Goal: Task Accomplishment & Management: Manage account settings

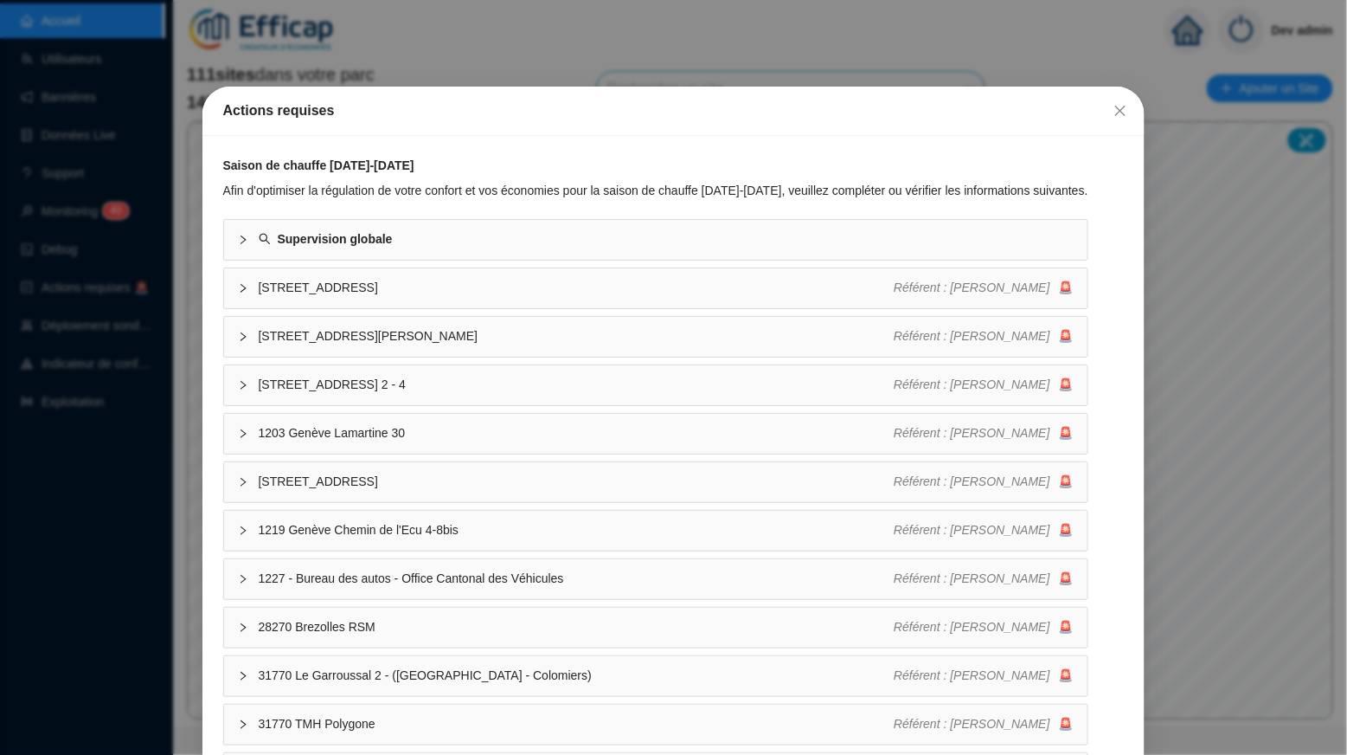
click at [434, 42] on div "Actions requises Saison de chauffe [DATE]-[DATE] Afin d'optimiser la régulation…" at bounding box center [673, 377] width 1347 height 755
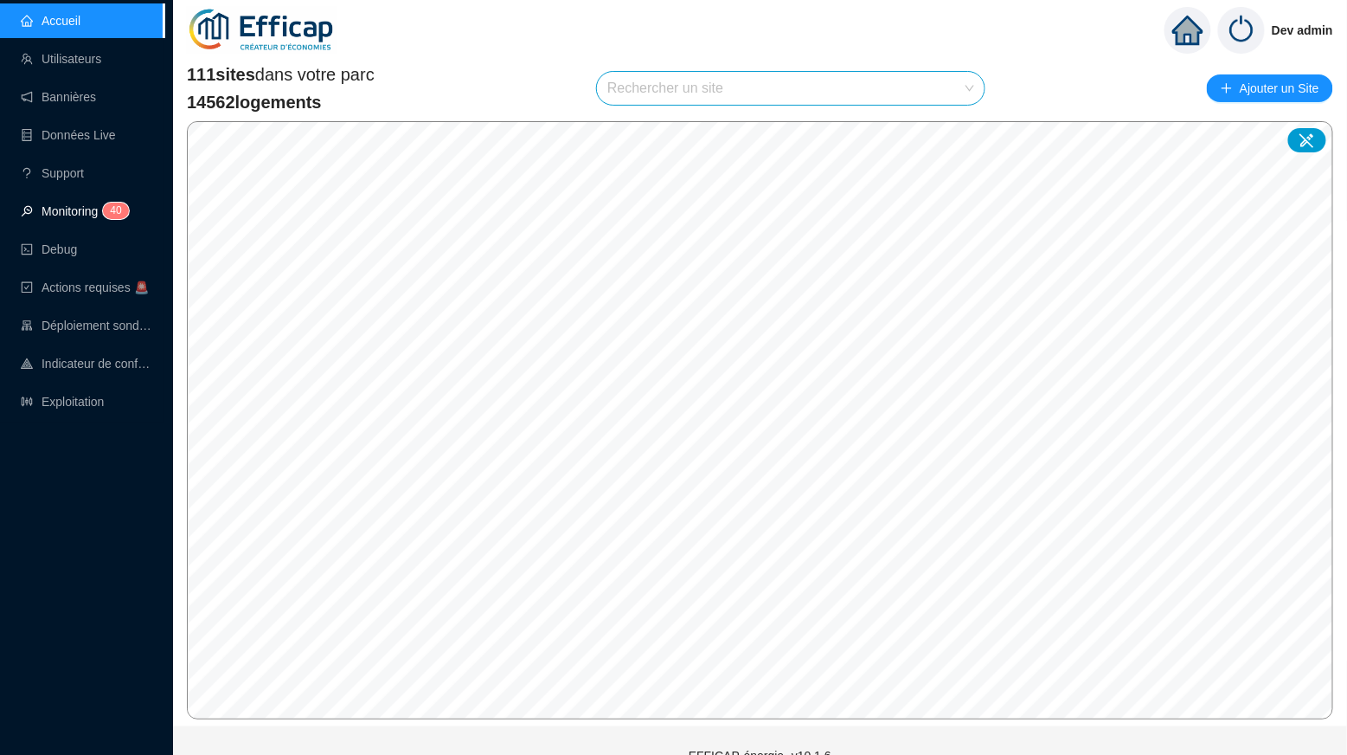
click at [113, 217] on span "4" at bounding box center [113, 210] width 6 height 16
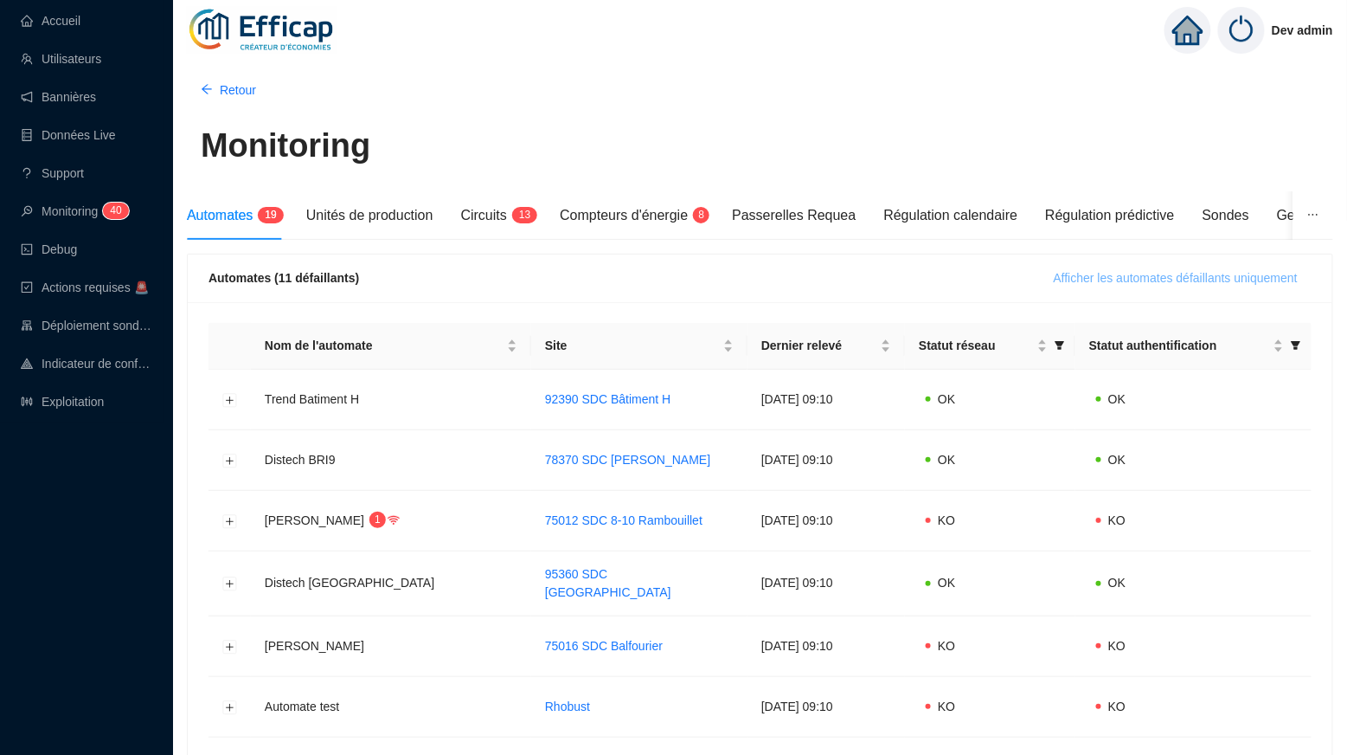
click at [1156, 273] on span "Afficher les automates défaillants uniquement" at bounding box center [1176, 278] width 244 height 18
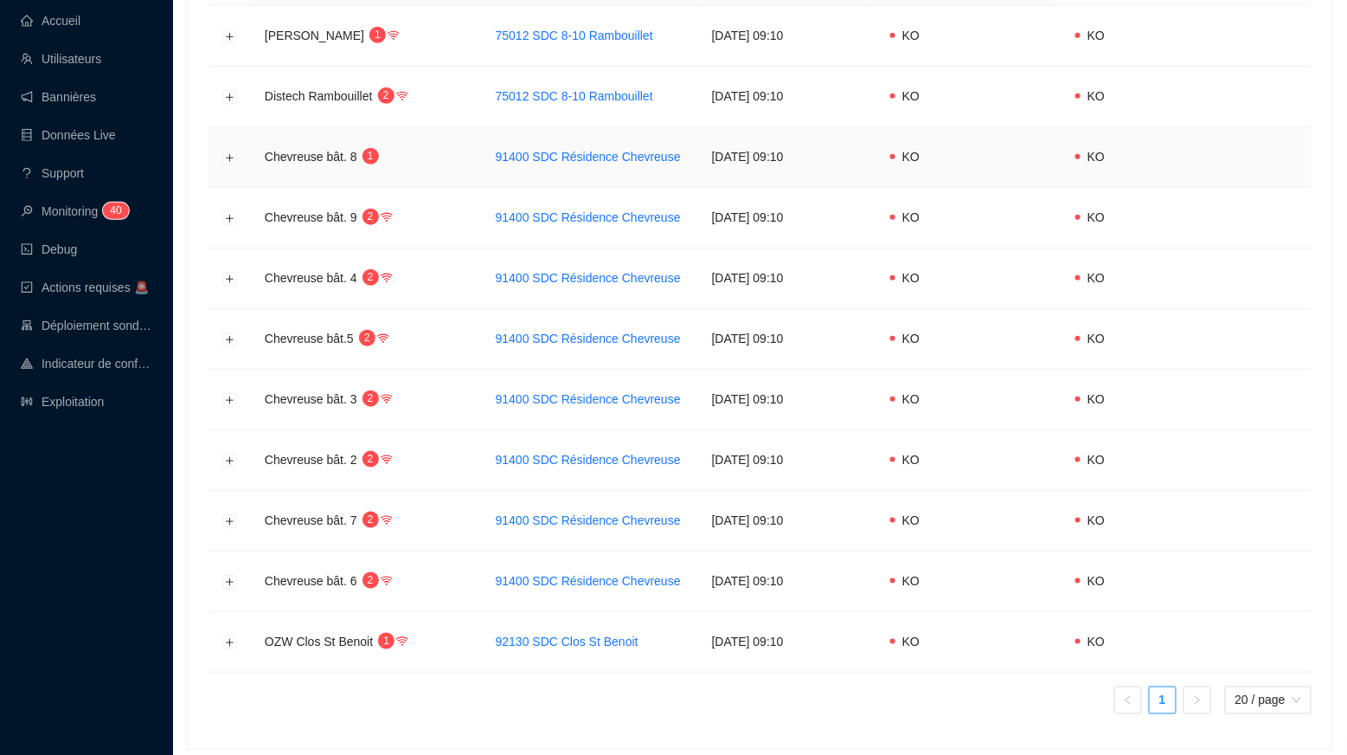
scroll to position [395, 0]
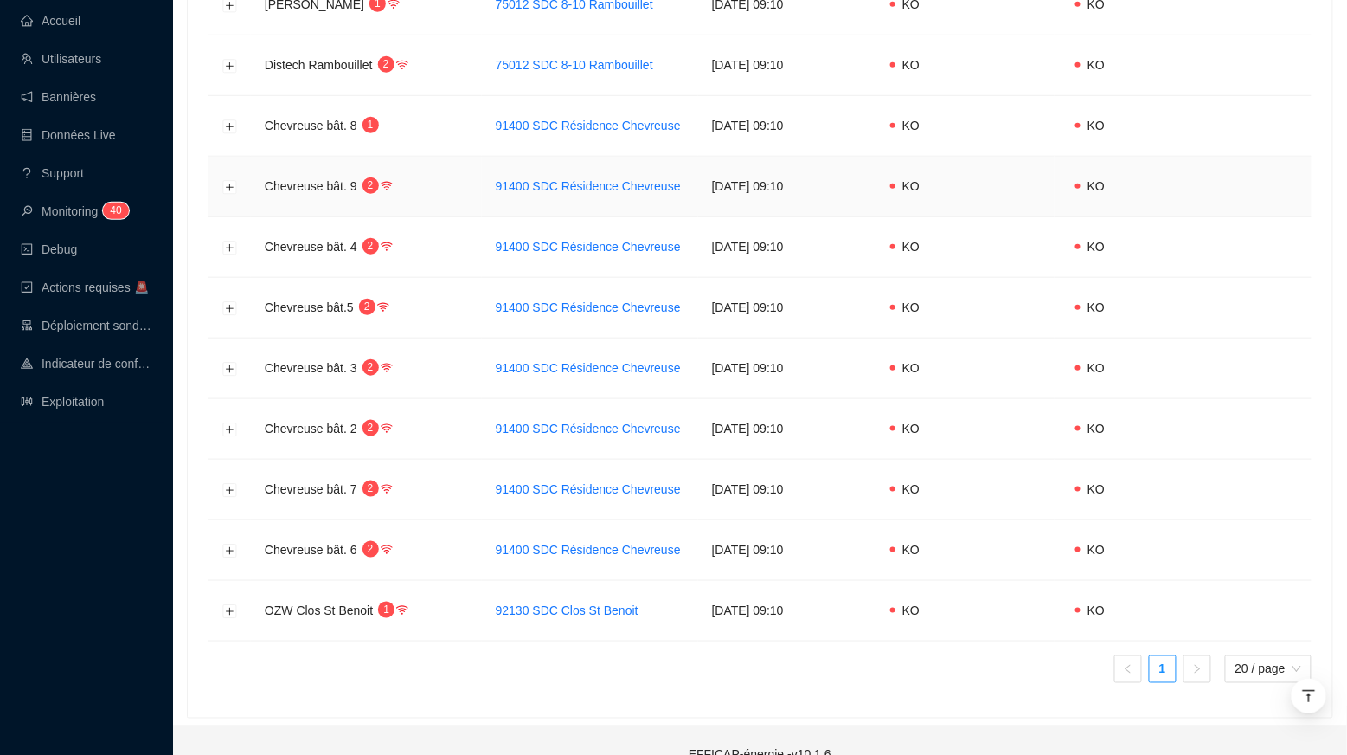
click at [222, 188] on td at bounding box center [230, 187] width 42 height 61
click at [229, 188] on button "Développer la ligne" at bounding box center [230, 187] width 14 height 14
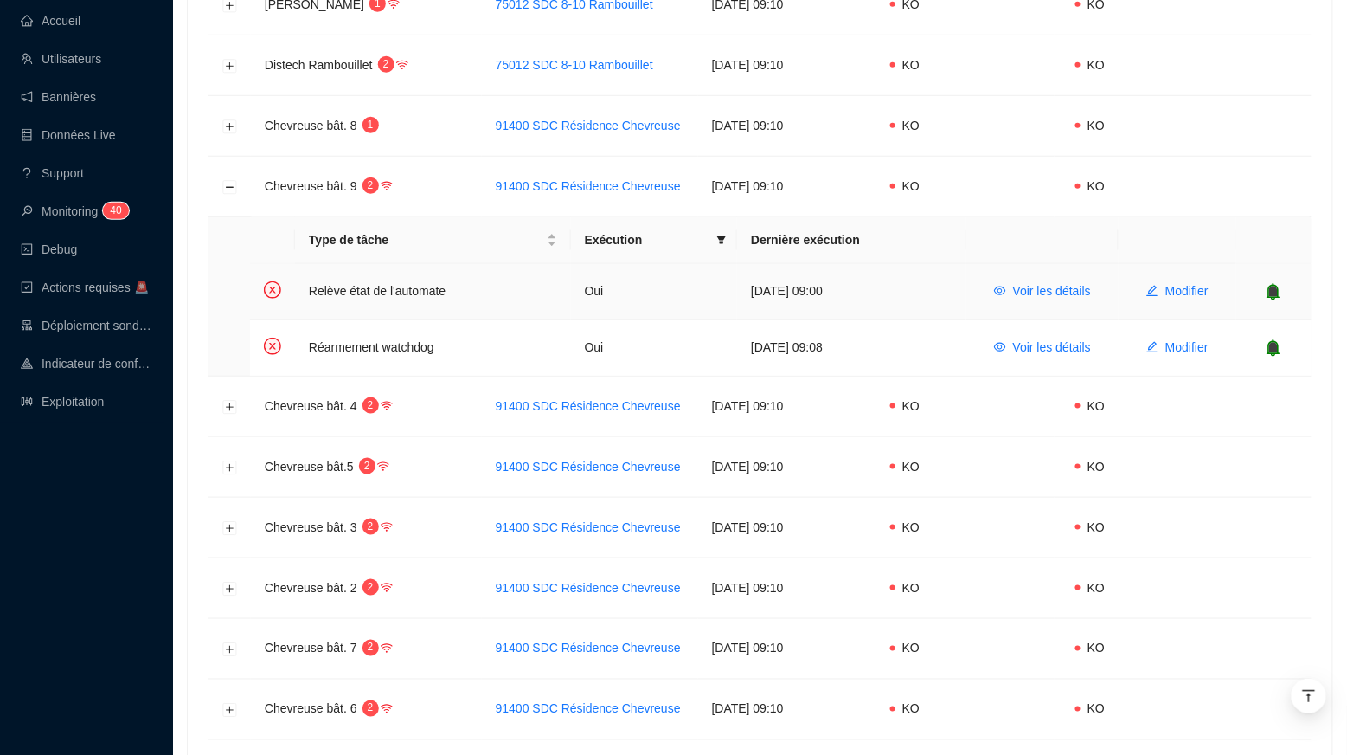
click at [1273, 289] on icon "bell" at bounding box center [1274, 291] width 13 height 17
click at [1279, 344] on icon "bell" at bounding box center [1274, 347] width 13 height 17
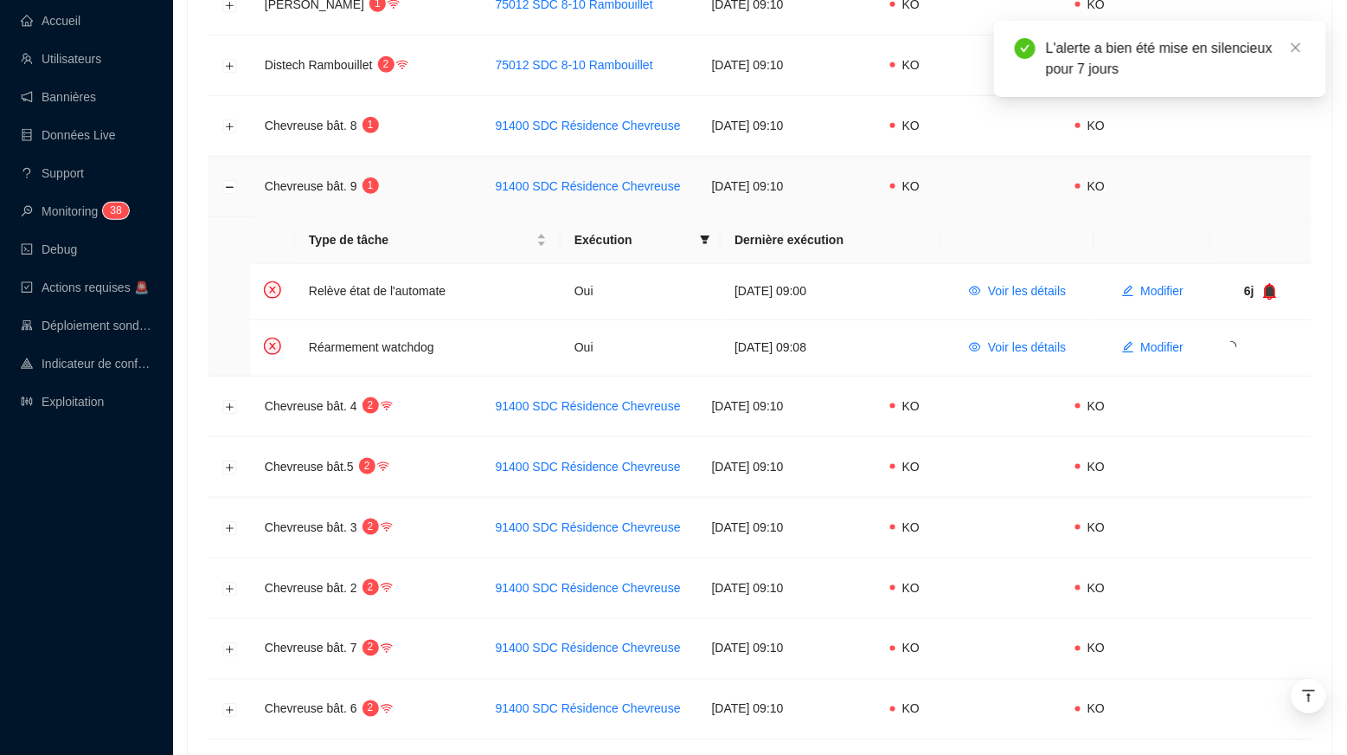
scroll to position [378, 0]
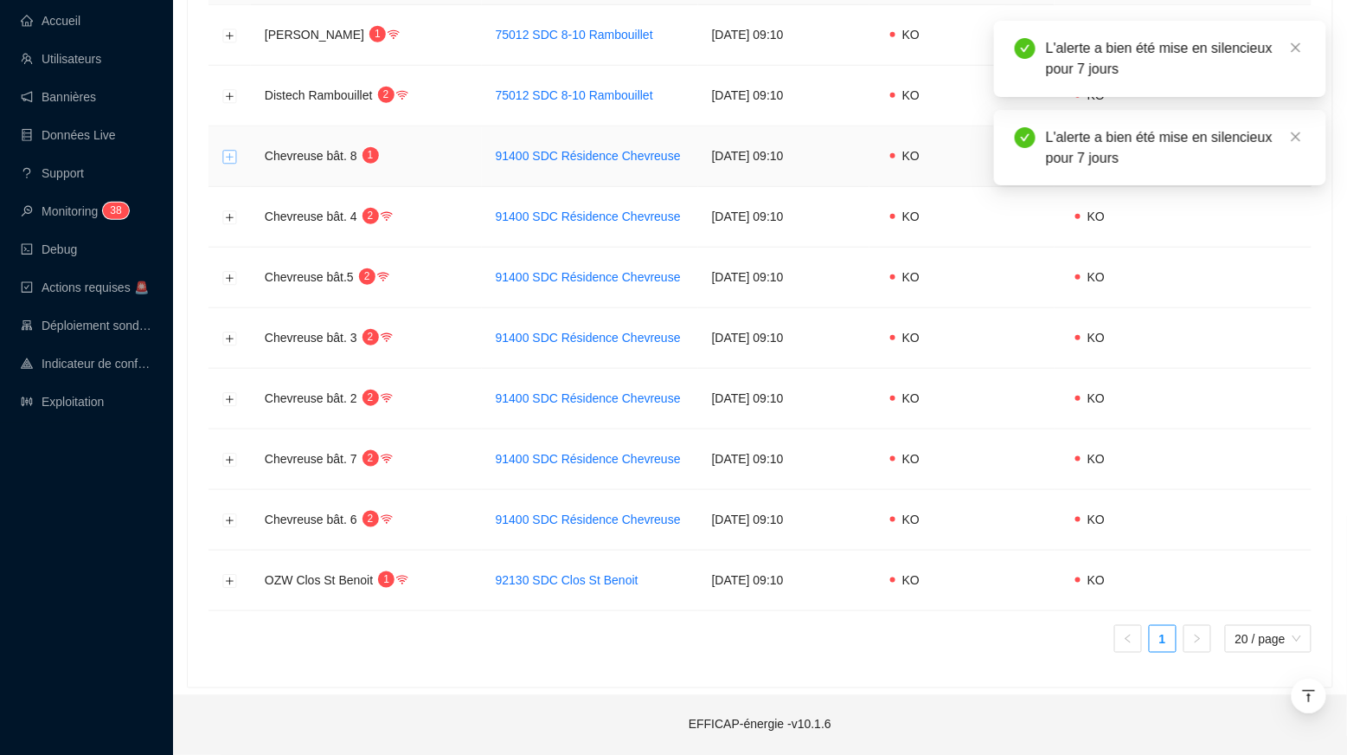
click at [228, 150] on button "Développer la ligne" at bounding box center [230, 157] width 14 height 14
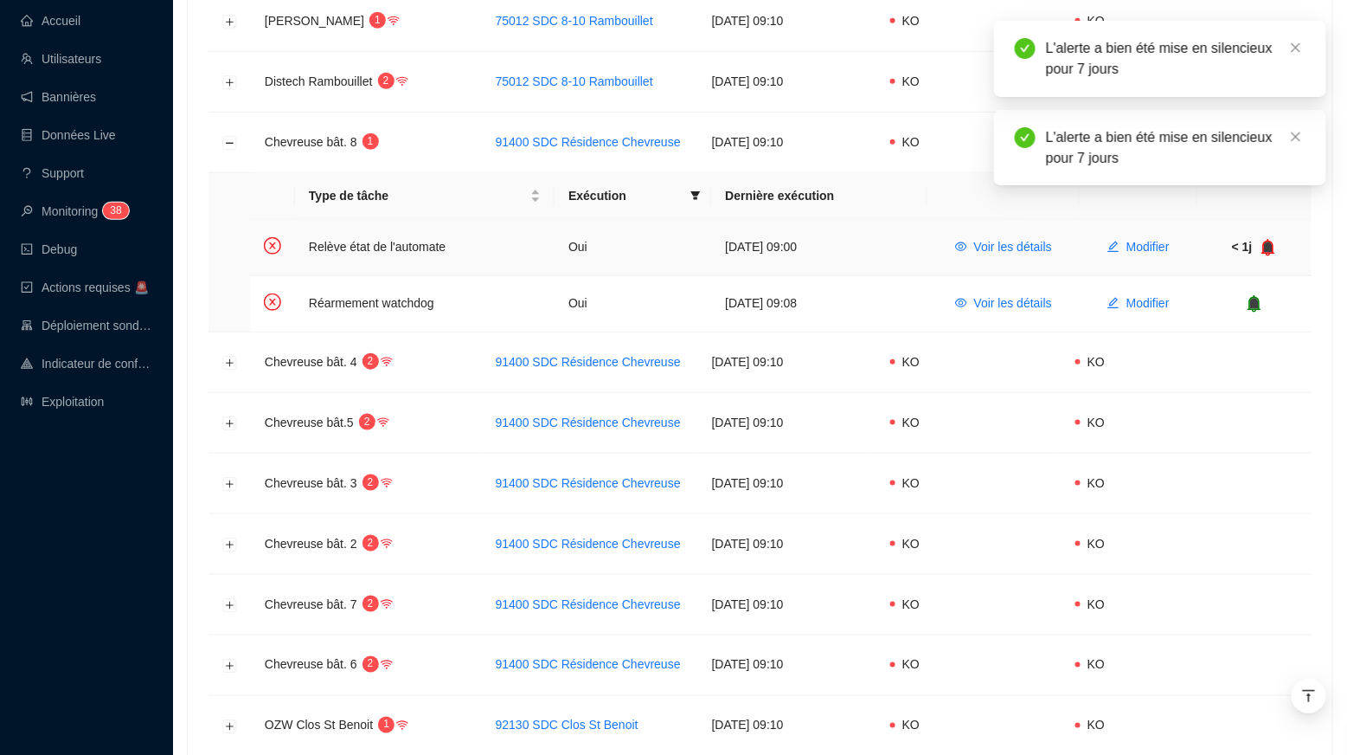
click at [1273, 247] on icon "bell" at bounding box center [1268, 247] width 11 height 12
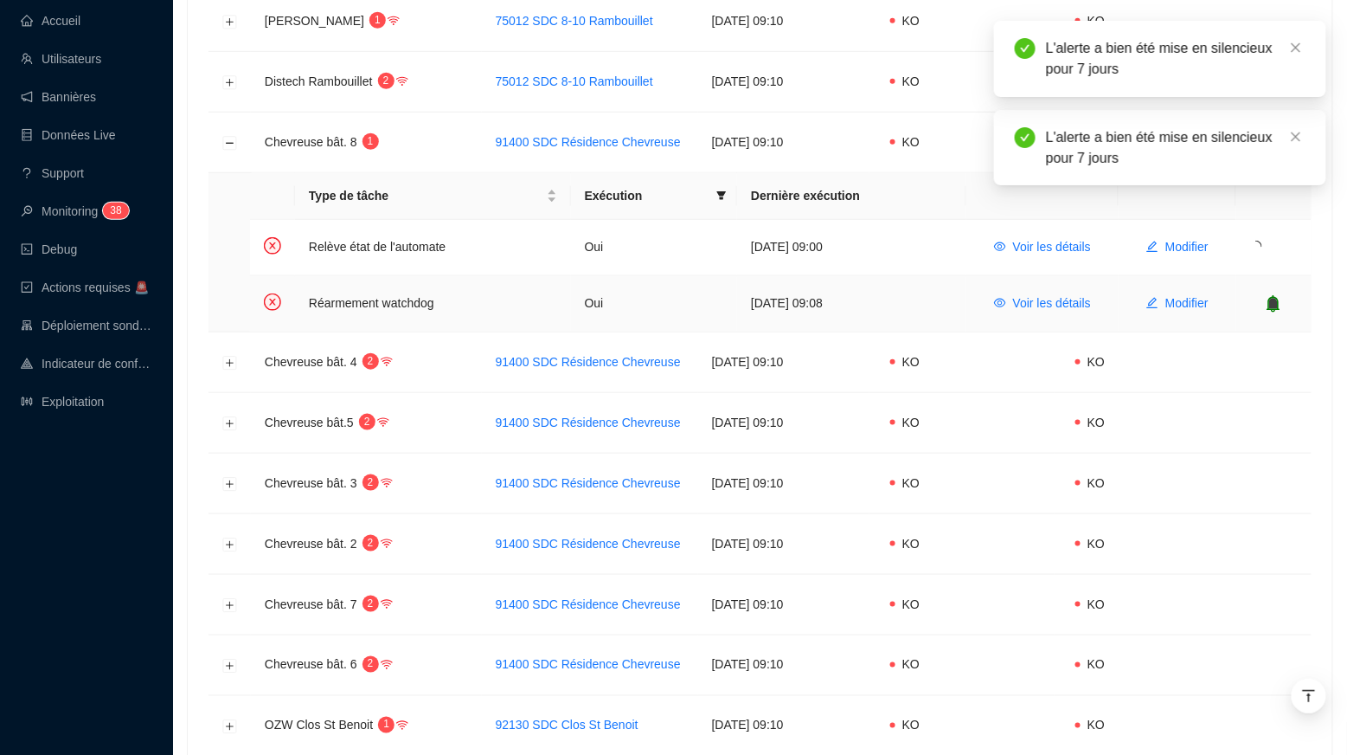
click at [1274, 299] on icon "bell" at bounding box center [1274, 303] width 11 height 12
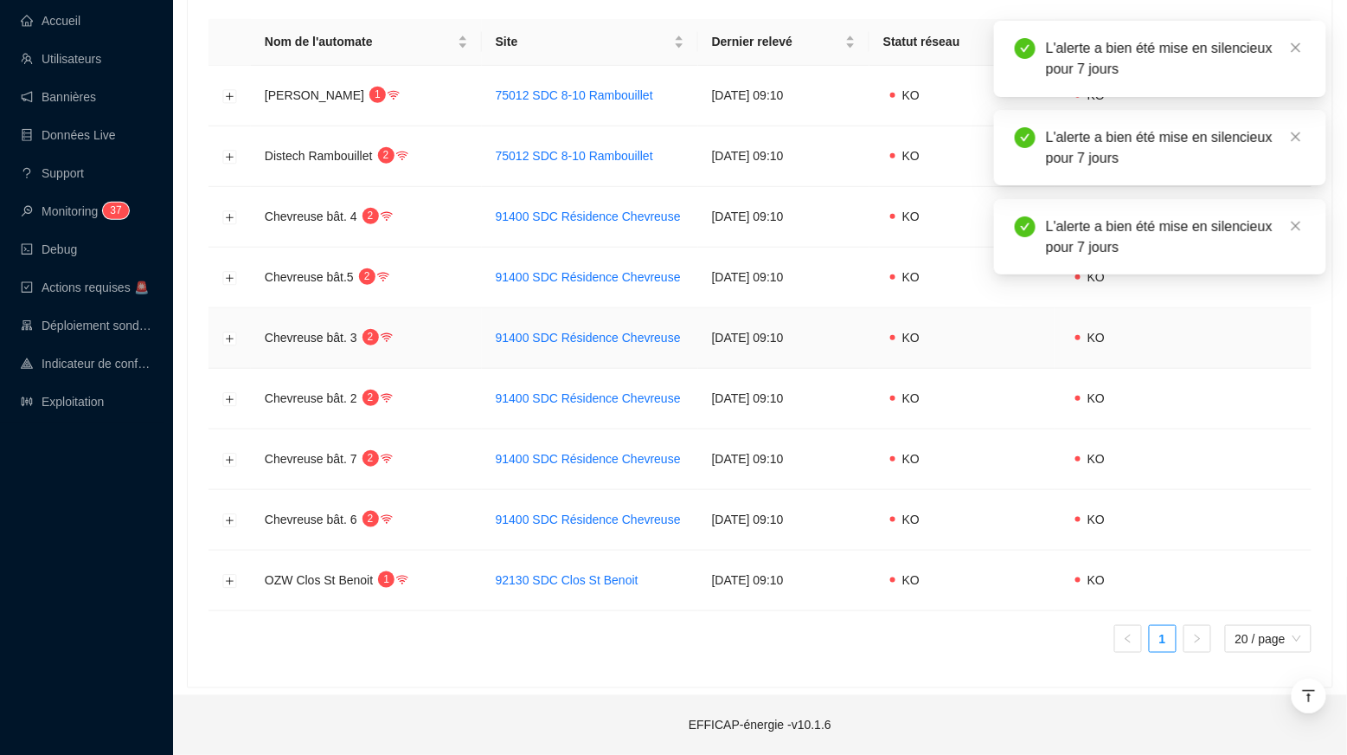
scroll to position [315, 0]
click at [227, 369] on td at bounding box center [230, 399] width 42 height 61
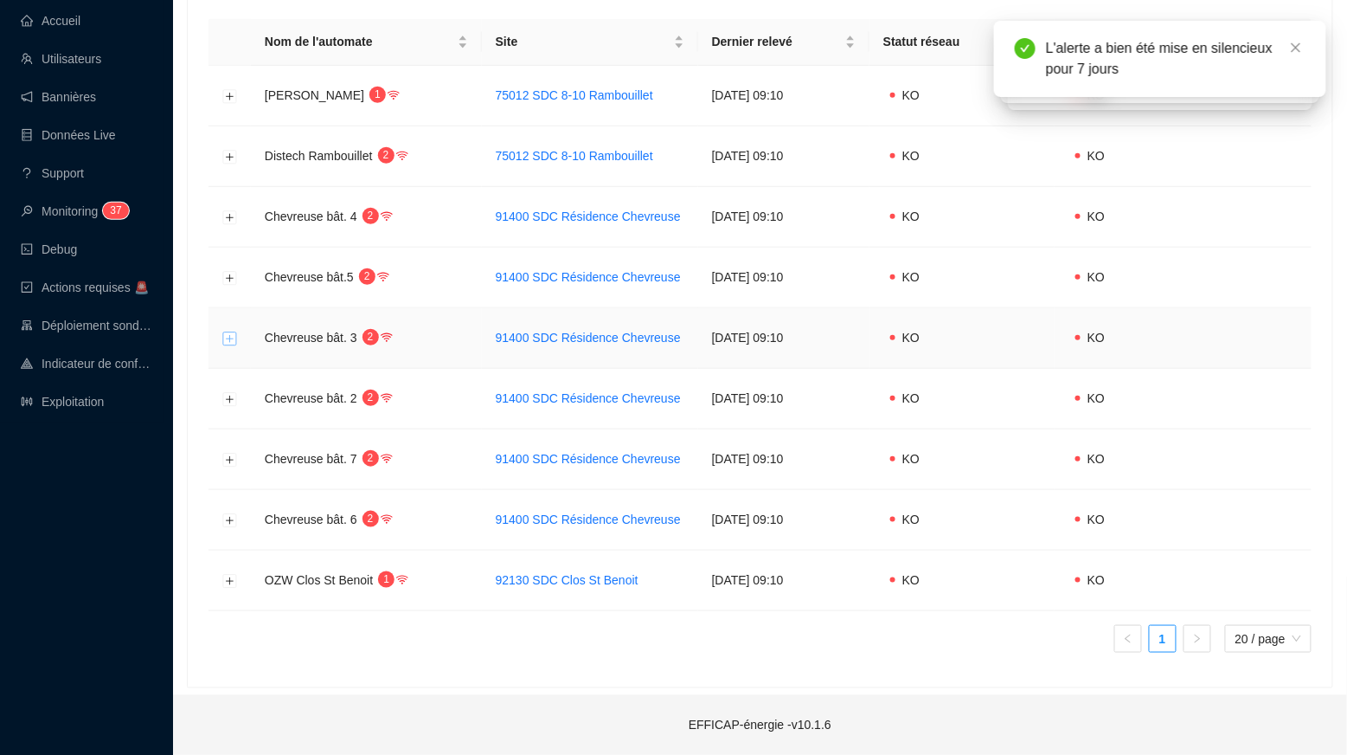
click at [233, 331] on button "Développer la ligne" at bounding box center [230, 338] width 14 height 14
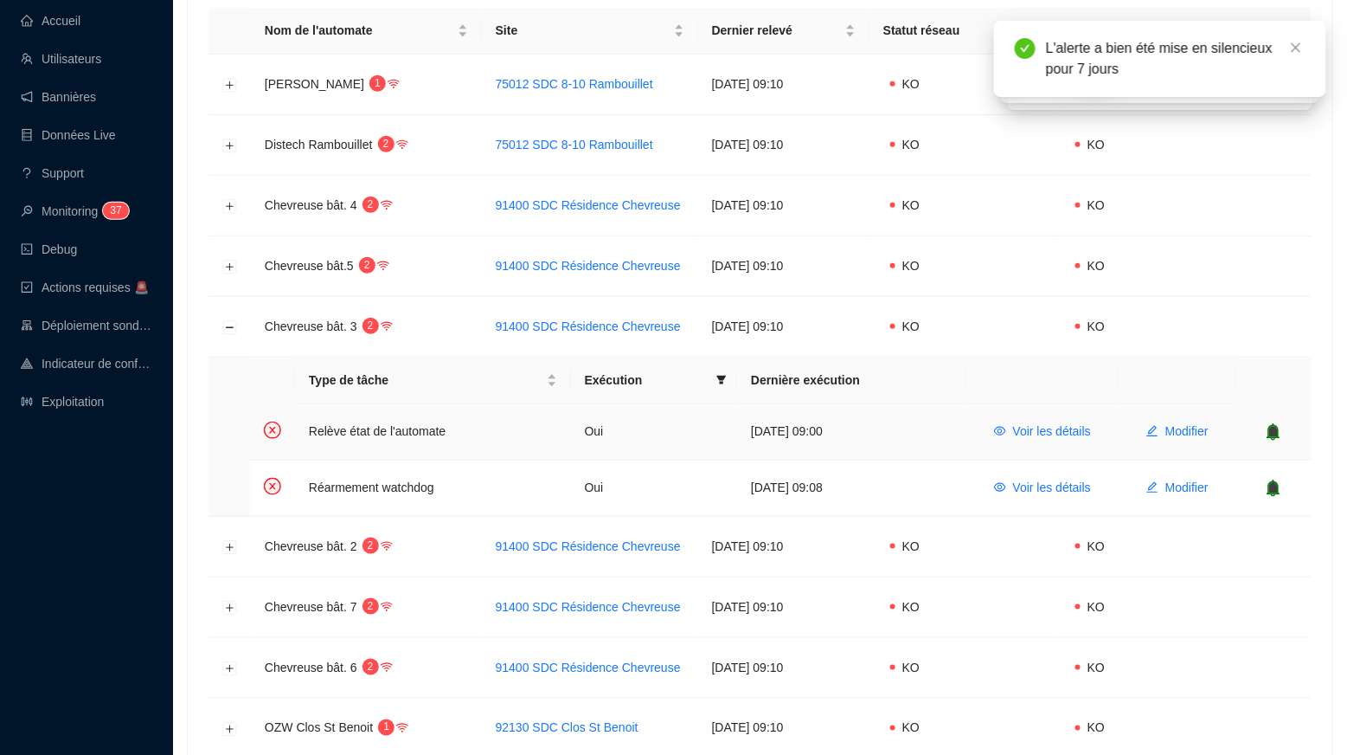
click at [1287, 437] on div at bounding box center [1274, 431] width 48 height 17
click at [1278, 437] on icon "bell" at bounding box center [1274, 431] width 11 height 12
click at [1276, 487] on icon "bell" at bounding box center [1274, 487] width 11 height 12
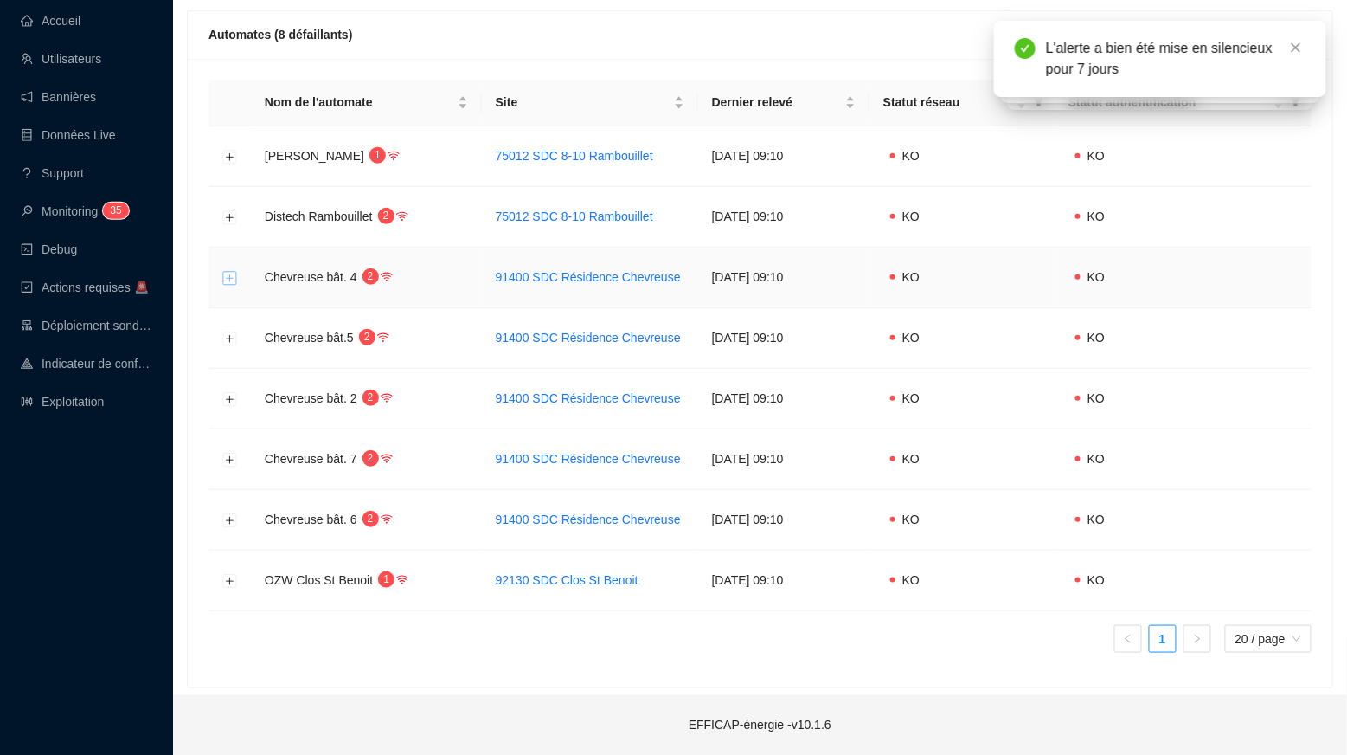
scroll to position [252, 0]
click at [229, 271] on button "Développer la ligne" at bounding box center [230, 278] width 14 height 14
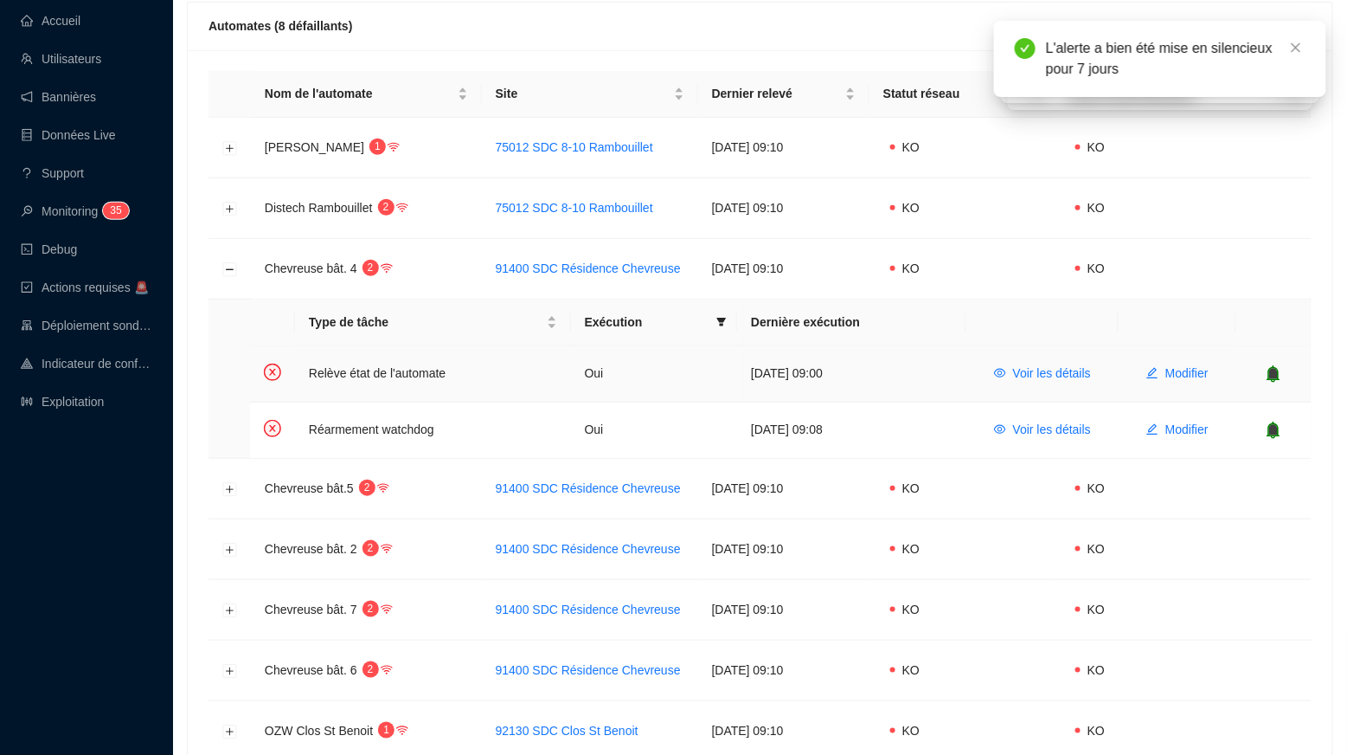
click at [1274, 376] on icon "bell" at bounding box center [1274, 373] width 11 height 12
click at [1274, 421] on icon "bell" at bounding box center [1273, 429] width 17 height 17
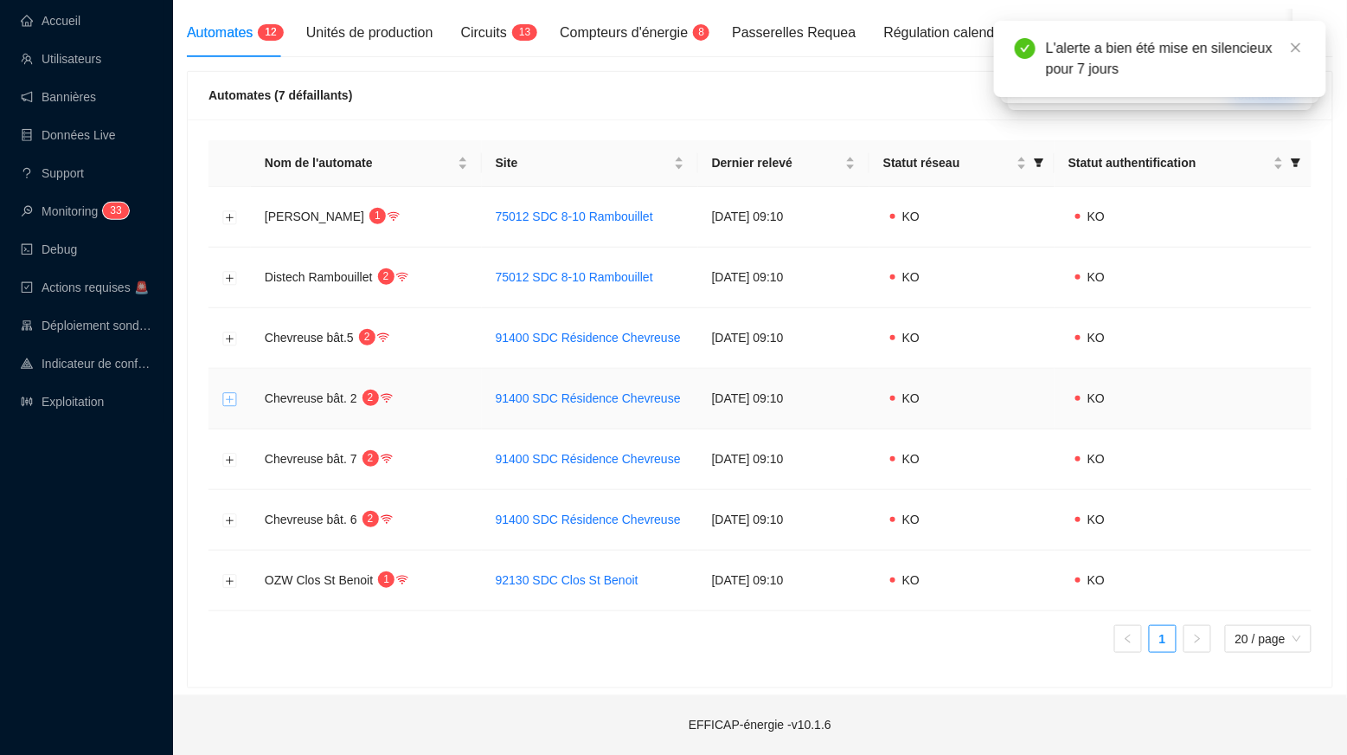
click at [226, 401] on button "Développer la ligne" at bounding box center [230, 399] width 14 height 14
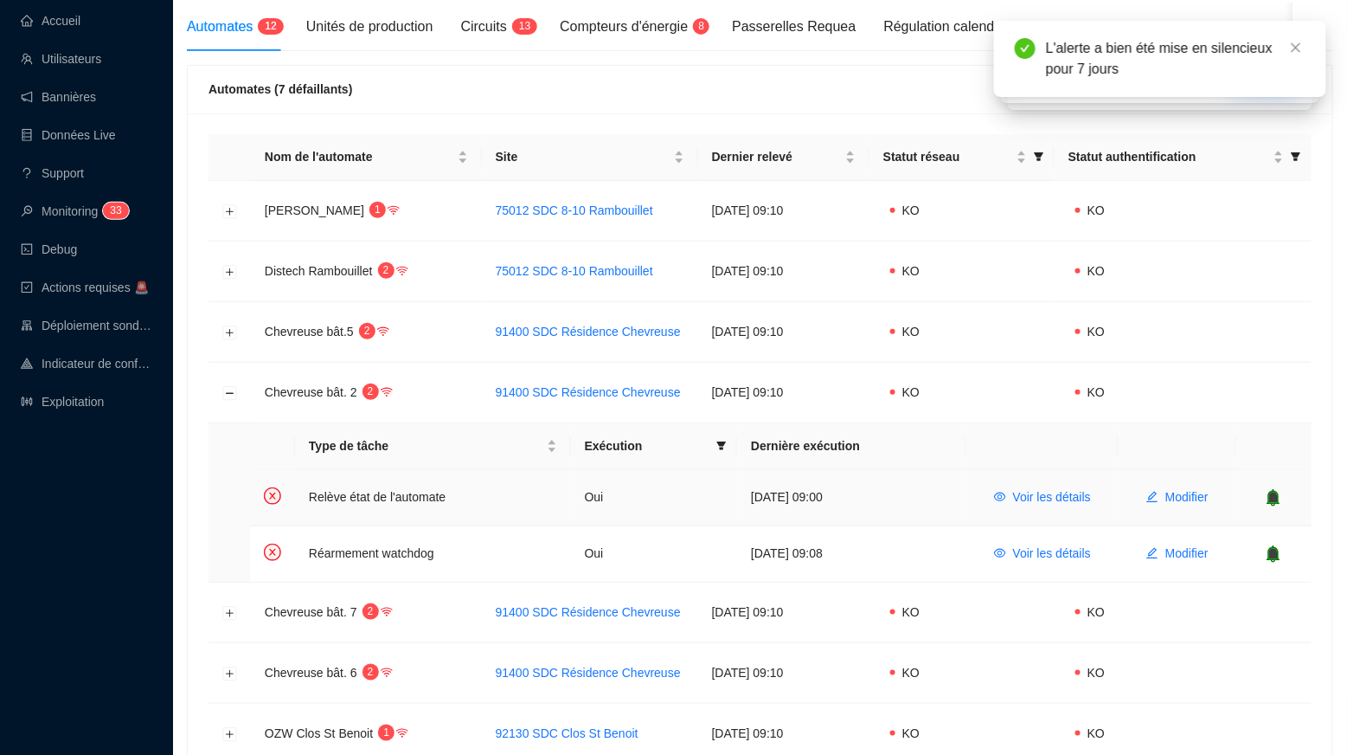
click at [1273, 489] on td at bounding box center [1274, 498] width 75 height 56
click at [1282, 493] on icon "bell" at bounding box center [1273, 497] width 17 height 17
click at [1278, 552] on icon "bell" at bounding box center [1274, 553] width 11 height 12
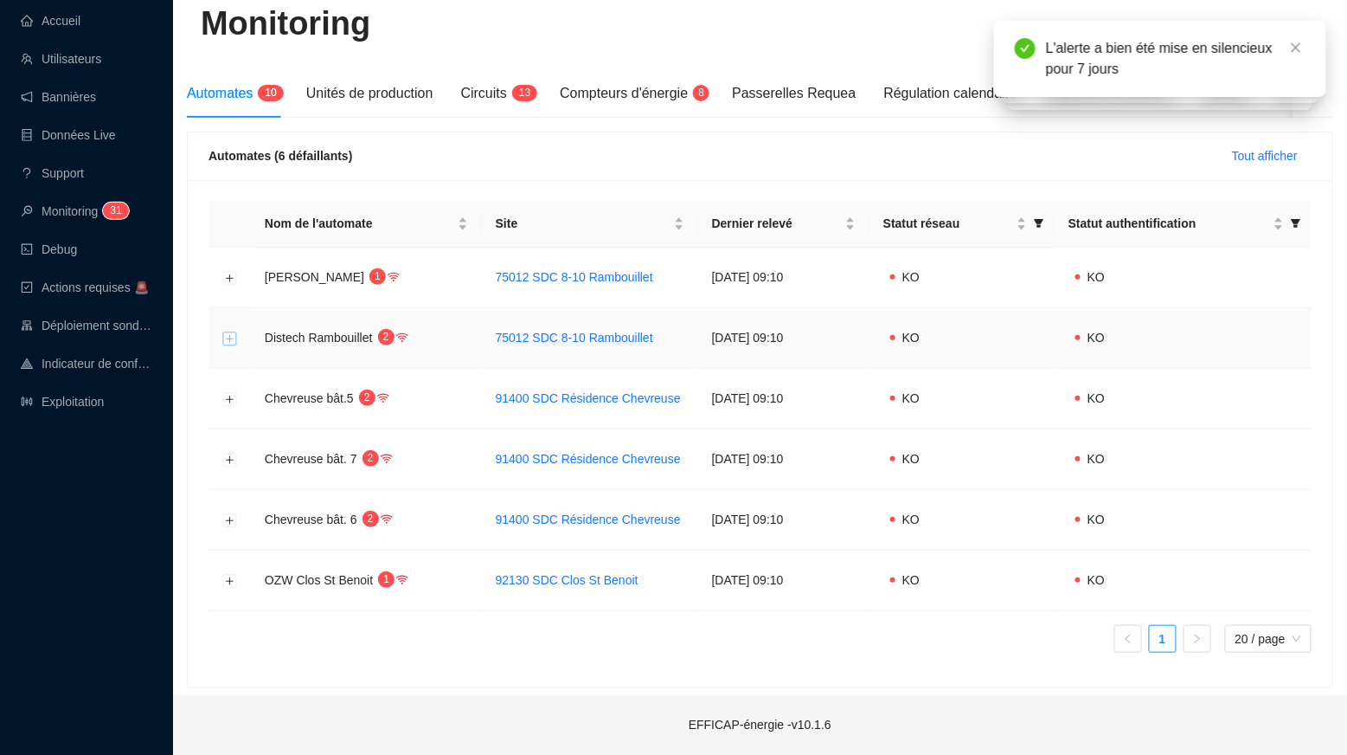
click at [227, 337] on button "Développer la ligne" at bounding box center [230, 338] width 14 height 14
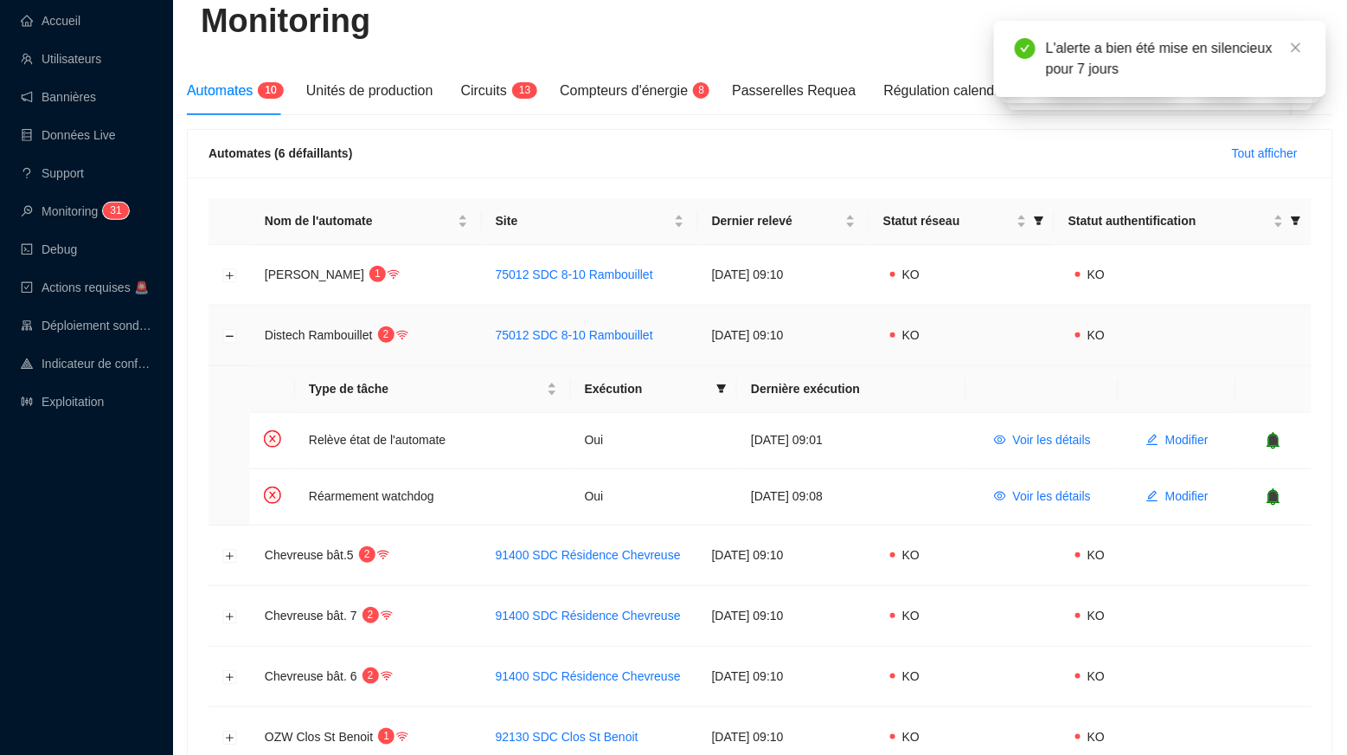
click at [221, 330] on td at bounding box center [230, 335] width 42 height 61
click at [228, 339] on button "Réduire la ligne" at bounding box center [230, 336] width 14 height 14
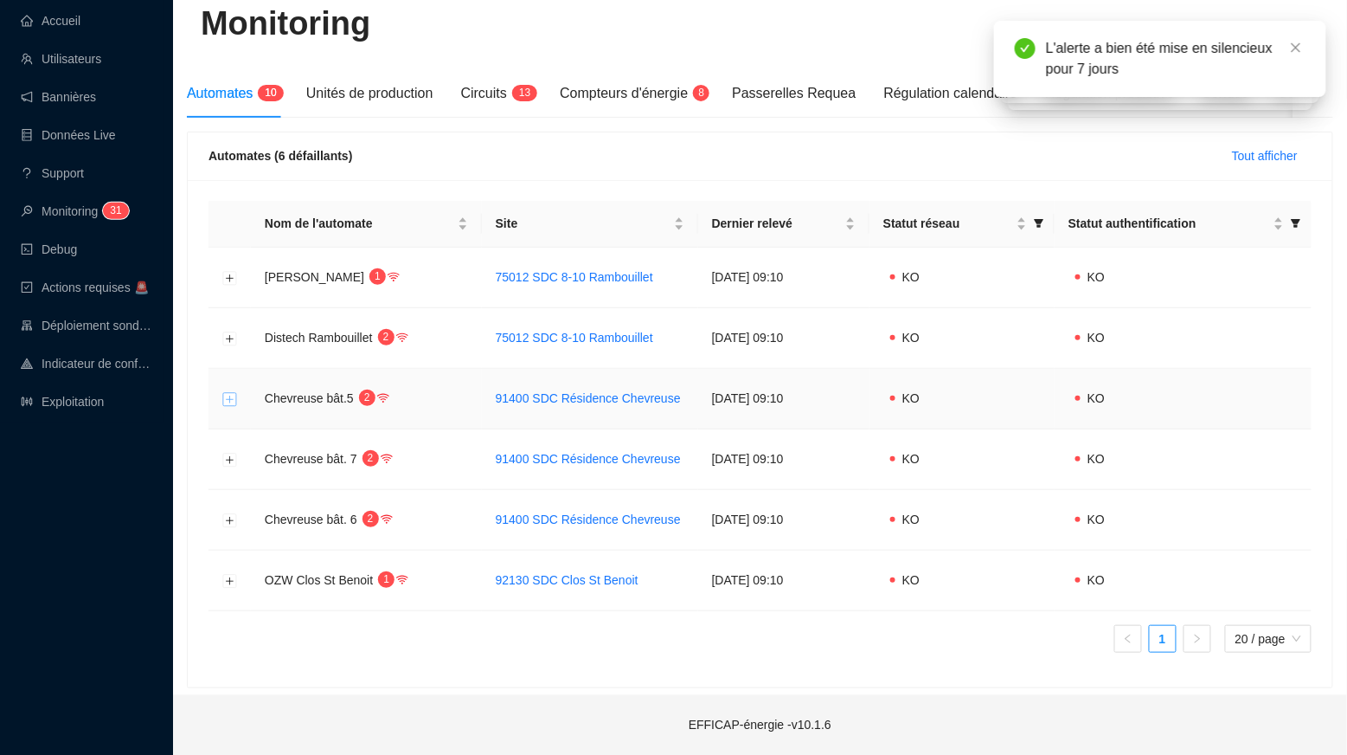
click at [224, 394] on button "Développer la ligne" at bounding box center [230, 399] width 14 height 14
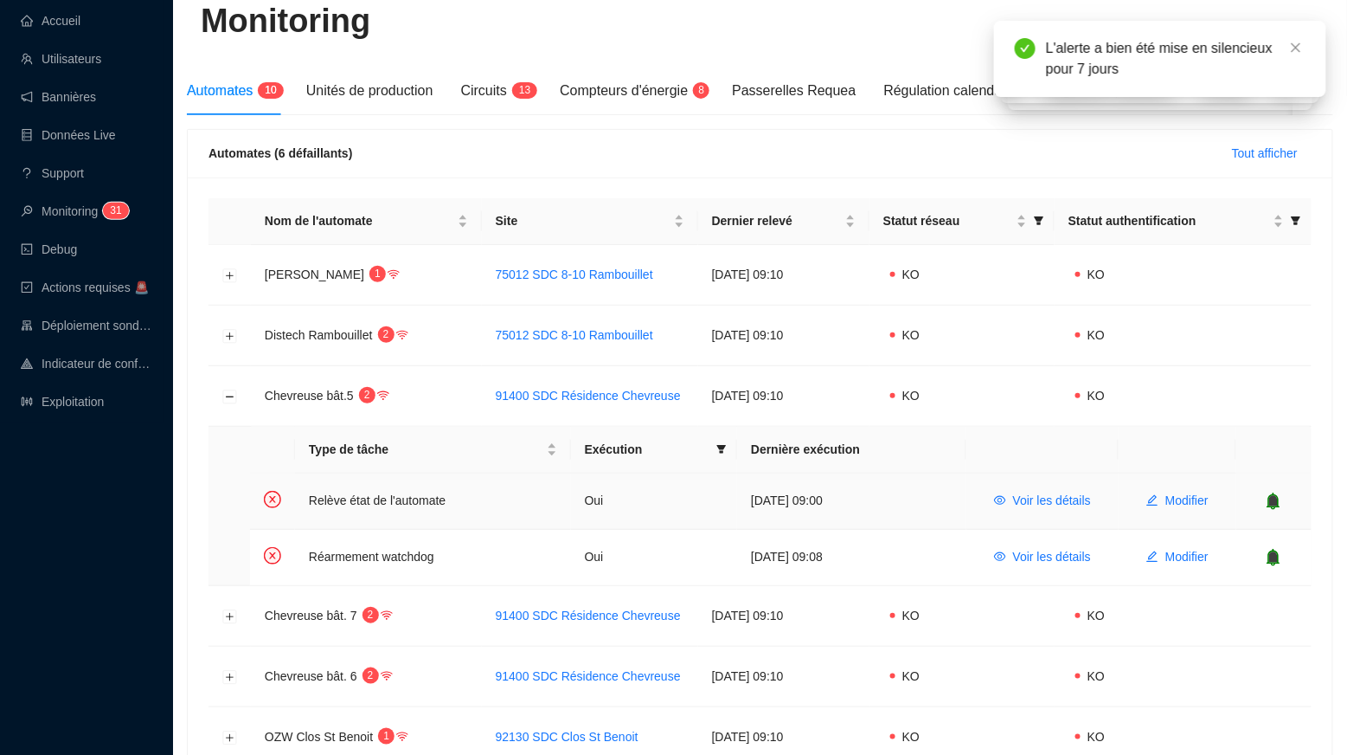
click at [1278, 505] on icon "bell" at bounding box center [1274, 500] width 13 height 17
click at [1277, 555] on icon "bell" at bounding box center [1274, 556] width 11 height 12
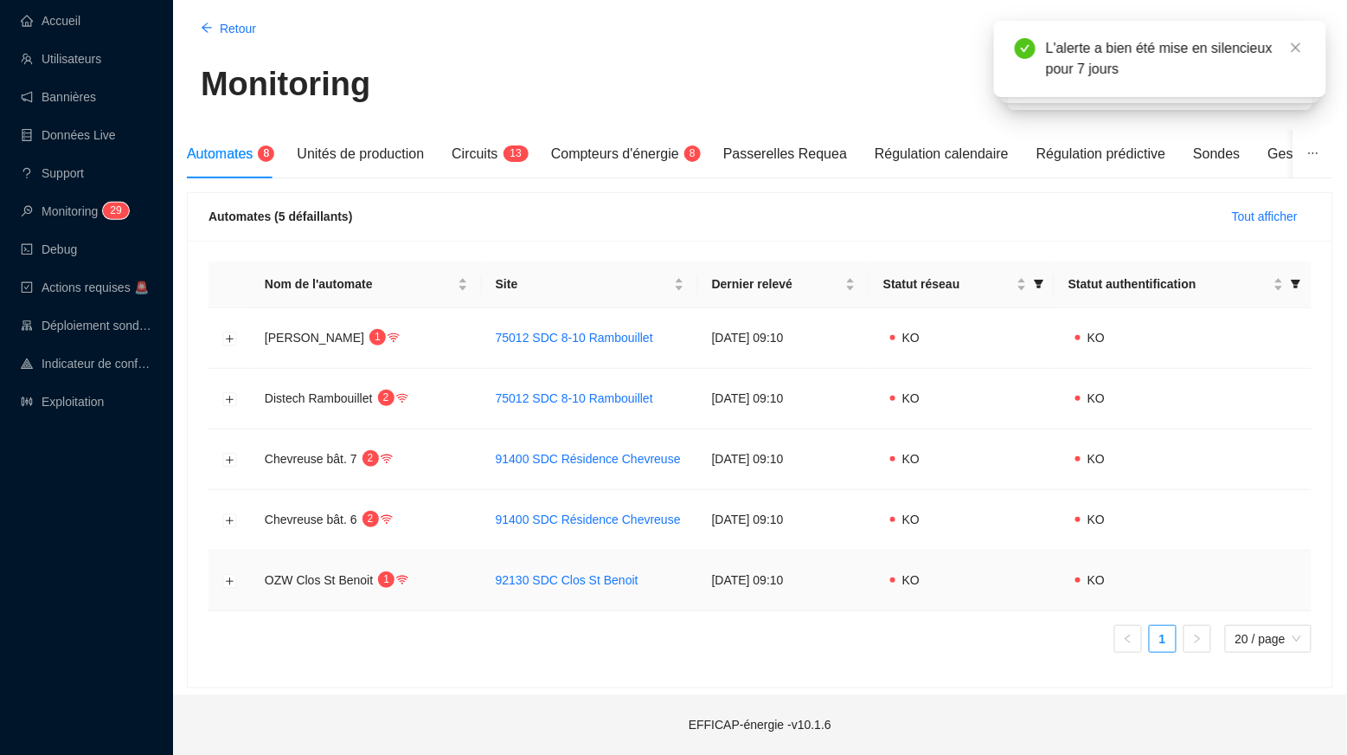
scroll to position [61, 0]
click at [234, 462] on button "Développer la ligne" at bounding box center [230, 460] width 14 height 14
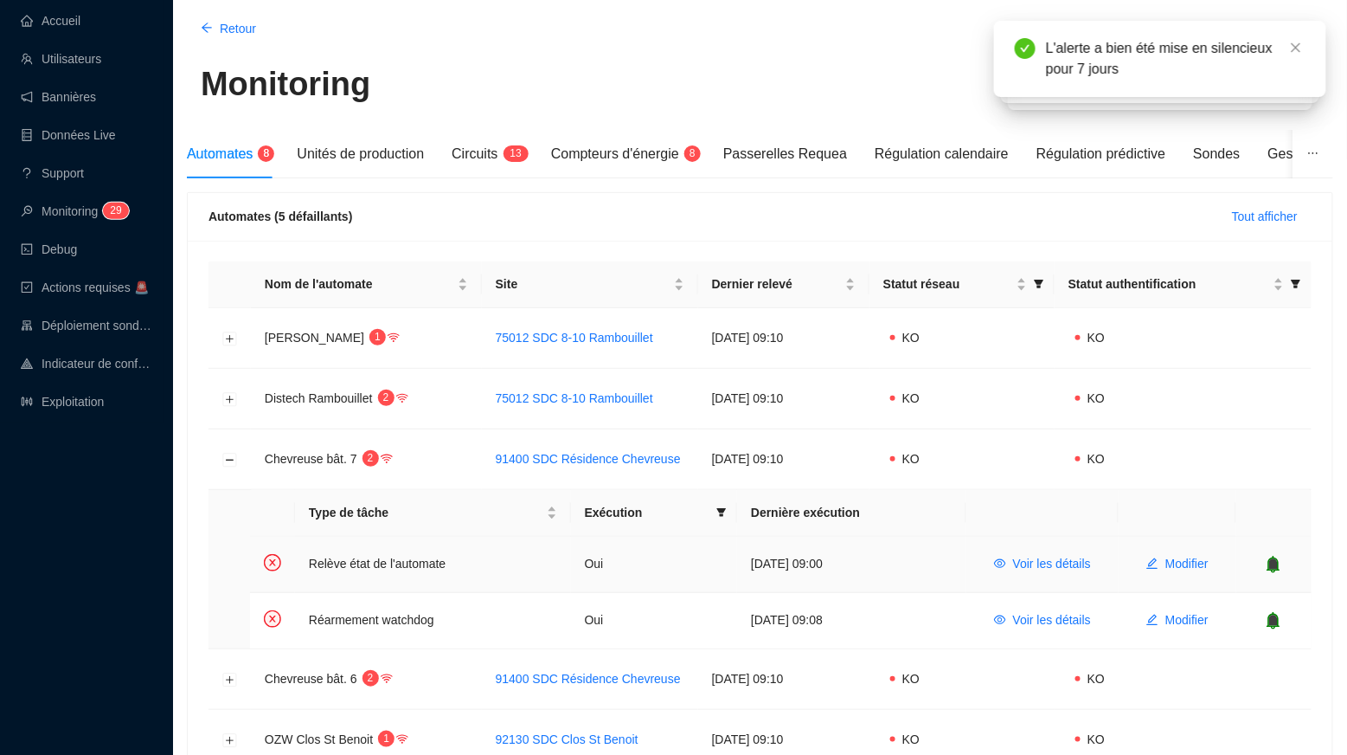
click at [1274, 568] on icon "bell" at bounding box center [1274, 563] width 11 height 12
click at [1273, 608] on td at bounding box center [1274, 620] width 75 height 55
click at [1273, 629] on td at bounding box center [1262, 620] width 100 height 55
click at [1259, 619] on icon "bell" at bounding box center [1261, 620] width 17 height 17
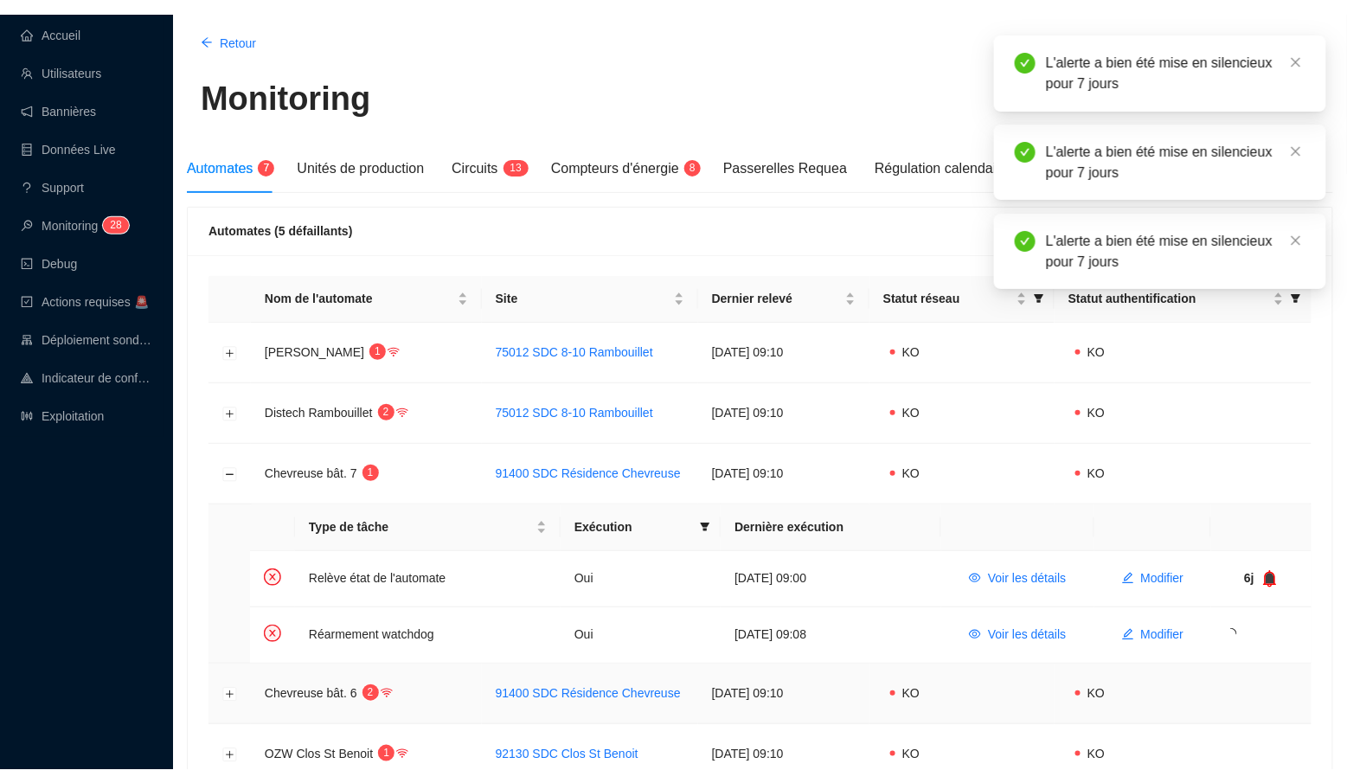
scroll to position [0, 0]
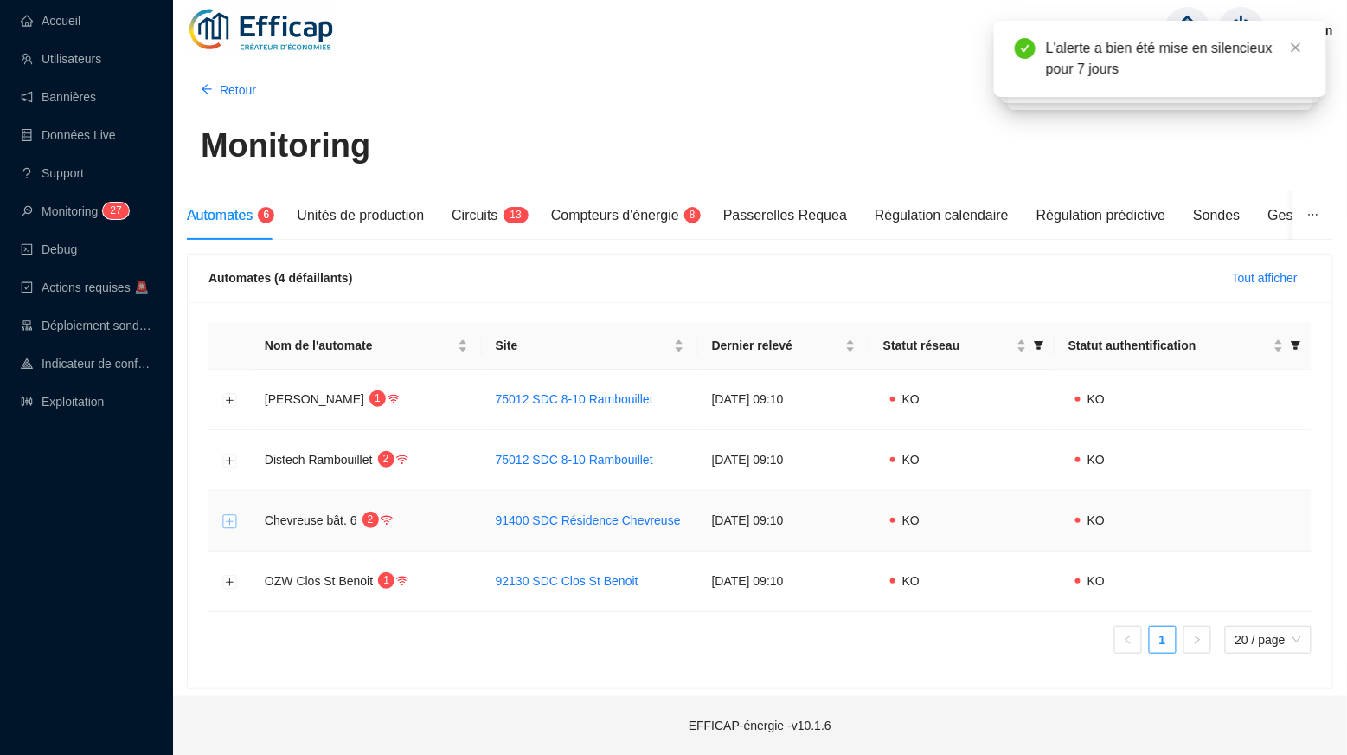
click at [233, 522] on button "Développer la ligne" at bounding box center [230, 521] width 14 height 14
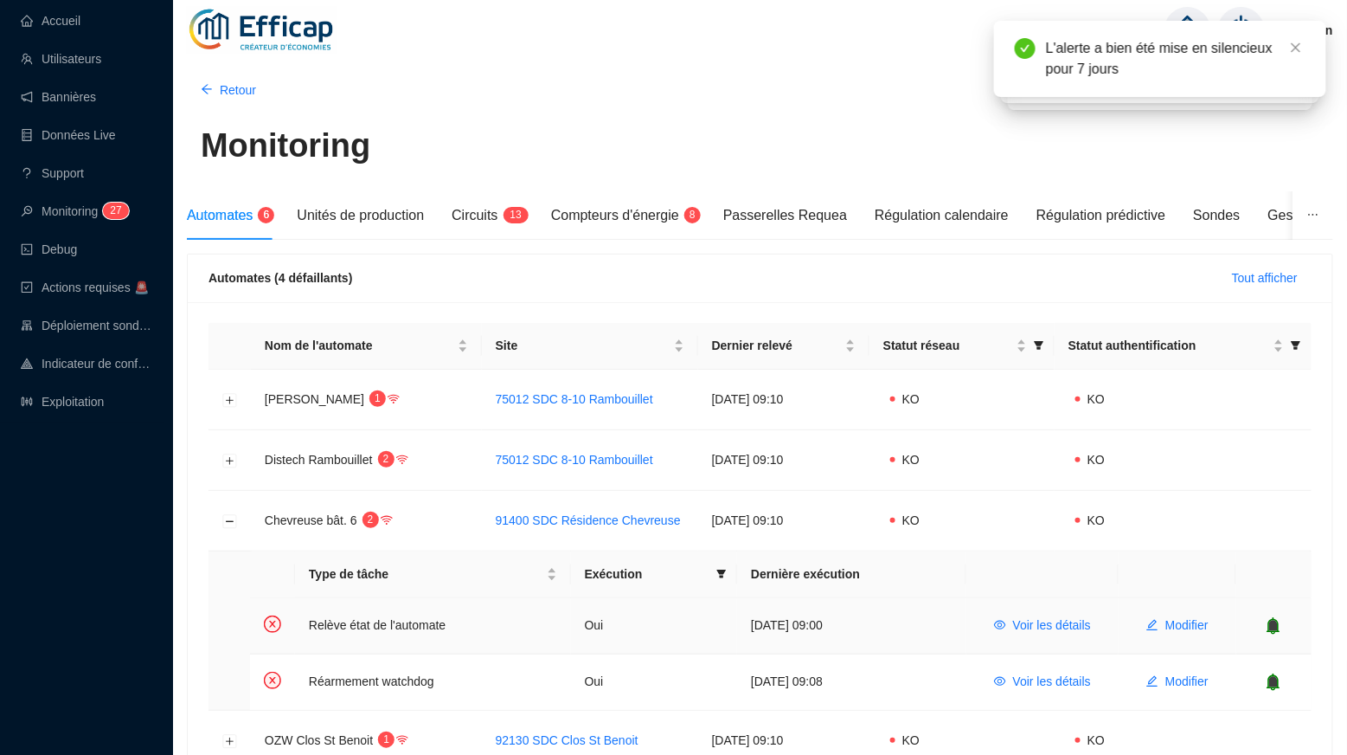
click at [1277, 629] on icon "bell" at bounding box center [1274, 625] width 11 height 12
click at [1276, 679] on icon "bell" at bounding box center [1274, 681] width 11 height 12
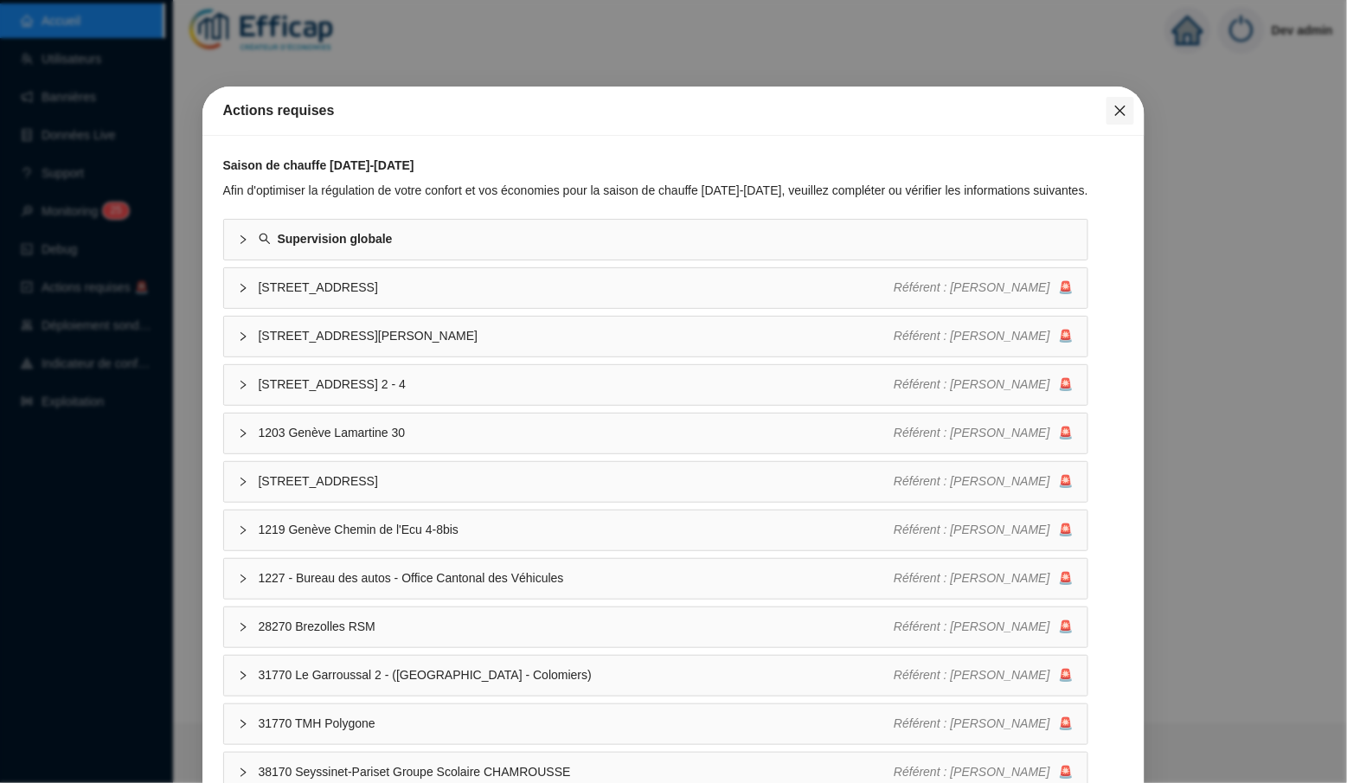
click at [1126, 119] on button "Close" at bounding box center [1121, 111] width 28 height 28
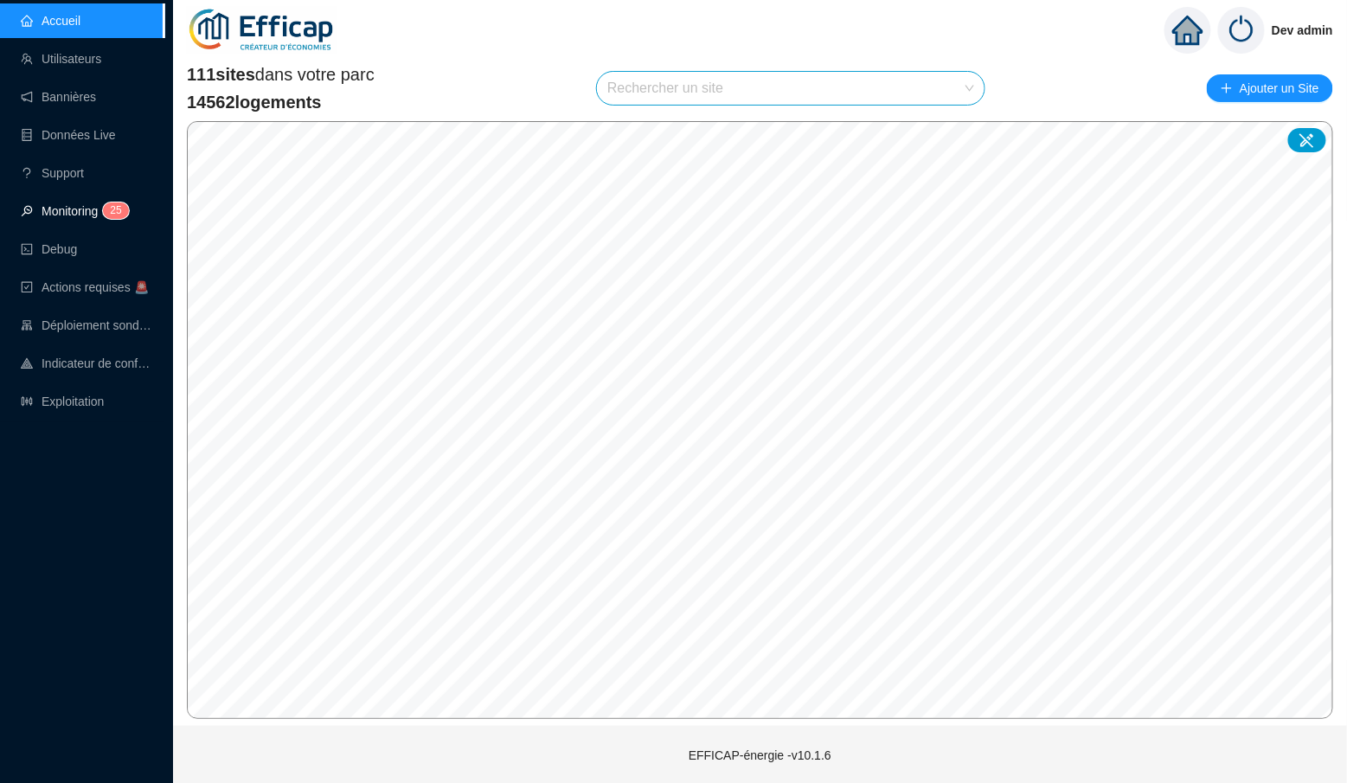
click at [88, 218] on link "Monitoring 2 5" at bounding box center [72, 211] width 103 height 14
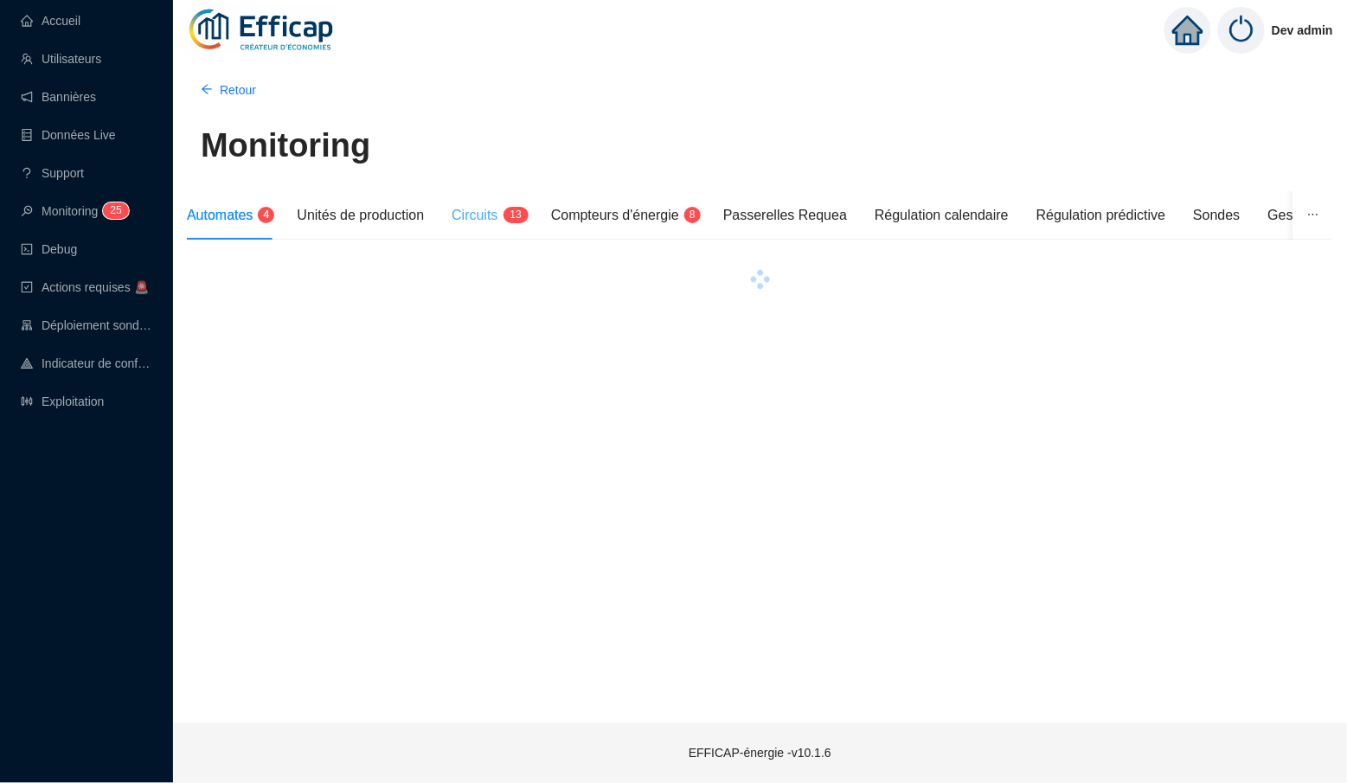
click at [492, 198] on div "Circuits 1 3" at bounding box center [488, 215] width 72 height 48
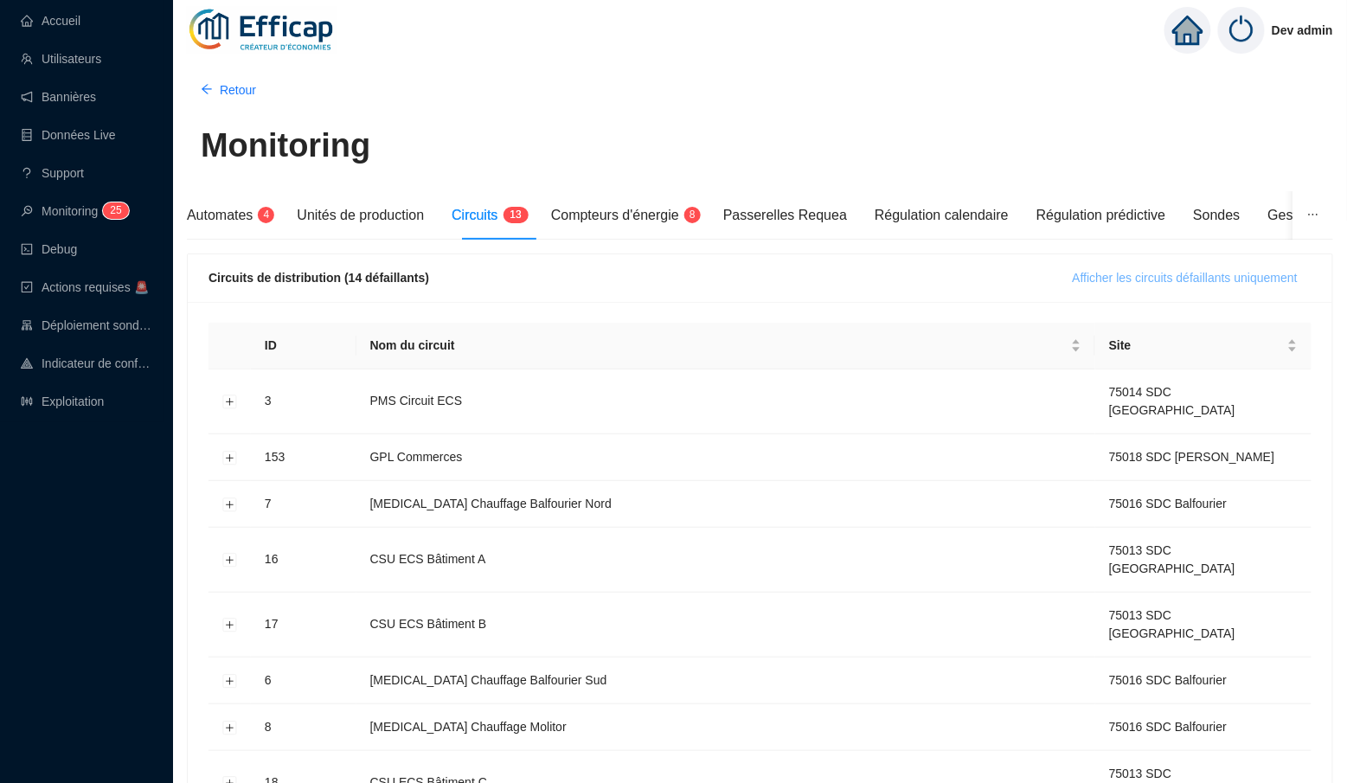
click at [1166, 273] on span "Afficher les circuits défaillants uniquement" at bounding box center [1185, 278] width 225 height 18
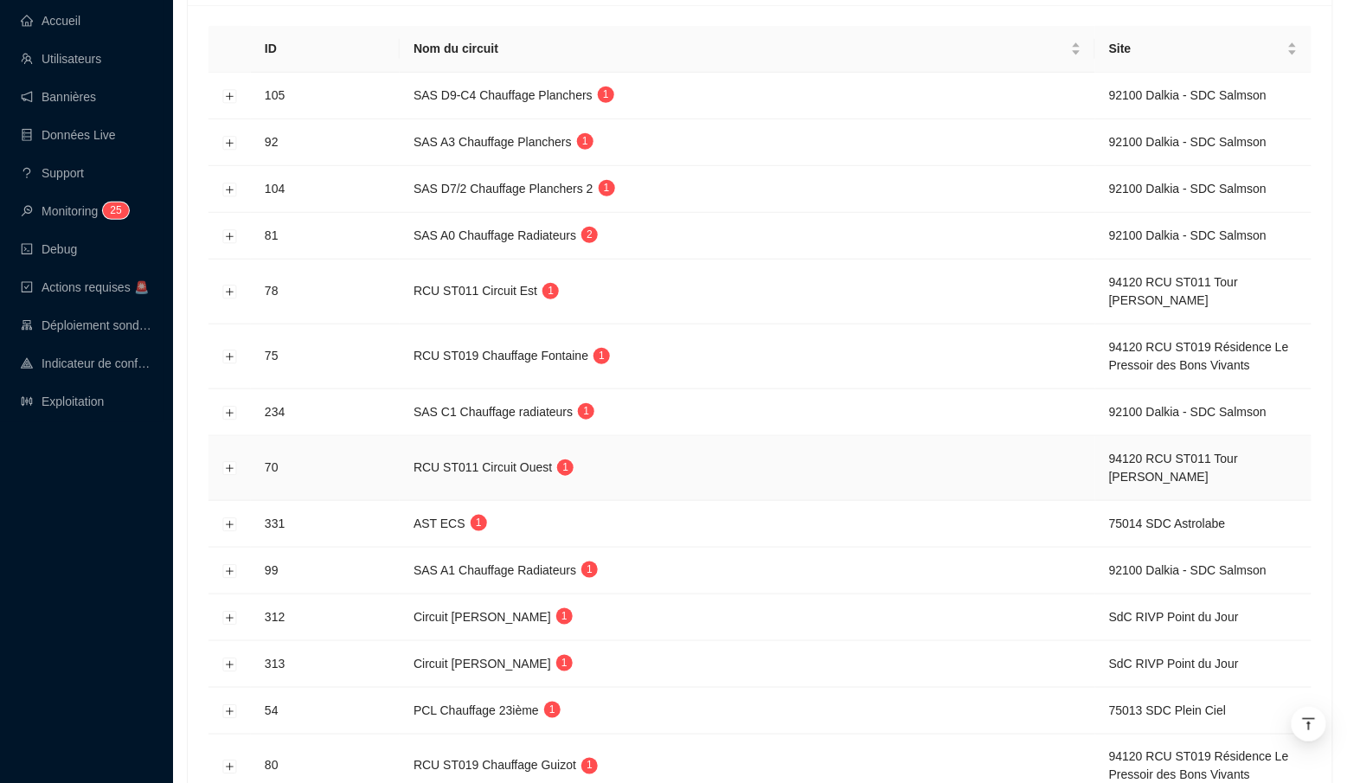
scroll to position [237, 0]
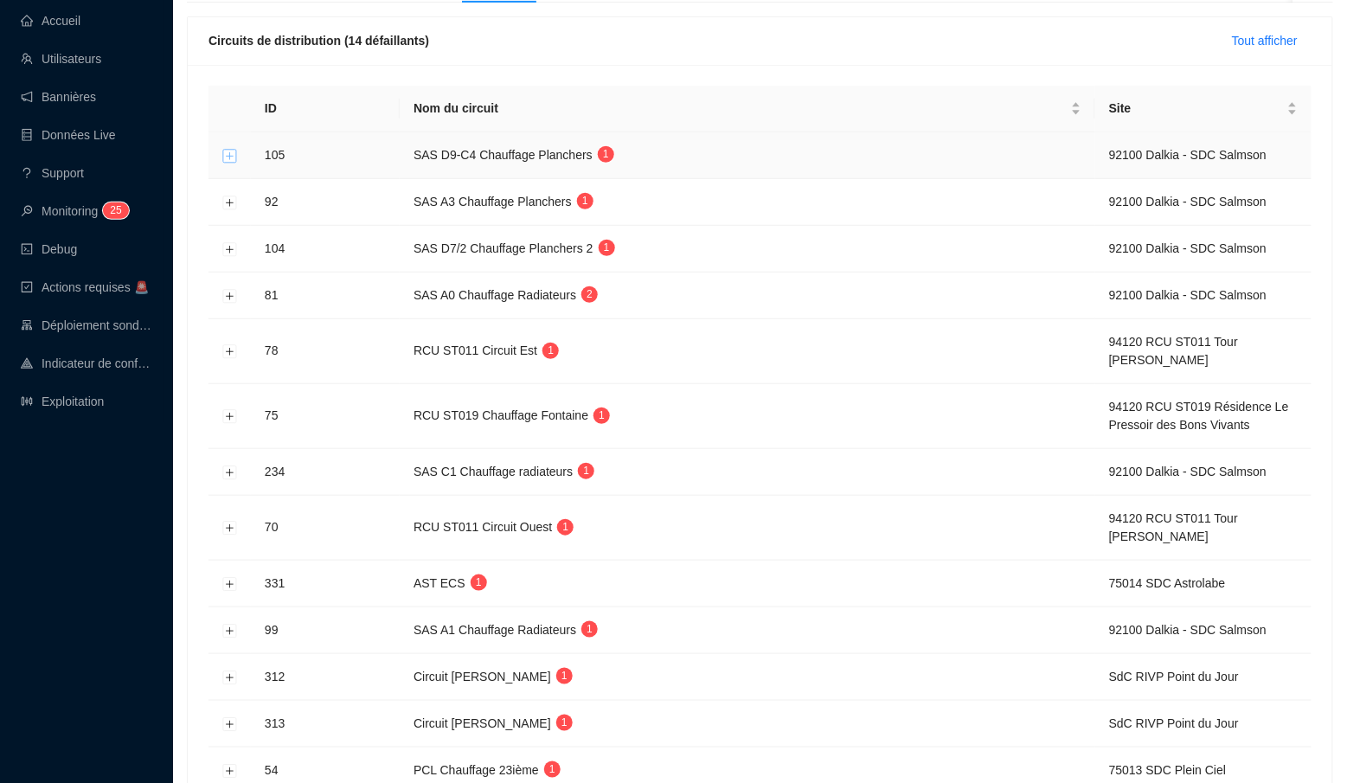
click at [229, 155] on button "Développer la ligne" at bounding box center [230, 156] width 14 height 14
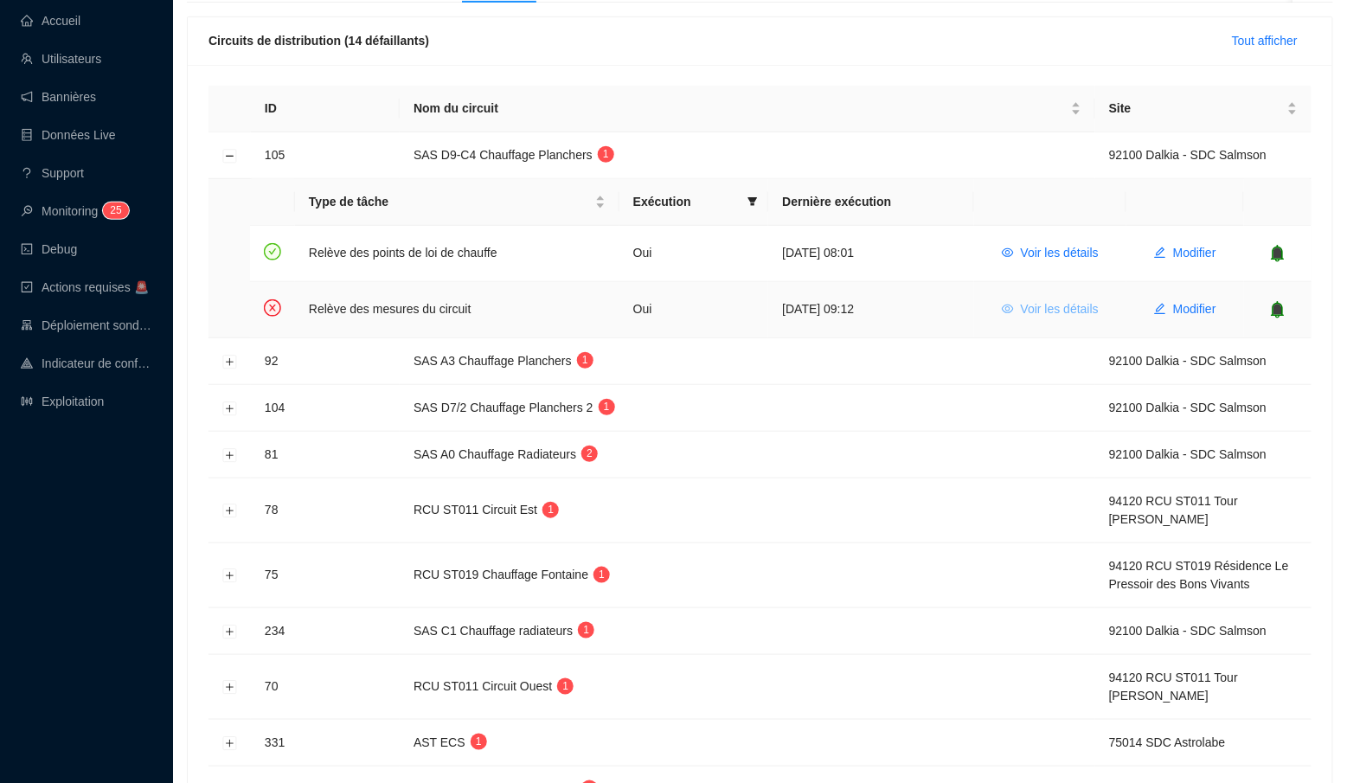
click at [1055, 312] on span "Voir les détails" at bounding box center [1060, 309] width 78 height 18
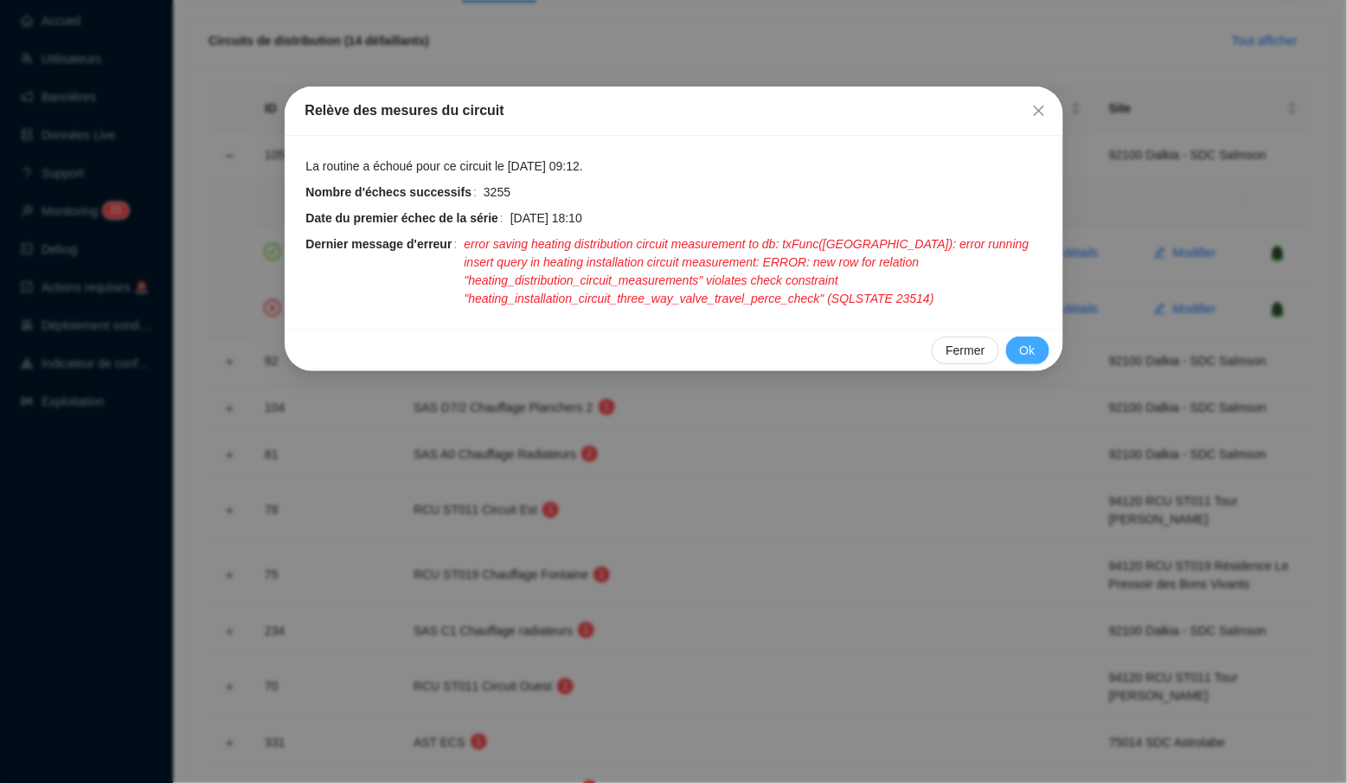
click at [1024, 342] on span "Ok" at bounding box center [1028, 351] width 16 height 18
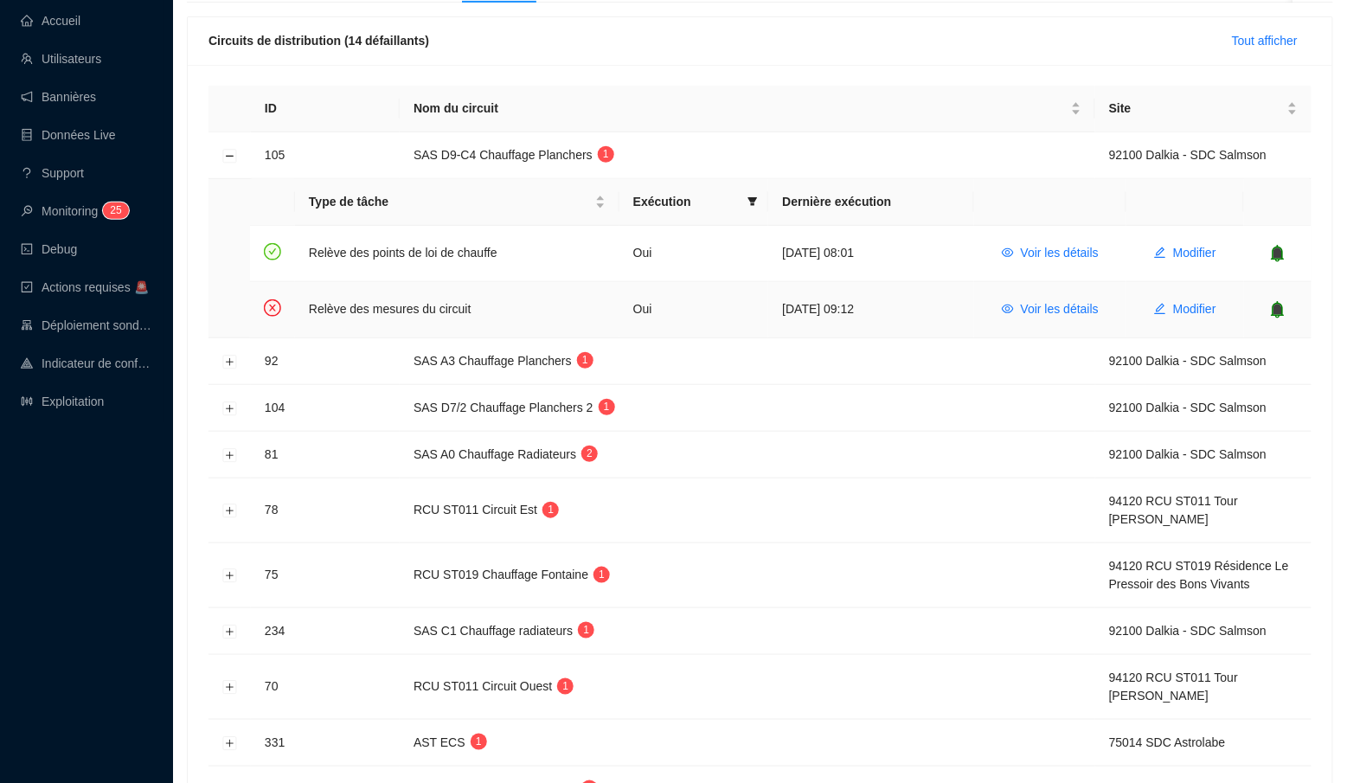
click at [1279, 310] on icon "bell" at bounding box center [1278, 309] width 11 height 12
click at [229, 360] on tbody "105 SAS D9-C4 Chauffage Planchers 1 92100 Dalkia - SDC Salmson Type de tâche Ex…" at bounding box center [760, 575] width 1103 height 886
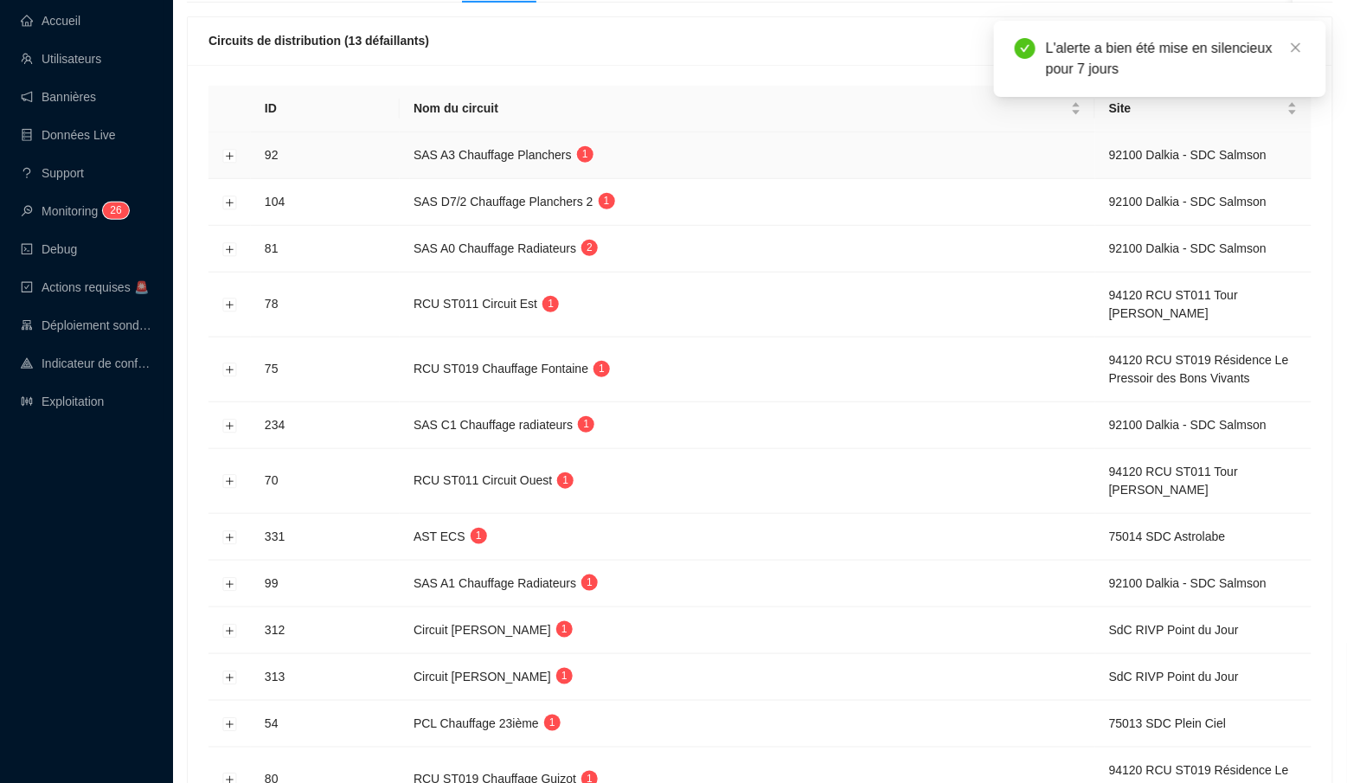
click at [222, 157] on td at bounding box center [230, 155] width 42 height 47
click at [232, 153] on button "Développer la ligne" at bounding box center [230, 156] width 14 height 14
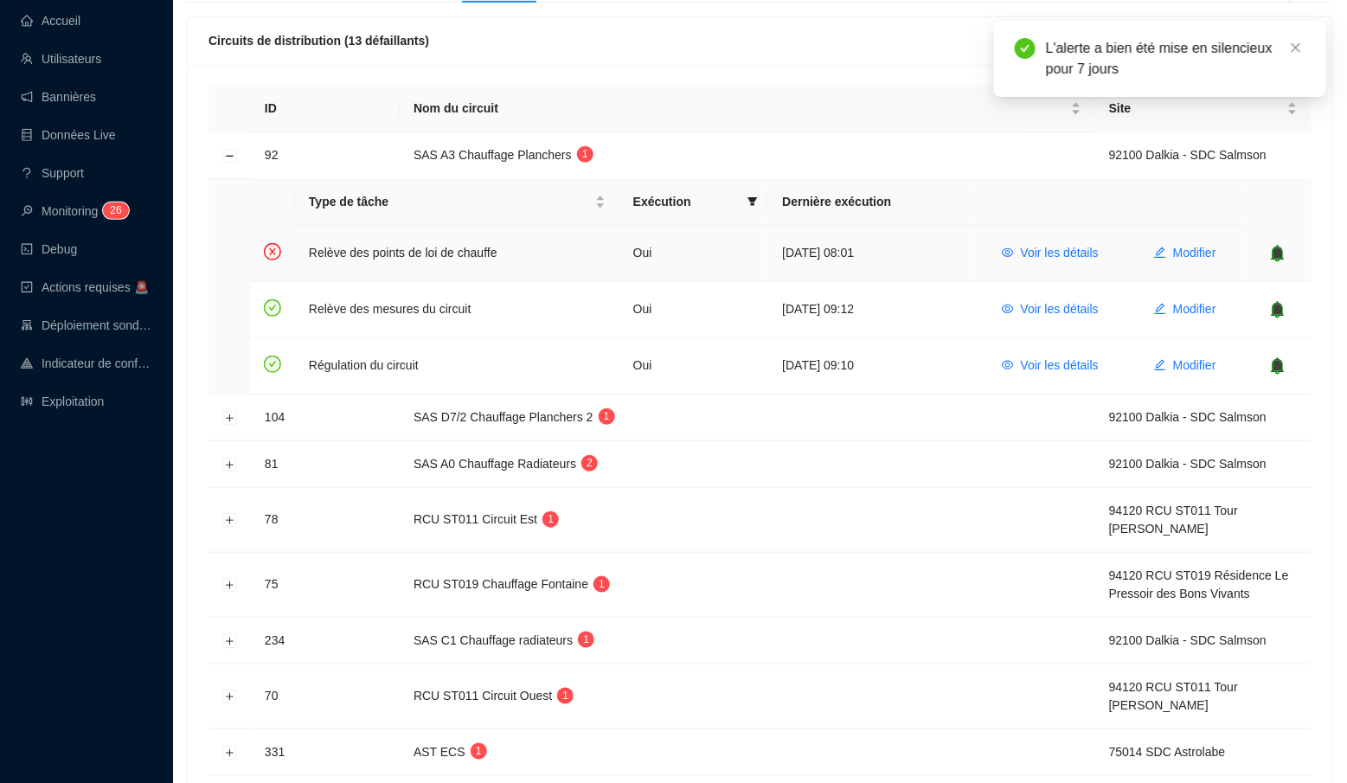
click at [1282, 254] on icon "bell" at bounding box center [1278, 253] width 11 height 12
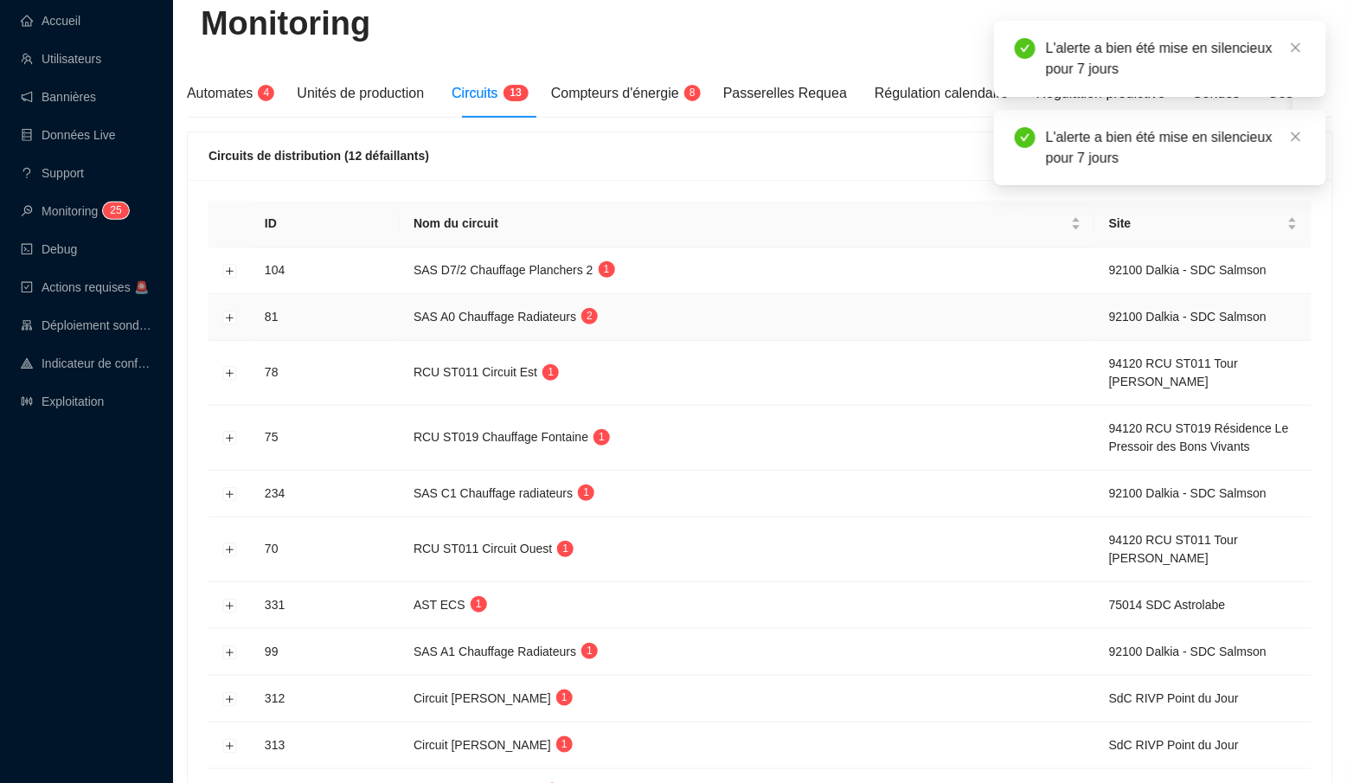
scroll to position [71, 0]
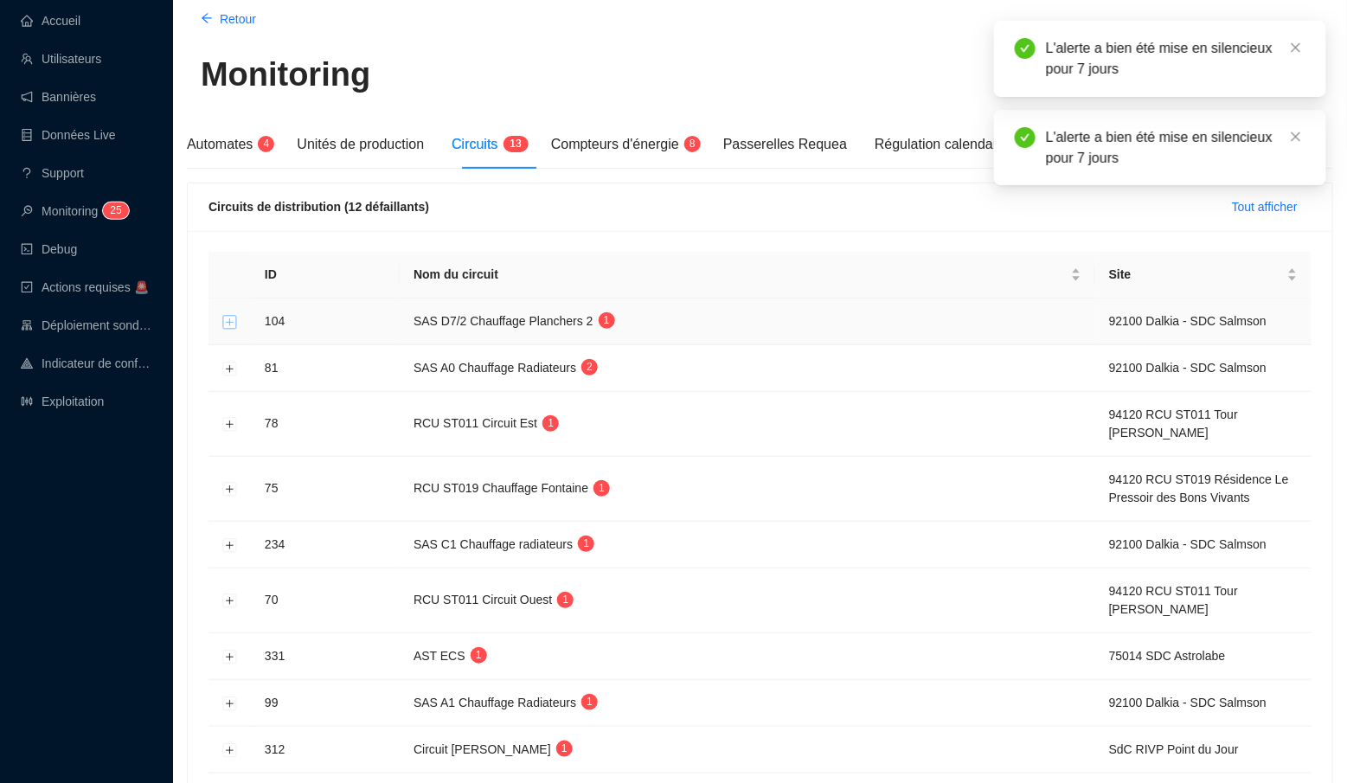
click at [232, 325] on button "Développer la ligne" at bounding box center [230, 322] width 14 height 14
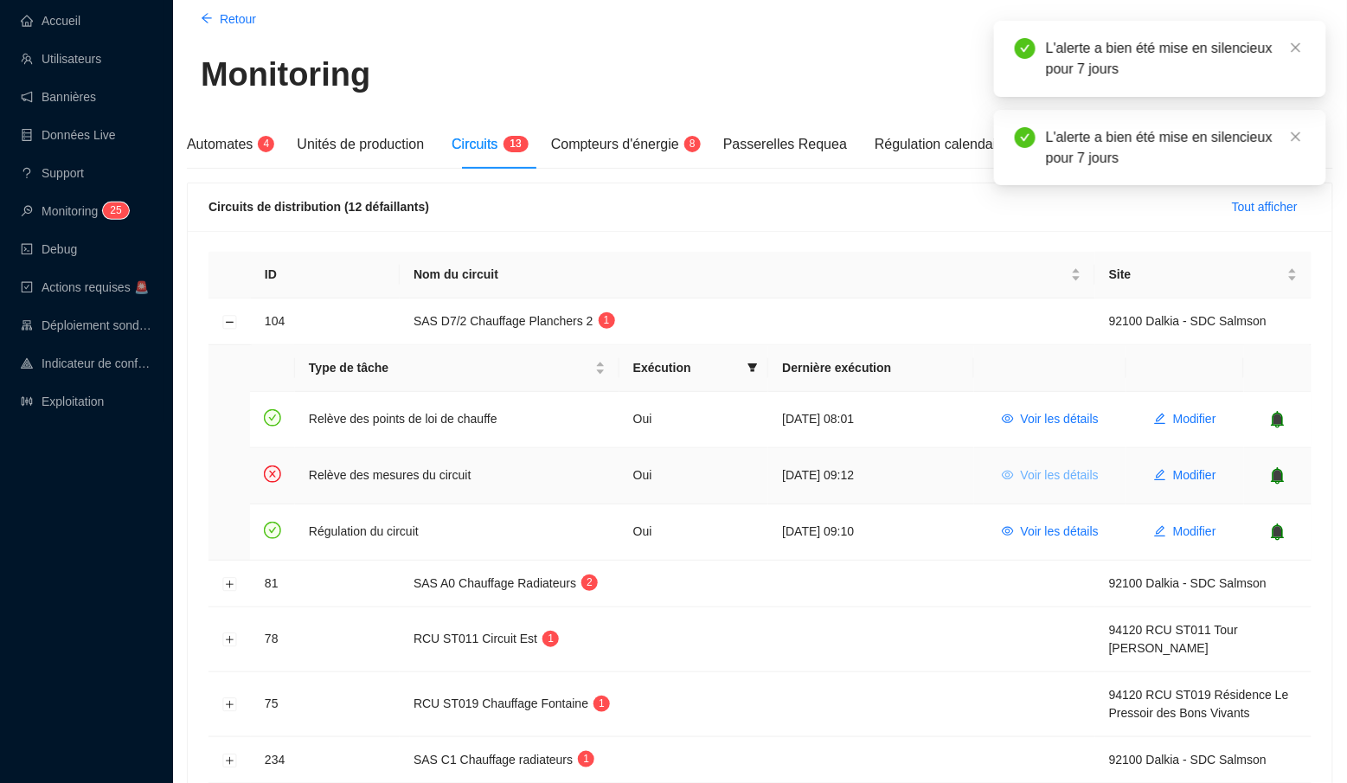
click at [1063, 466] on span "Voir les détails" at bounding box center [1060, 475] width 78 height 18
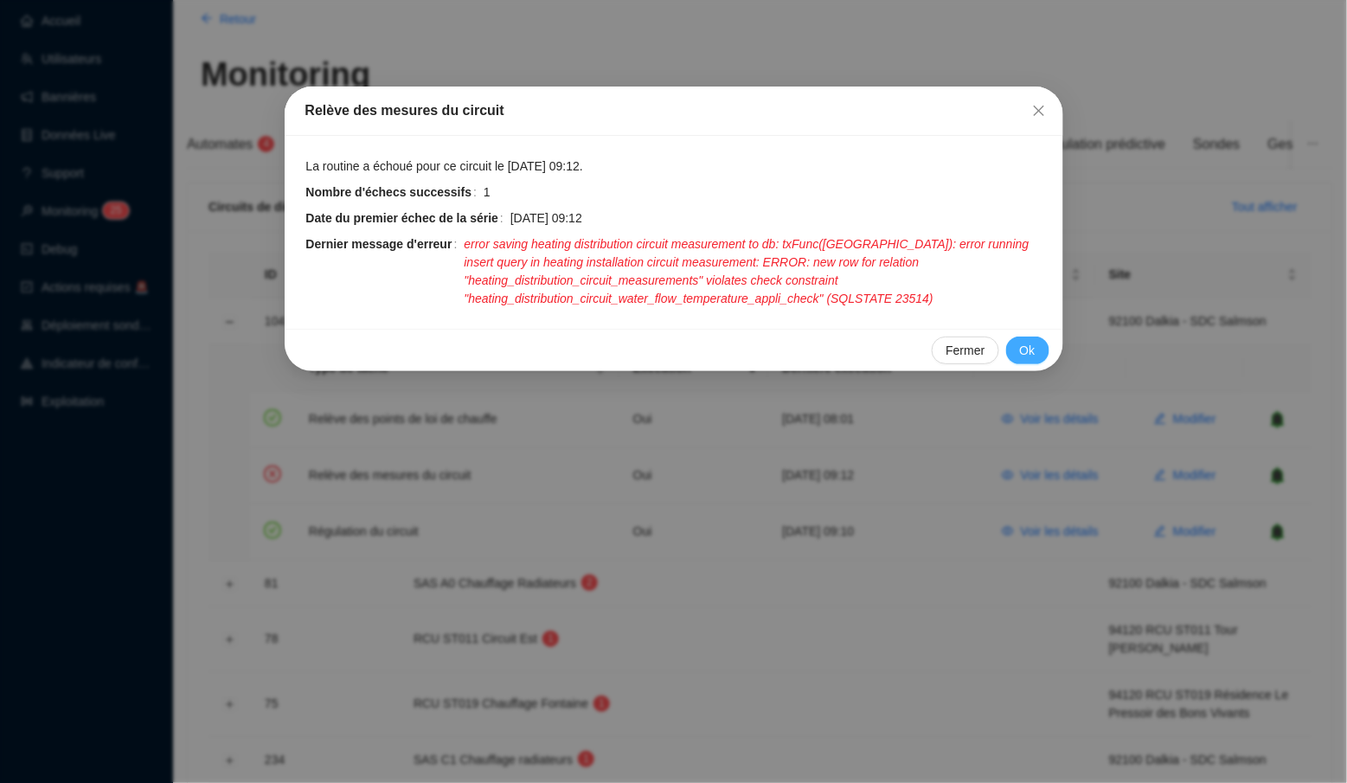
click at [1029, 348] on span "Ok" at bounding box center [1028, 351] width 16 height 18
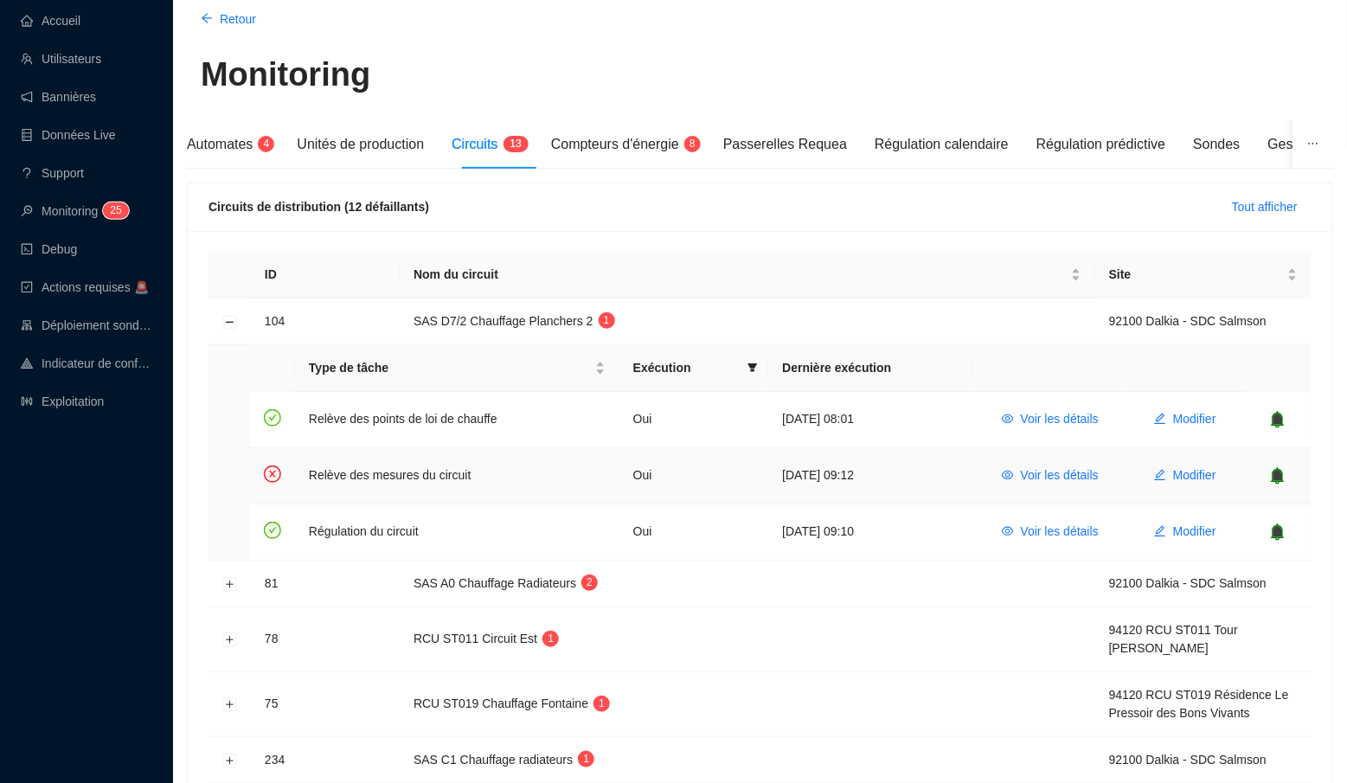
click at [1283, 476] on icon "bell" at bounding box center [1278, 475] width 11 height 12
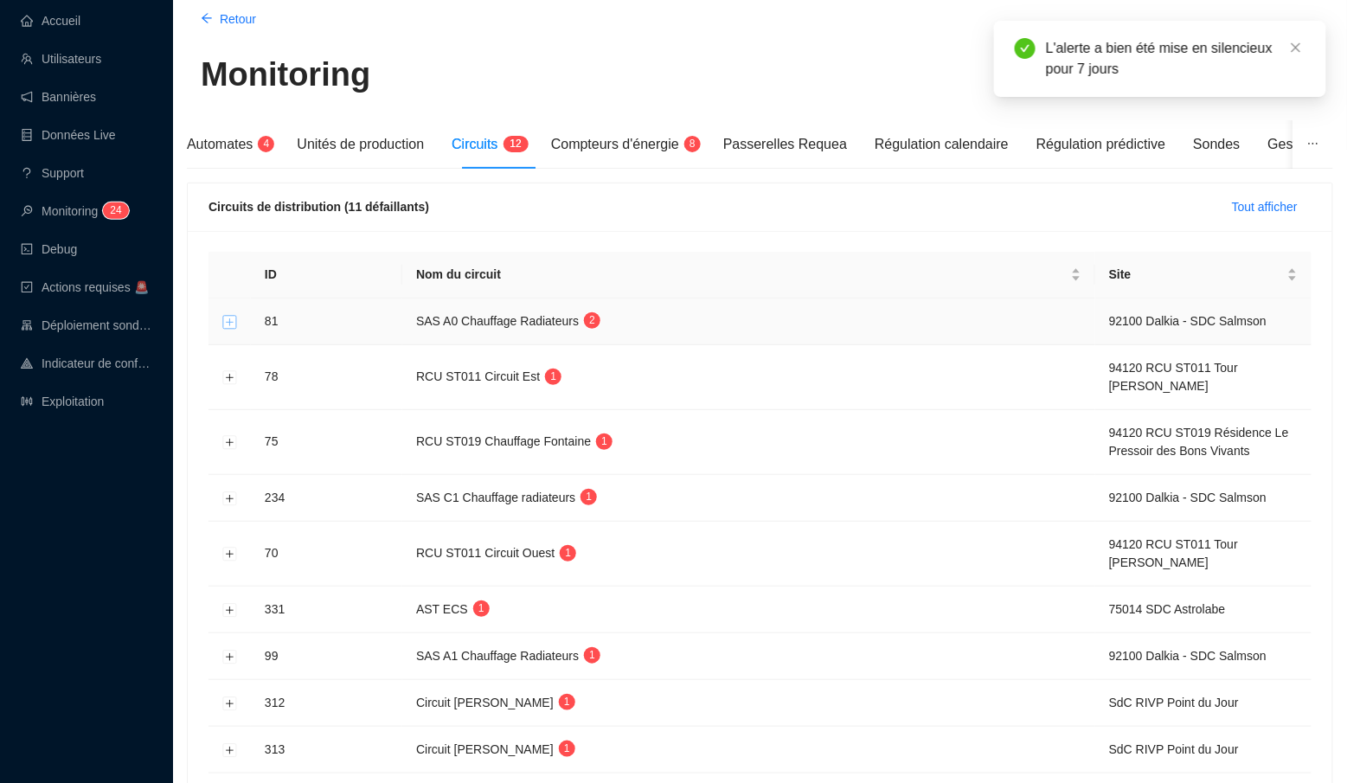
click at [227, 326] on button "Développer la ligne" at bounding box center [230, 322] width 14 height 14
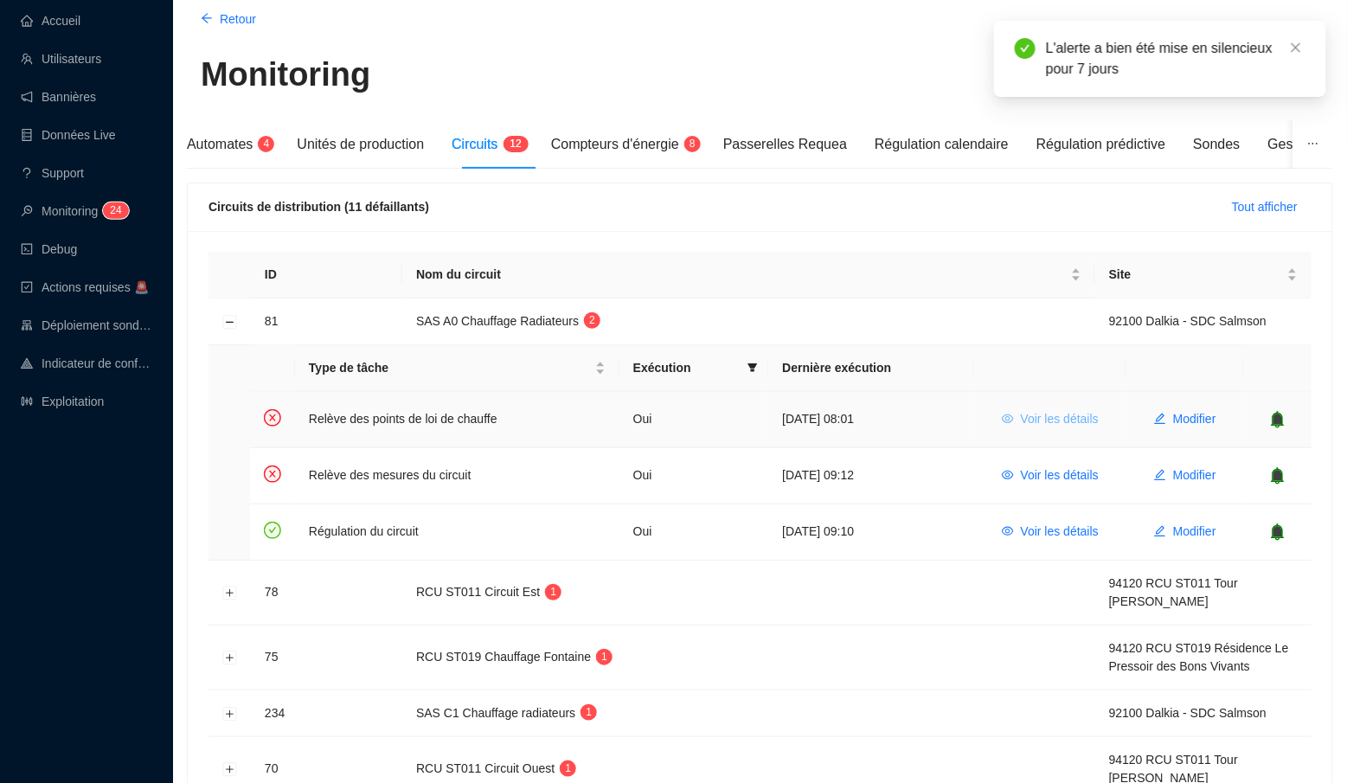
click at [1066, 414] on span "Voir les détails" at bounding box center [1060, 419] width 78 height 18
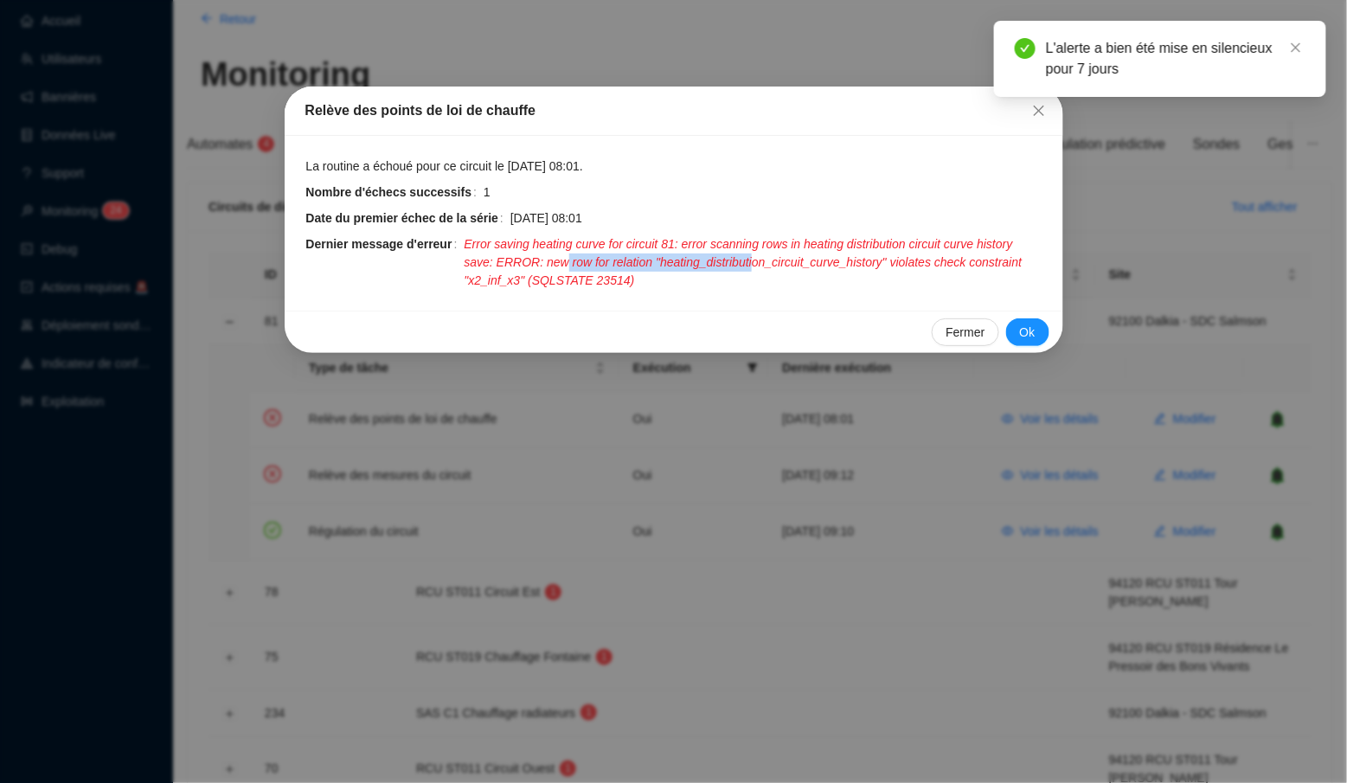
drag, startPoint x: 619, startPoint y: 256, endPoint x: 823, endPoint y: 264, distance: 204.4
click at [822, 264] on span "Error saving heating curve for circuit 81: error scanning rows in heating distr…" at bounding box center [753, 262] width 578 height 55
click at [1040, 112] on icon "close" at bounding box center [1038, 111] width 10 height 10
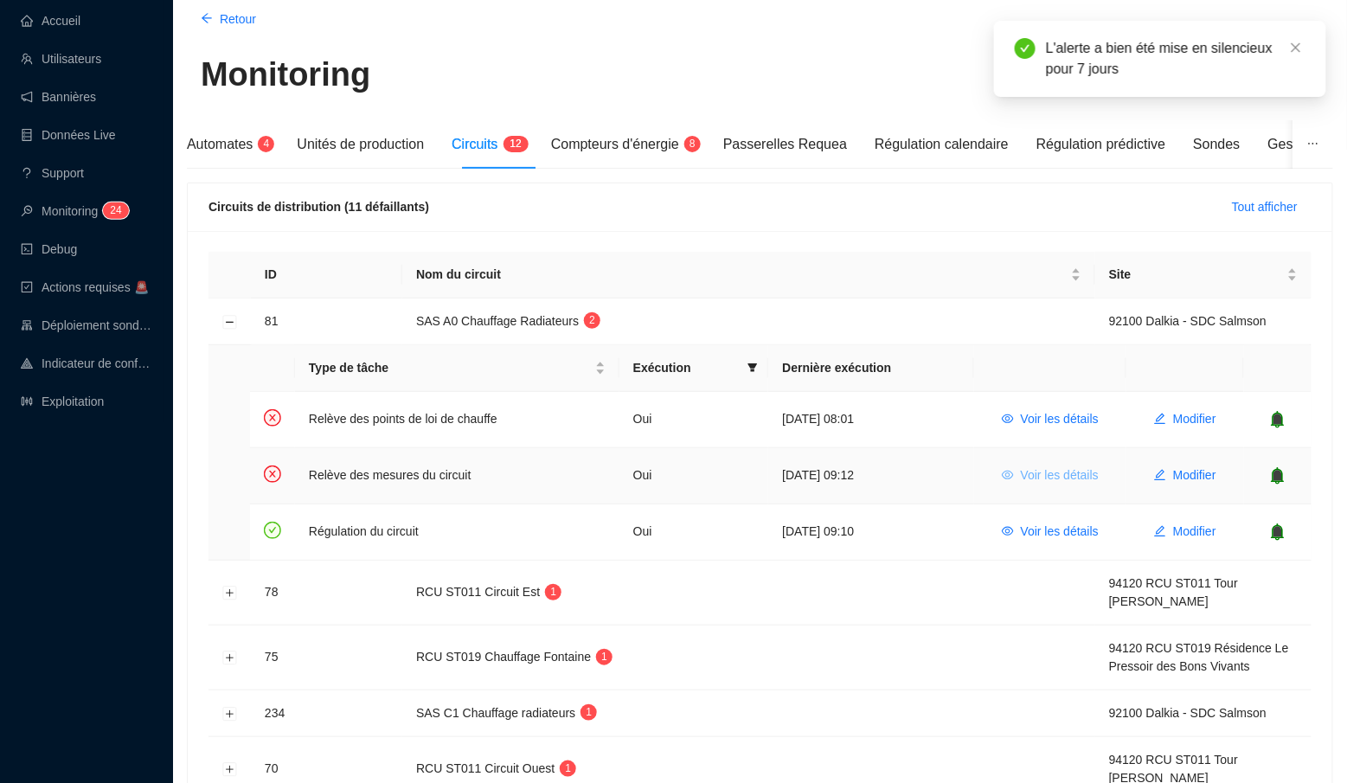
click at [1040, 472] on span "Voir les détails" at bounding box center [1060, 475] width 78 height 18
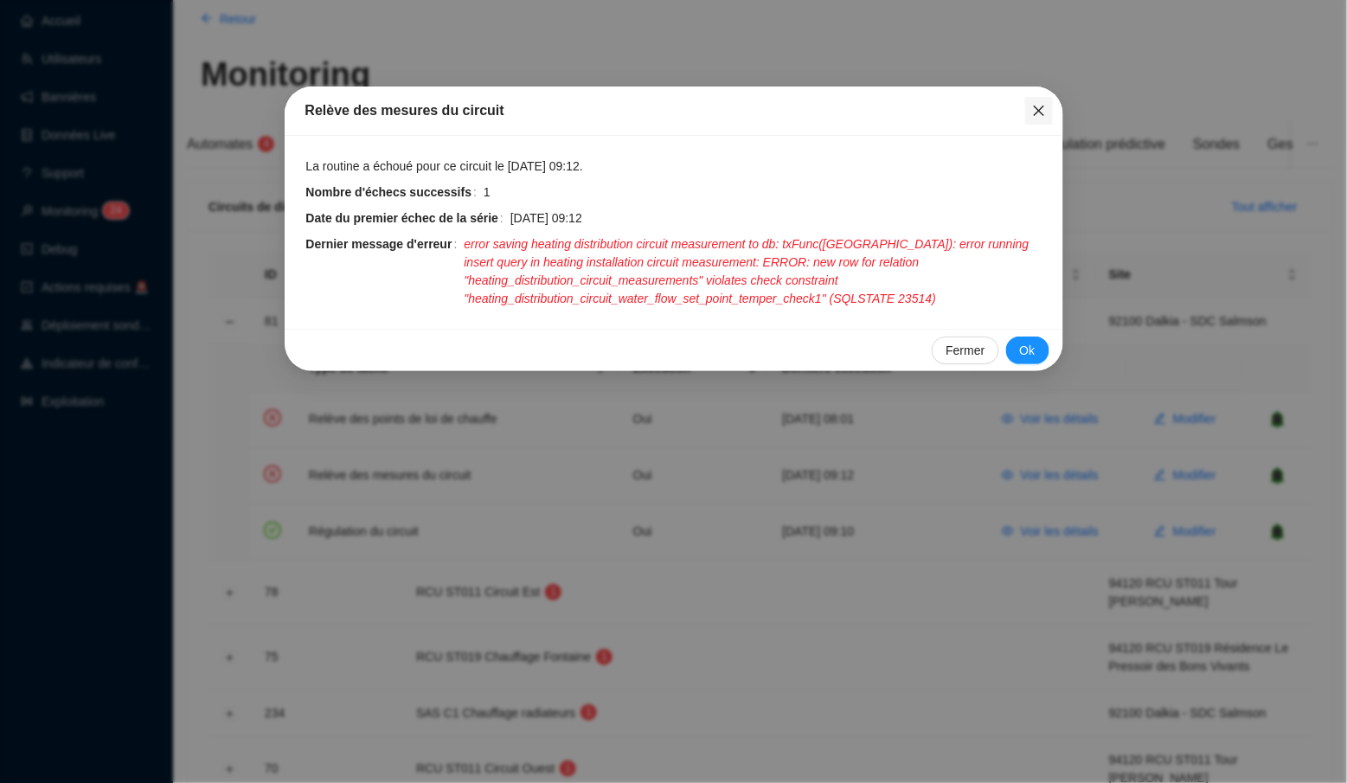
click at [1042, 111] on icon "close" at bounding box center [1039, 111] width 14 height 14
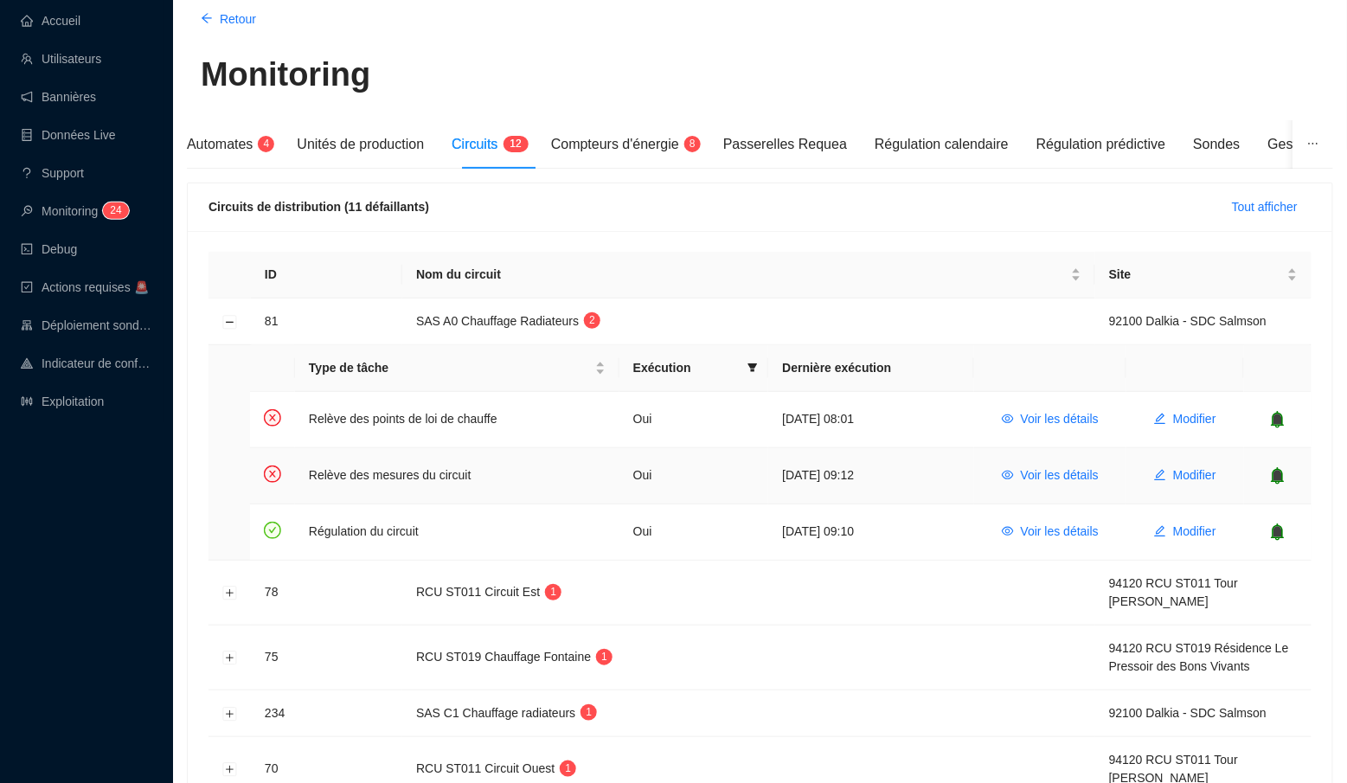
click at [1280, 477] on icon "bell" at bounding box center [1278, 475] width 11 height 12
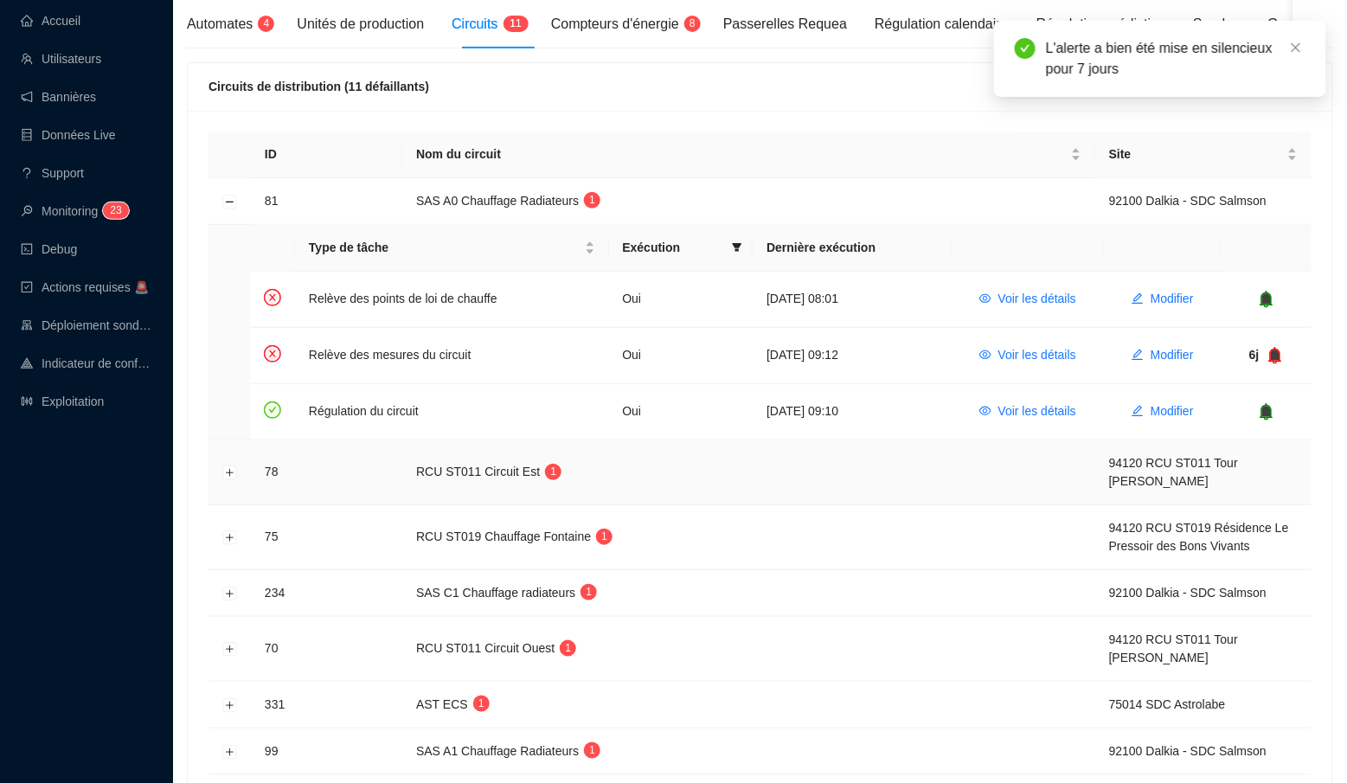
scroll to position [243, 0]
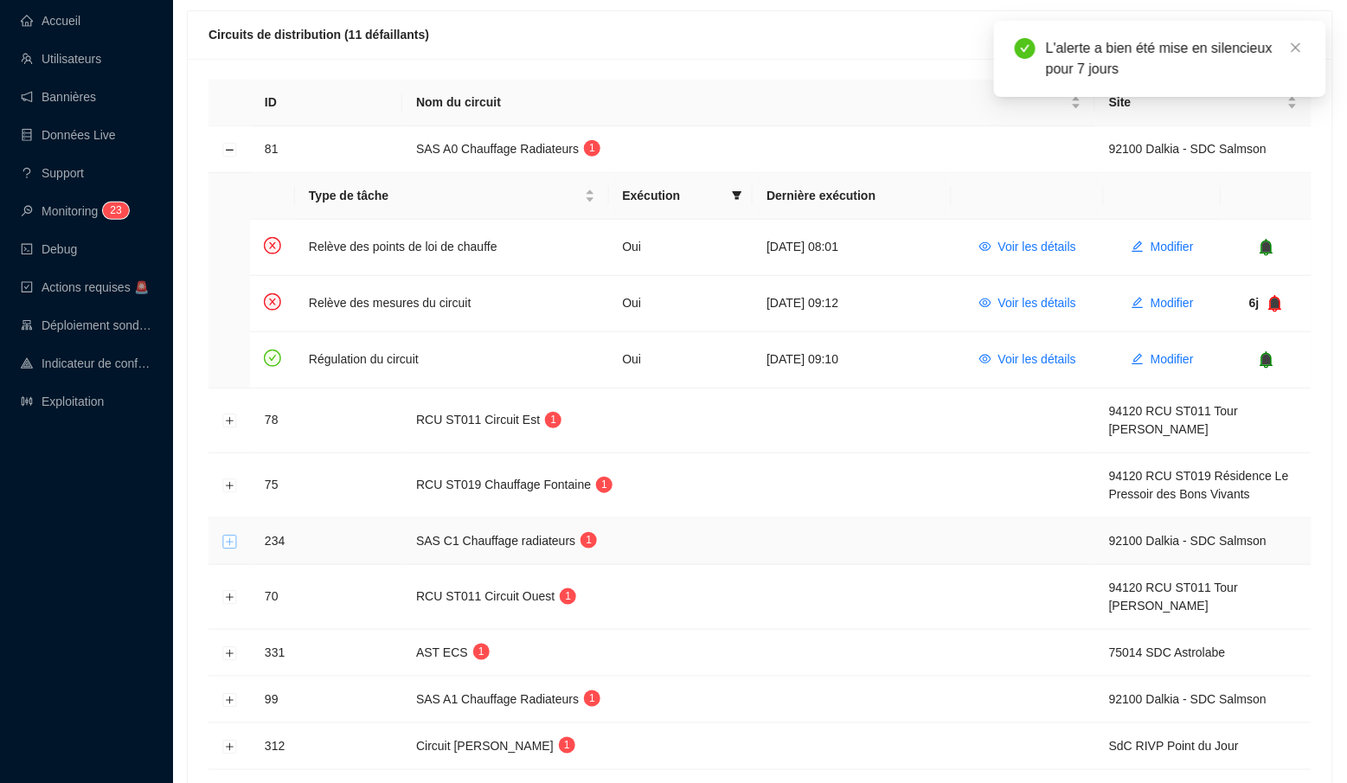
click at [231, 536] on button "Développer la ligne" at bounding box center [230, 542] width 14 height 14
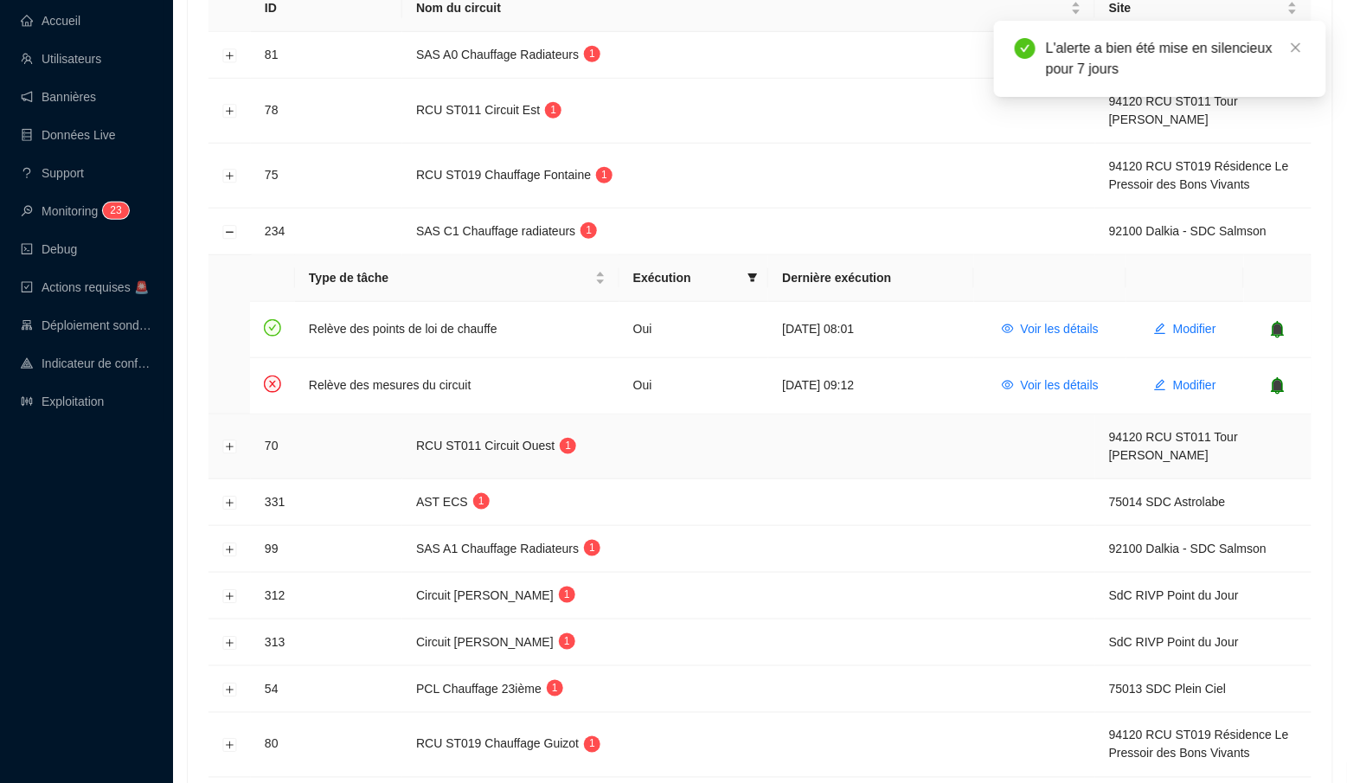
scroll to position [352, 0]
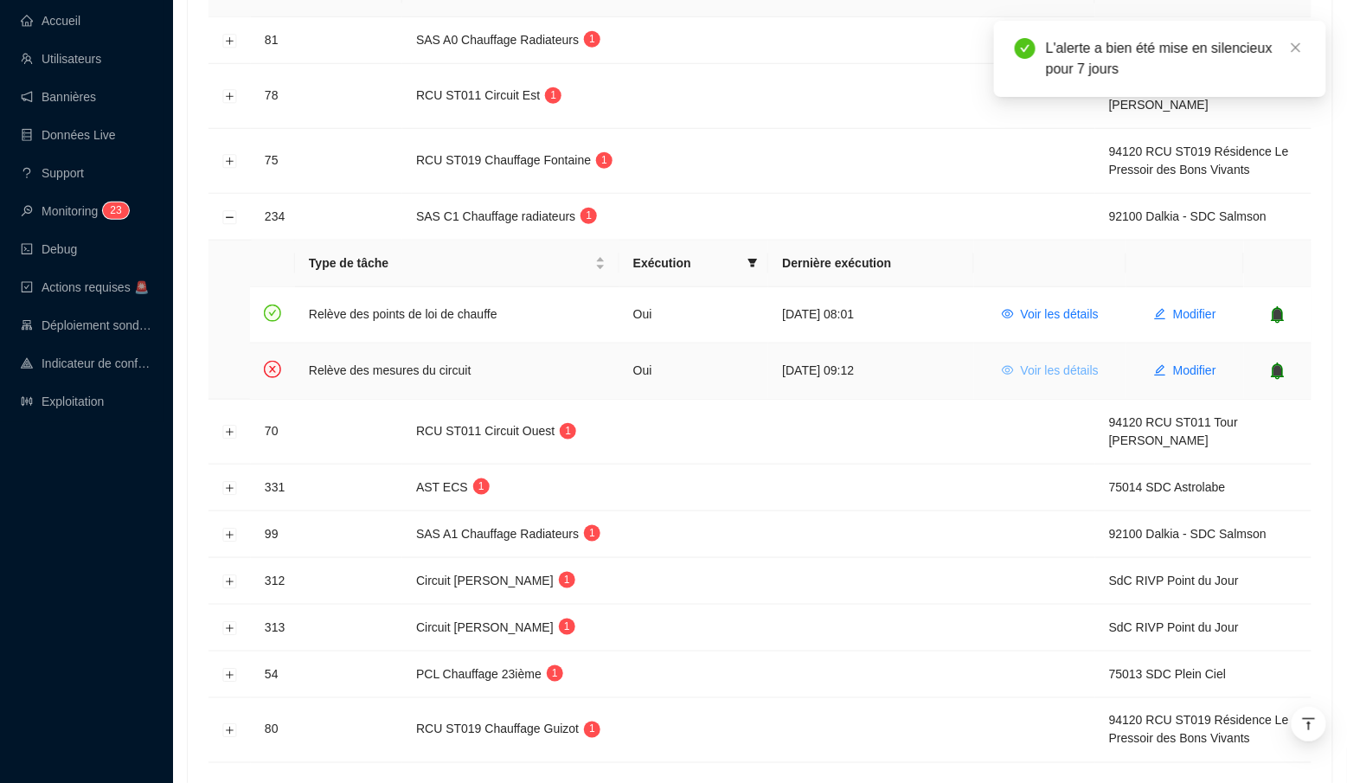
click at [1079, 367] on span "Voir les détails" at bounding box center [1060, 371] width 78 height 18
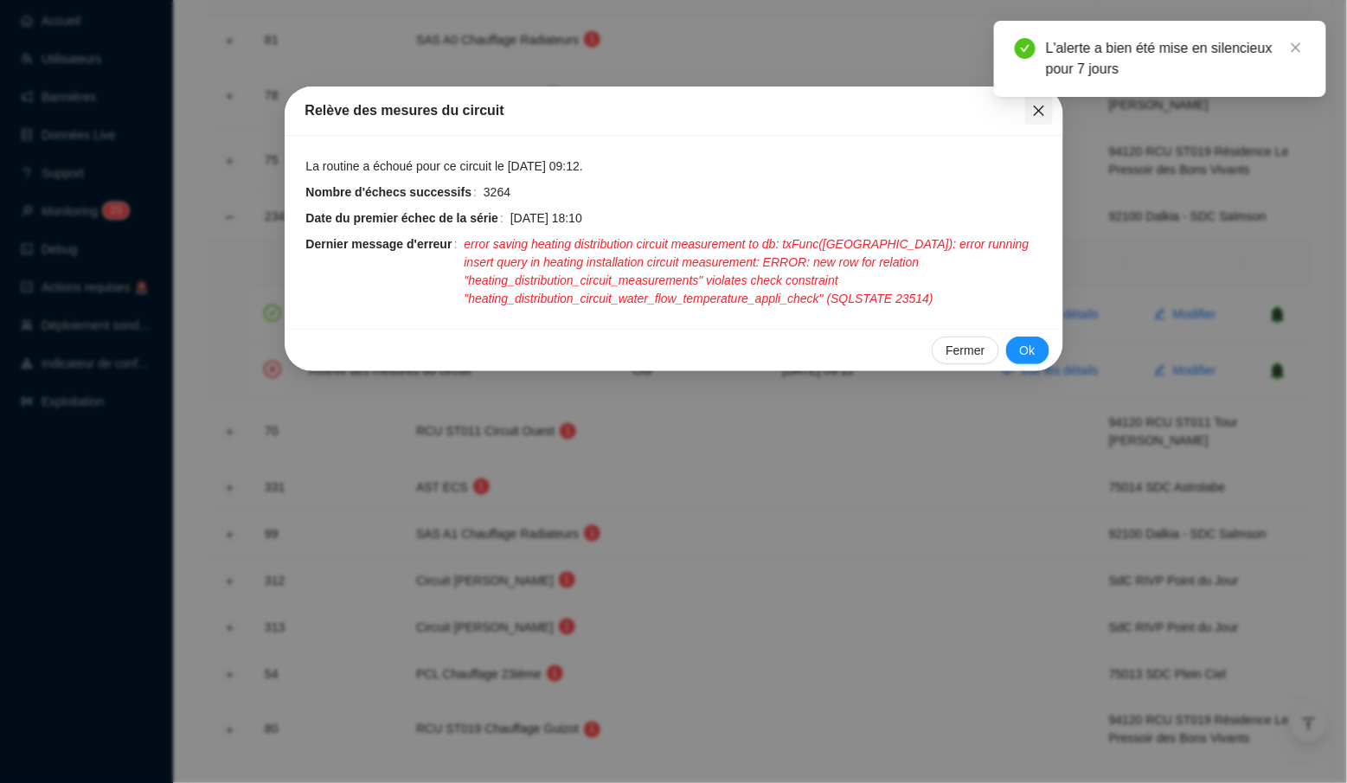
click at [1038, 116] on icon "close" at bounding box center [1039, 111] width 14 height 14
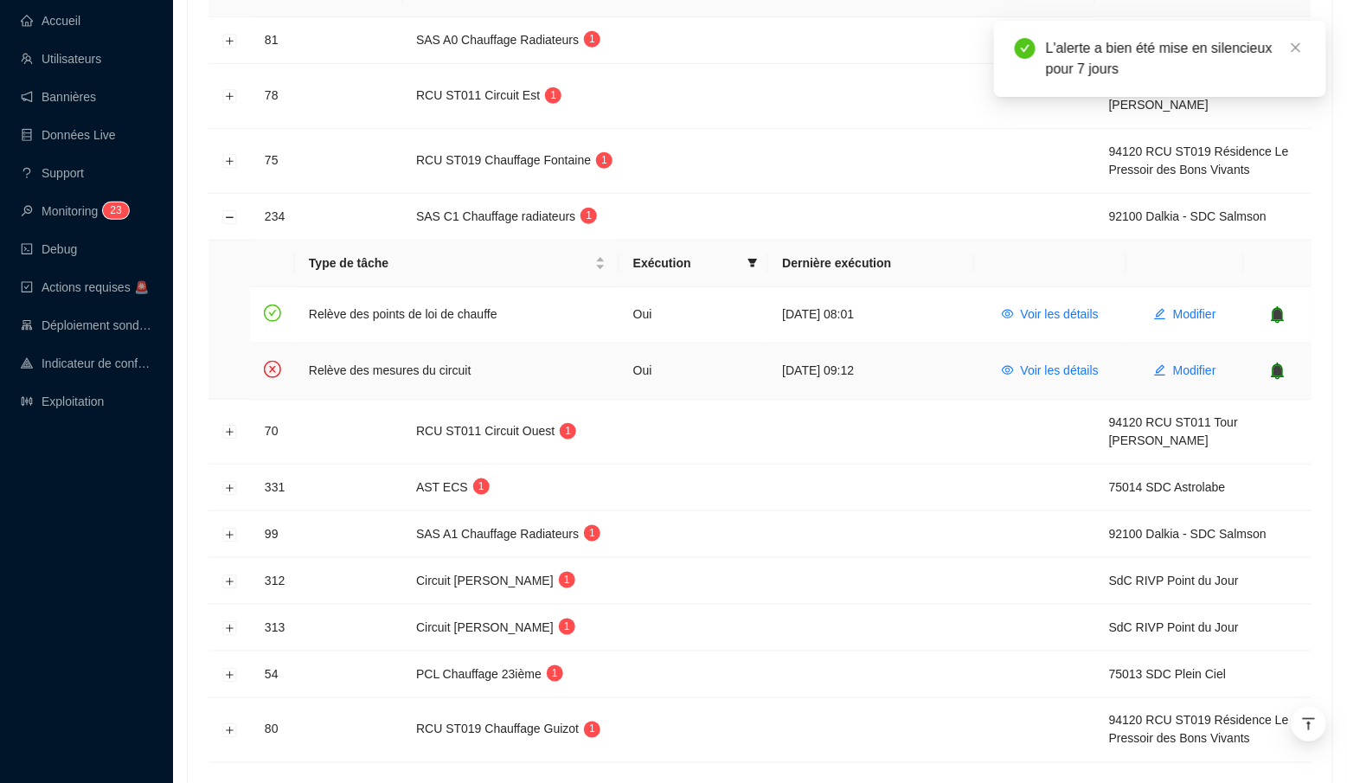
click at [1276, 368] on icon "bell" at bounding box center [1278, 370] width 11 height 12
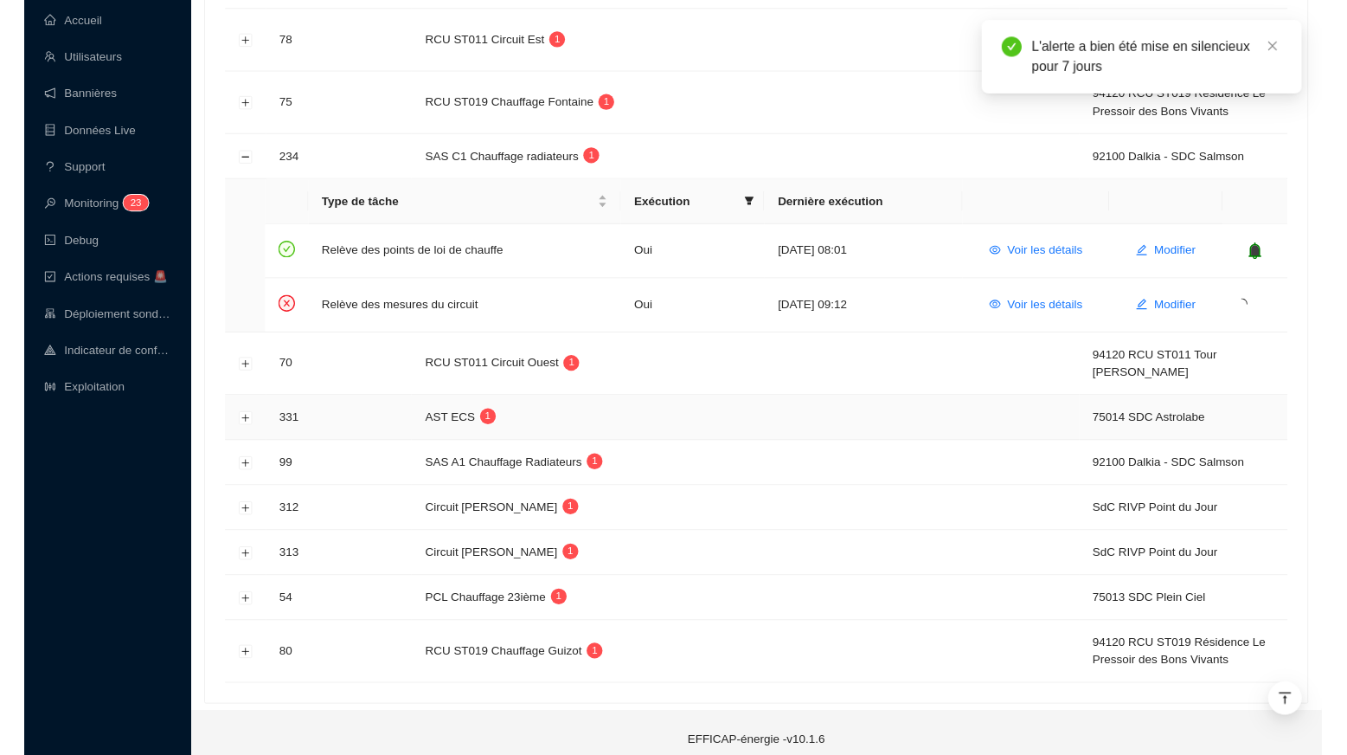
scroll to position [201, 0]
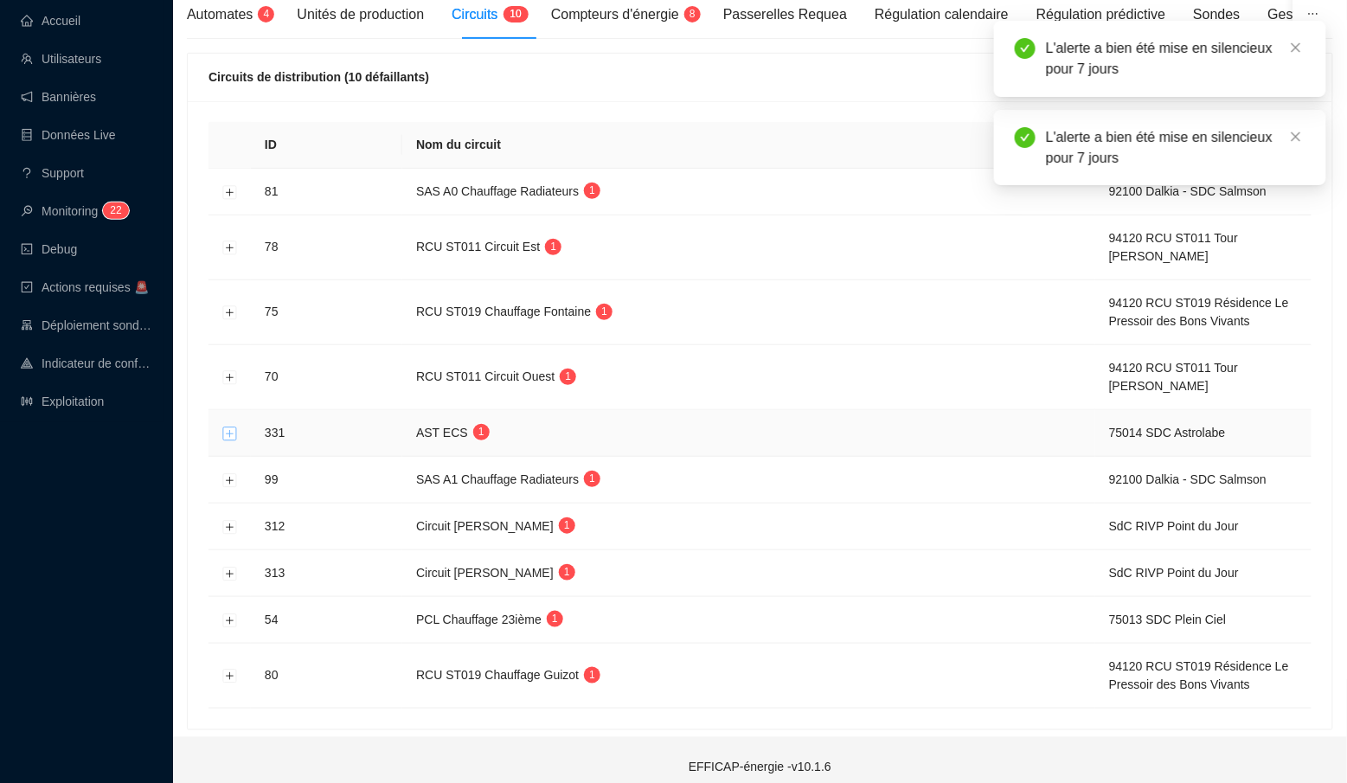
click at [229, 427] on button "Développer la ligne" at bounding box center [230, 434] width 14 height 14
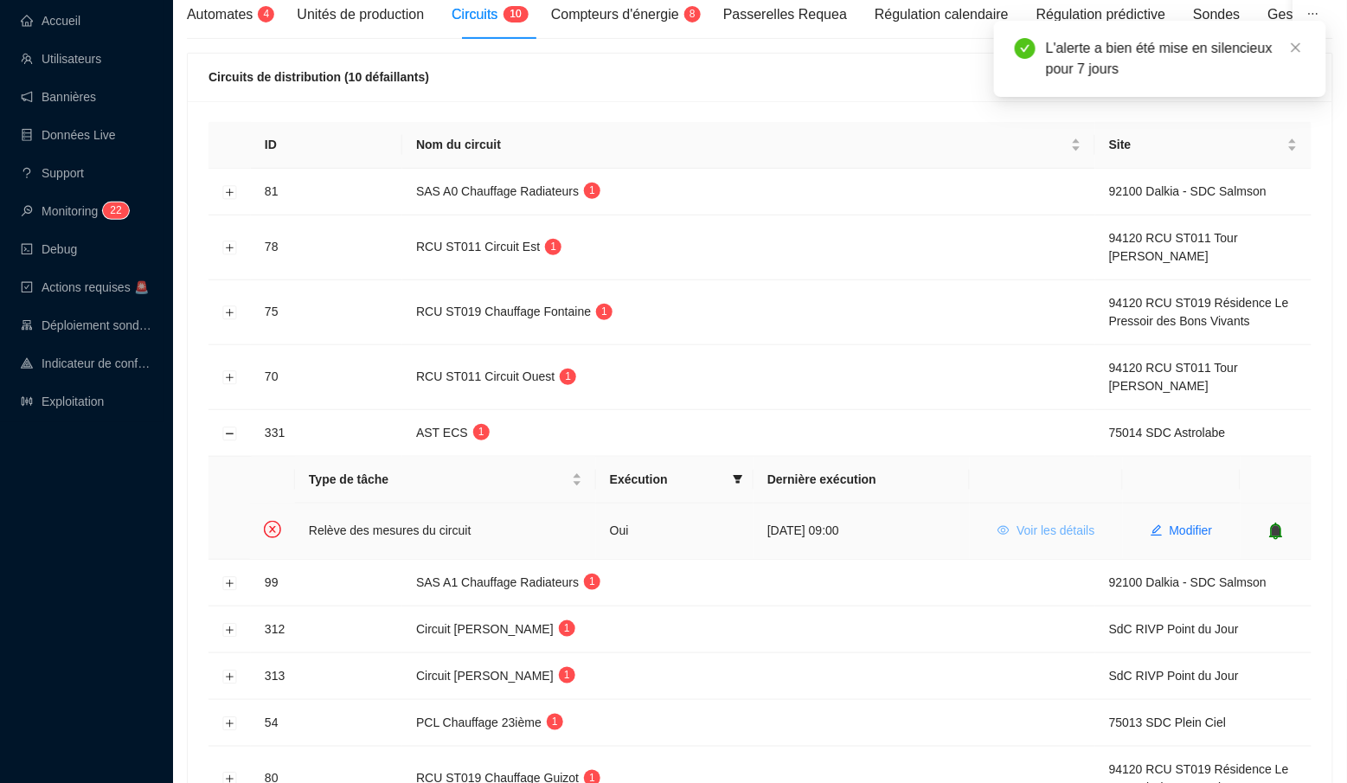
click at [1041, 524] on span "Voir les détails" at bounding box center [1056, 531] width 78 height 18
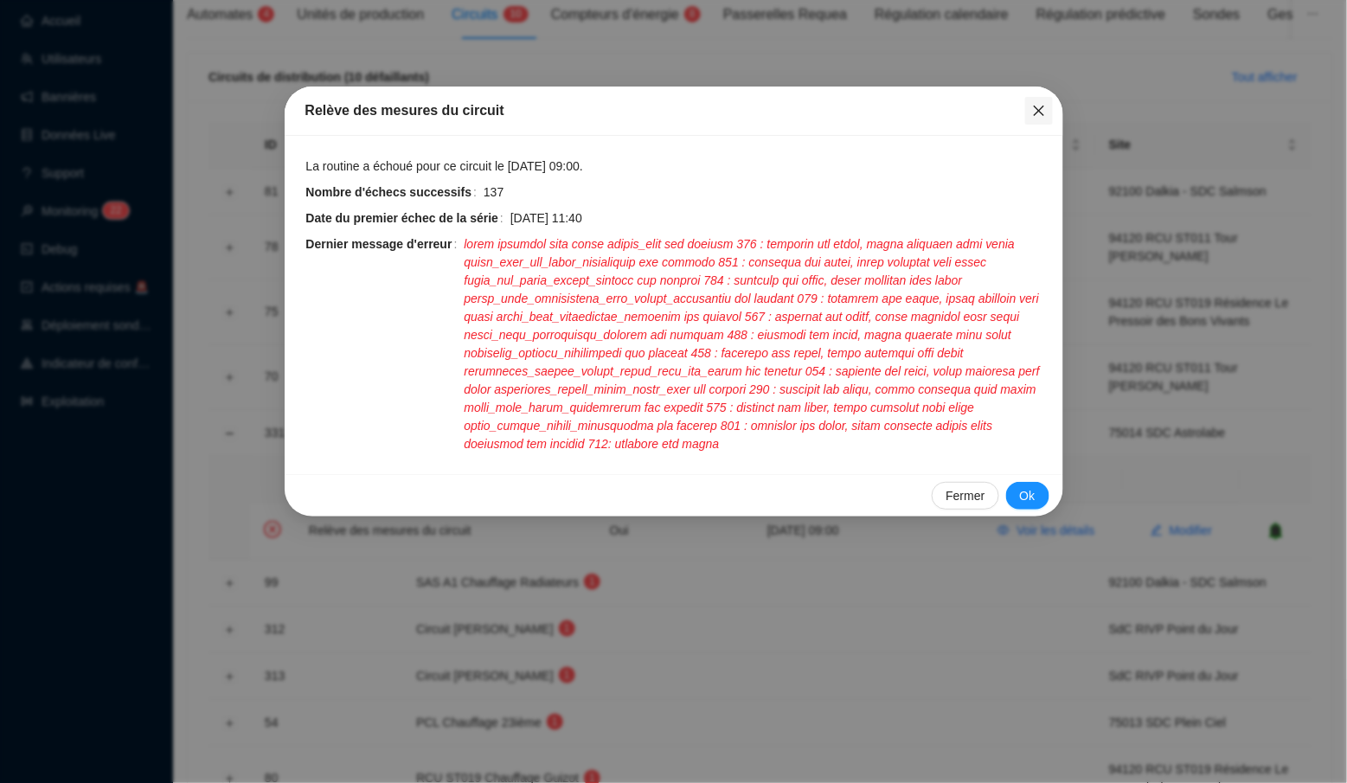
click at [1040, 114] on icon "close" at bounding box center [1039, 111] width 14 height 14
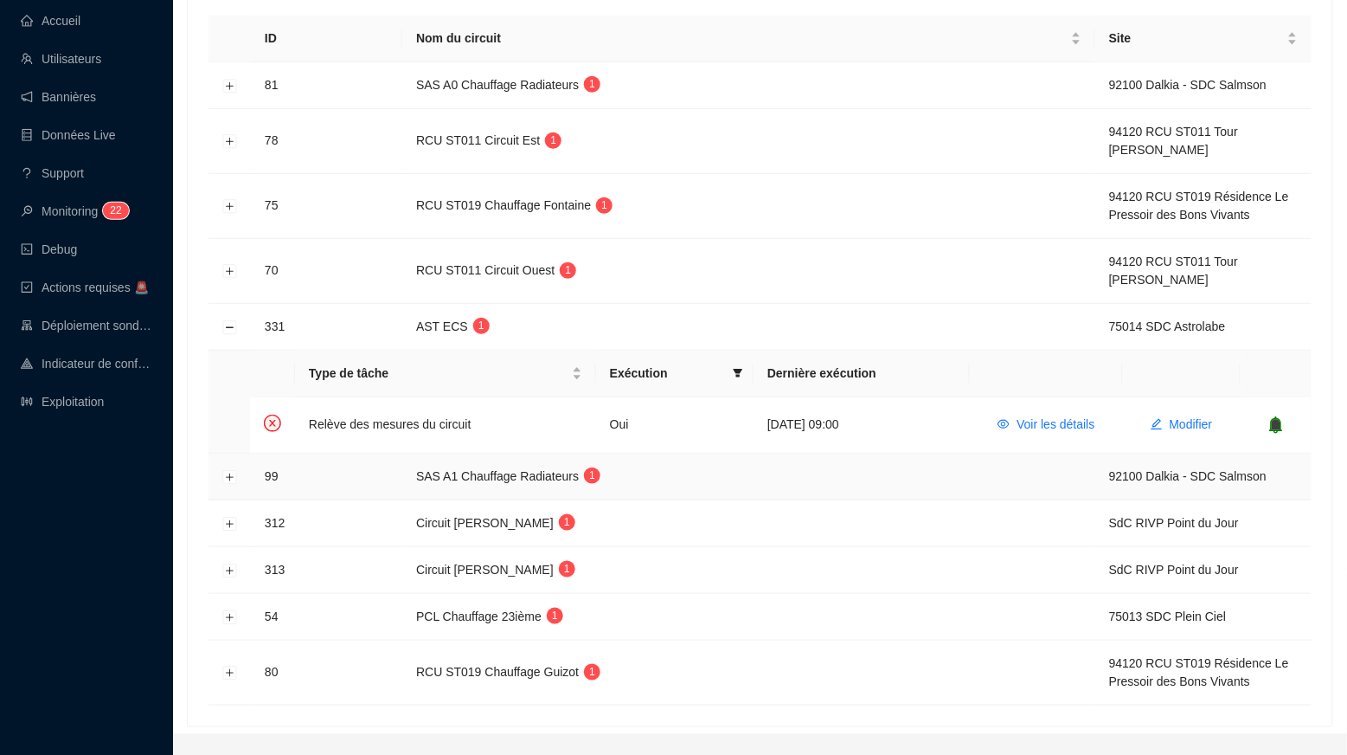
scroll to position [322, 0]
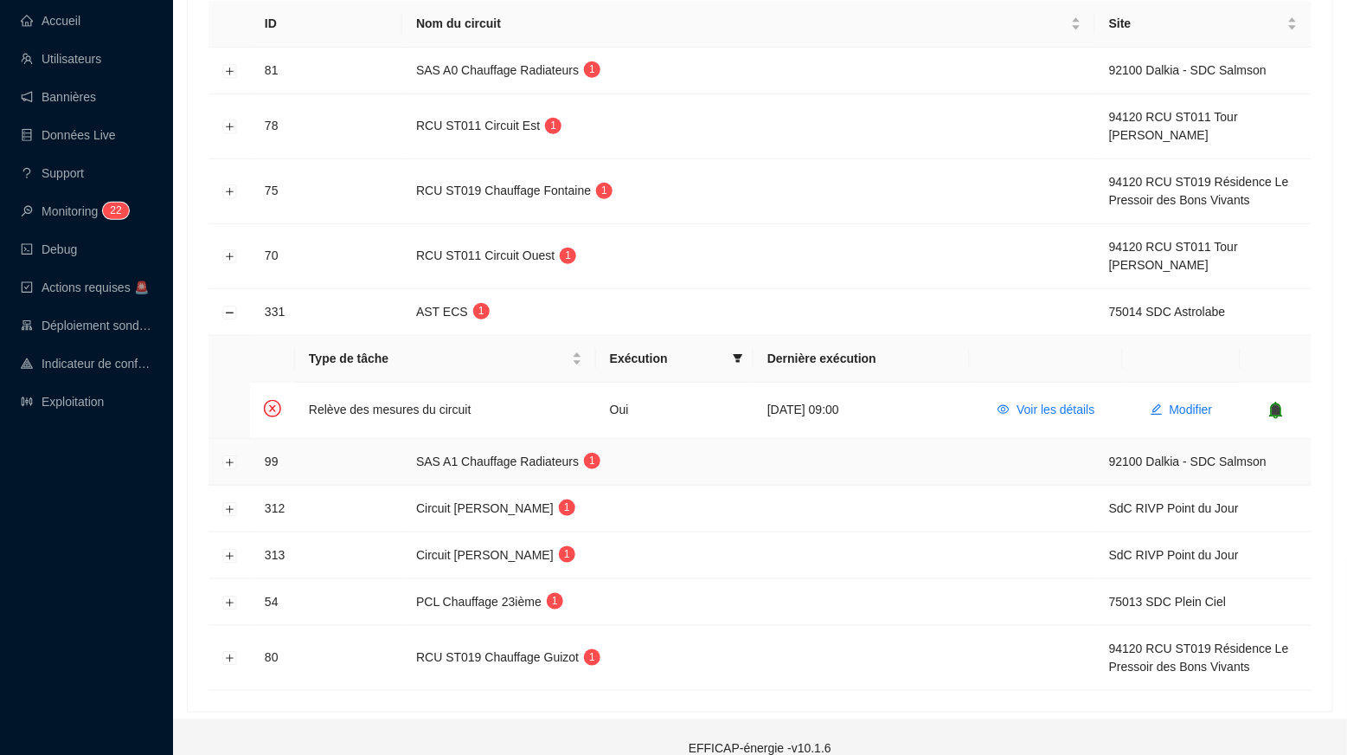
click at [231, 464] on td at bounding box center [230, 462] width 42 height 47
click at [231, 457] on button "Développer la ligne" at bounding box center [230, 462] width 14 height 14
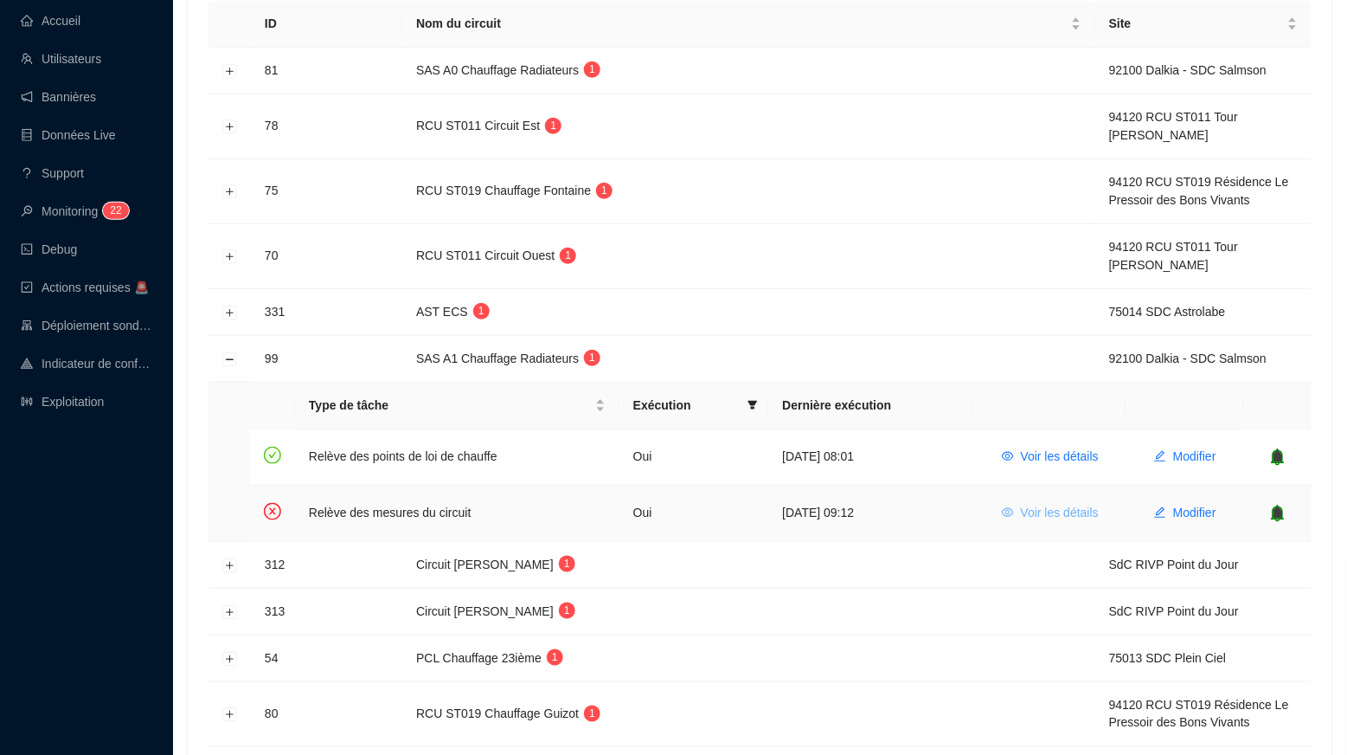
click at [1030, 504] on span "Voir les détails" at bounding box center [1060, 513] width 78 height 18
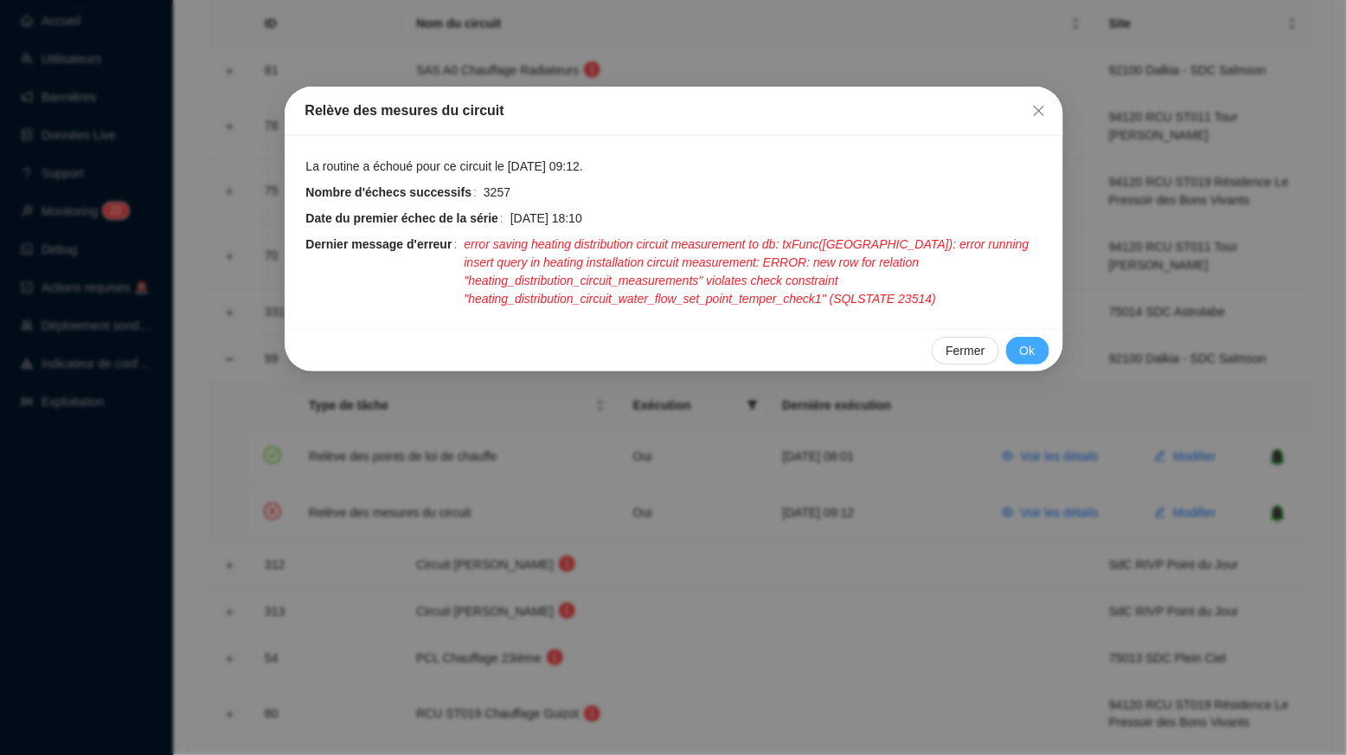
drag, startPoint x: 1031, startPoint y: 343, endPoint x: 1019, endPoint y: 343, distance: 12.1
click at [1020, 343] on span "Ok" at bounding box center [1028, 351] width 16 height 18
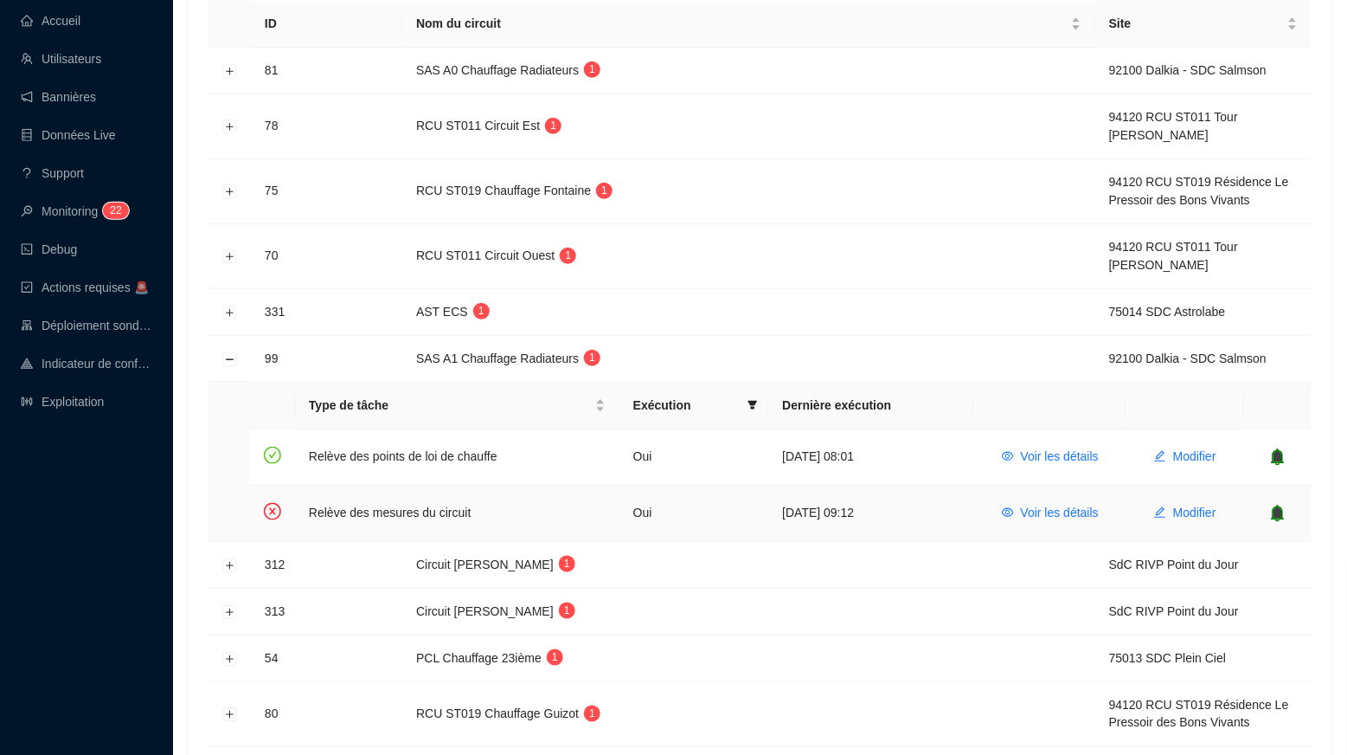
click at [1276, 506] on icon "bell" at bounding box center [1278, 512] width 11 height 12
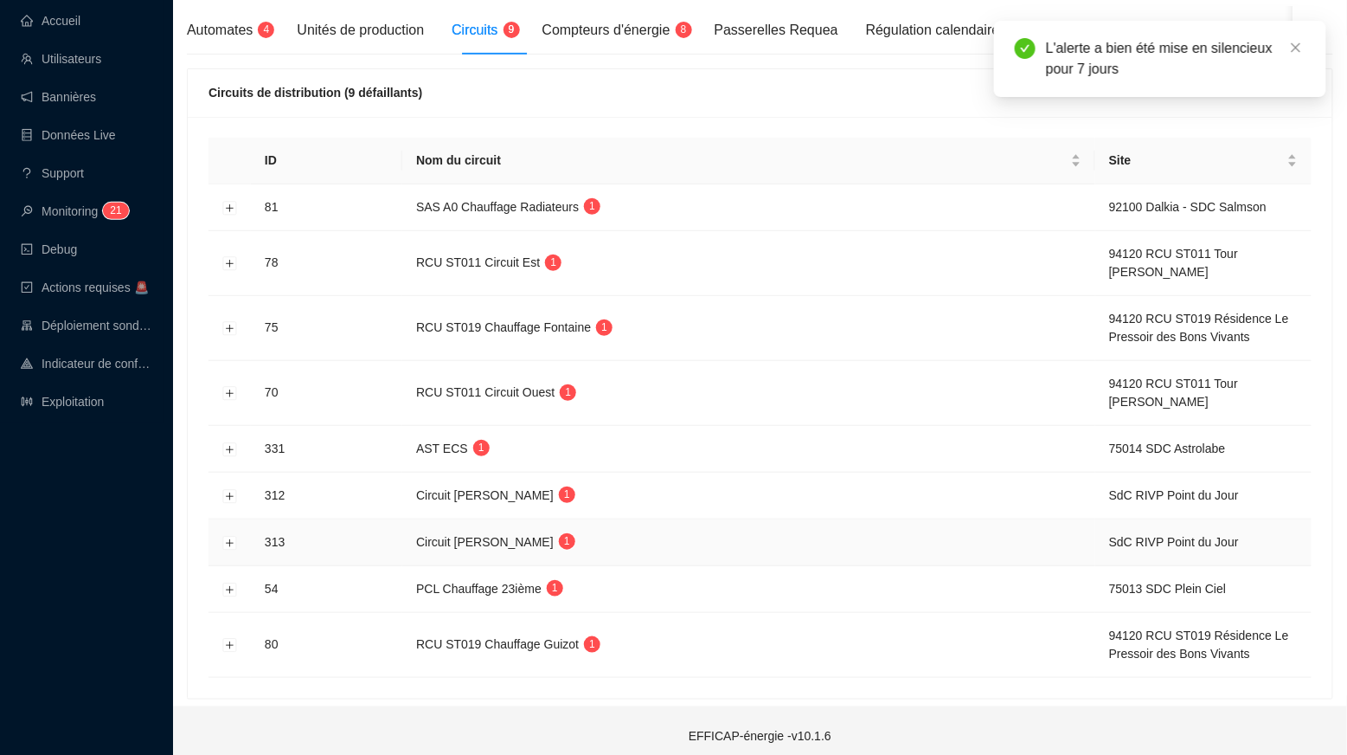
scroll to position [183, 0]
click at [229, 491] on button "Développer la ligne" at bounding box center [230, 498] width 14 height 14
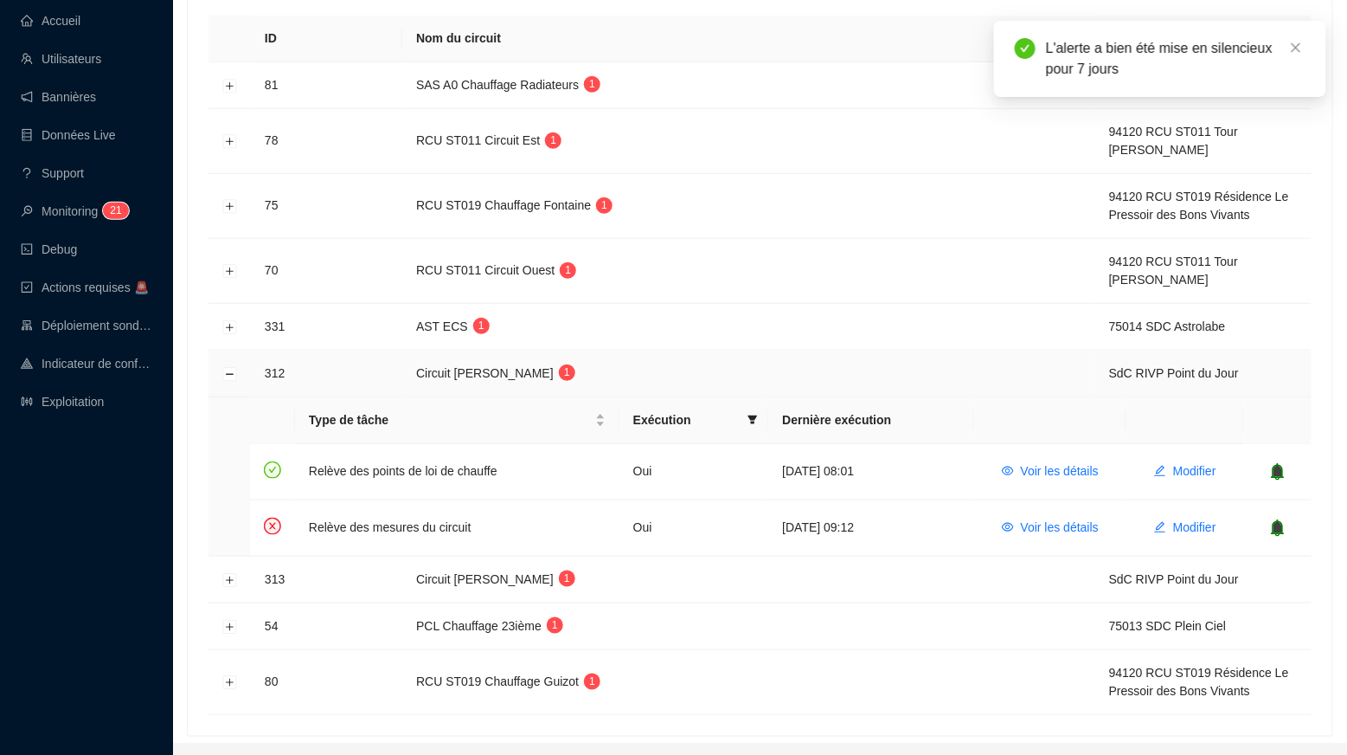
scroll to position [312, 0]
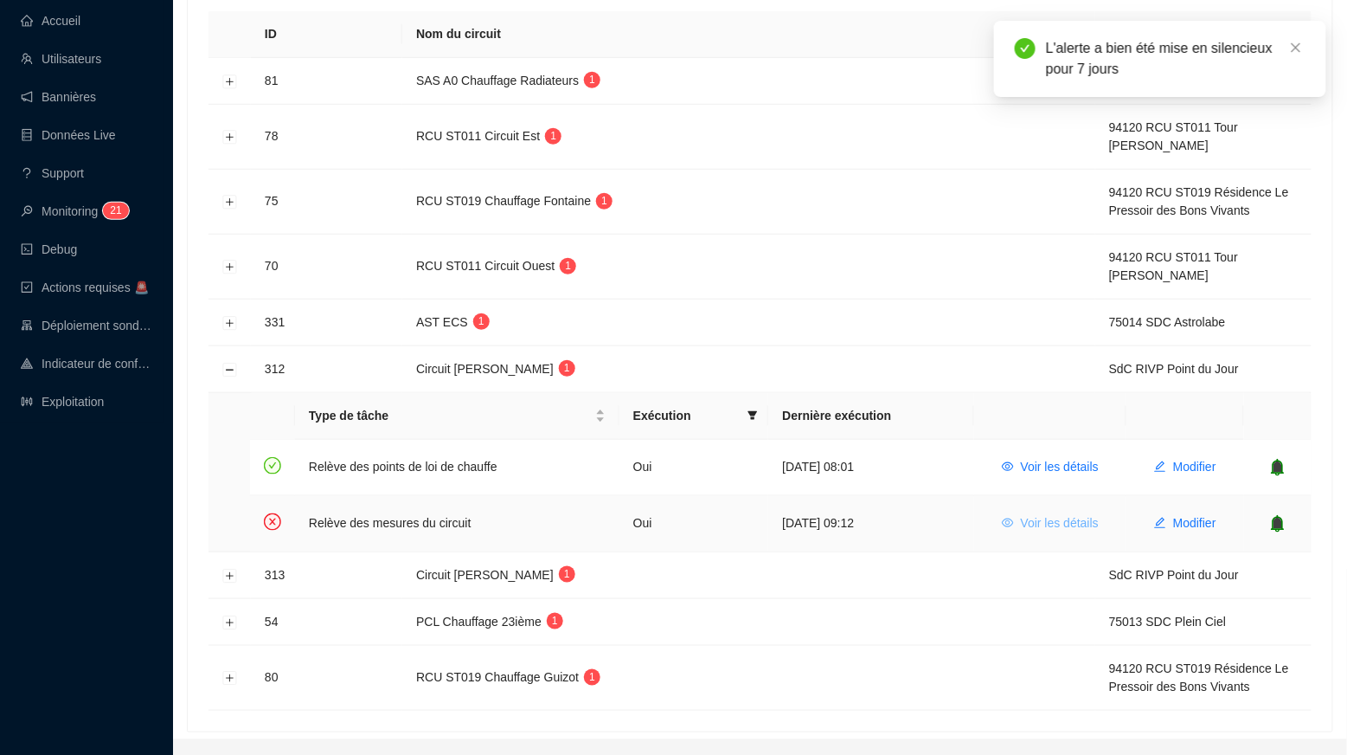
click at [1044, 522] on span "Voir les détails" at bounding box center [1060, 523] width 78 height 18
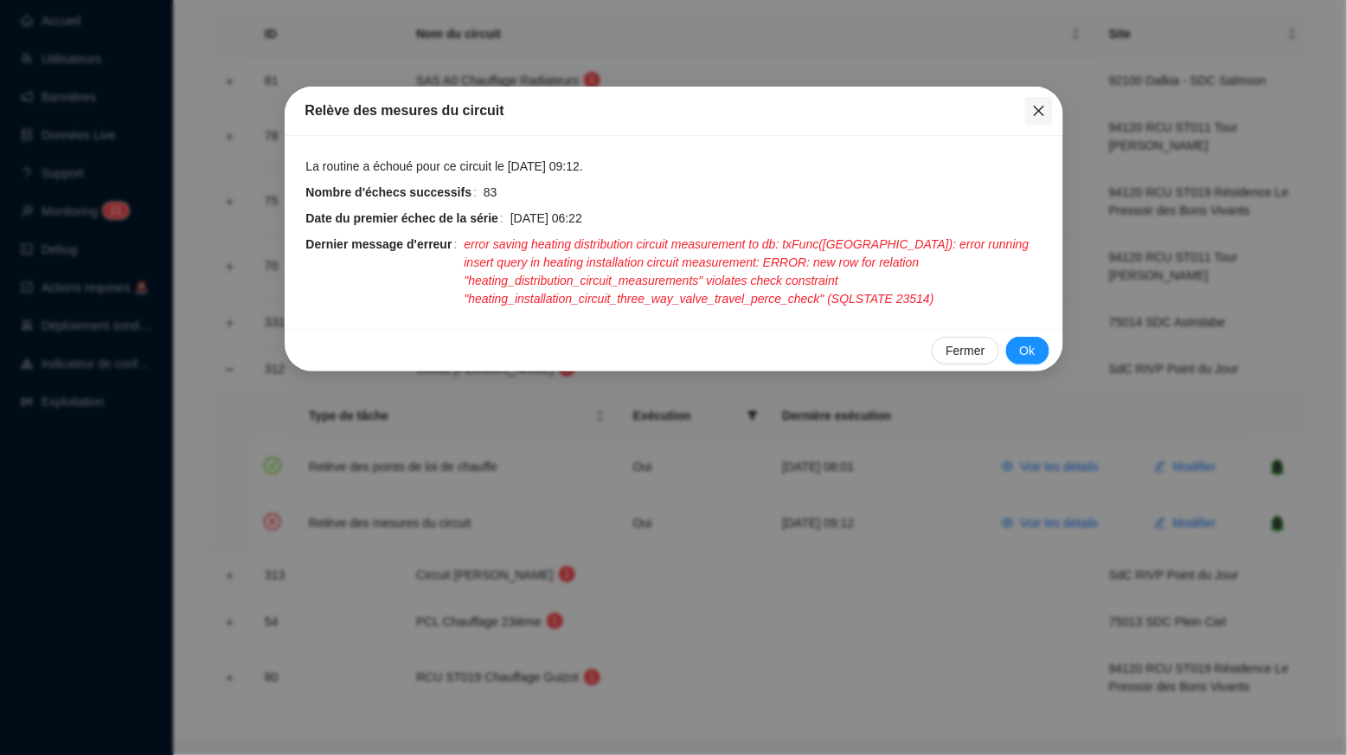
click at [1043, 112] on icon "close" at bounding box center [1039, 111] width 14 height 14
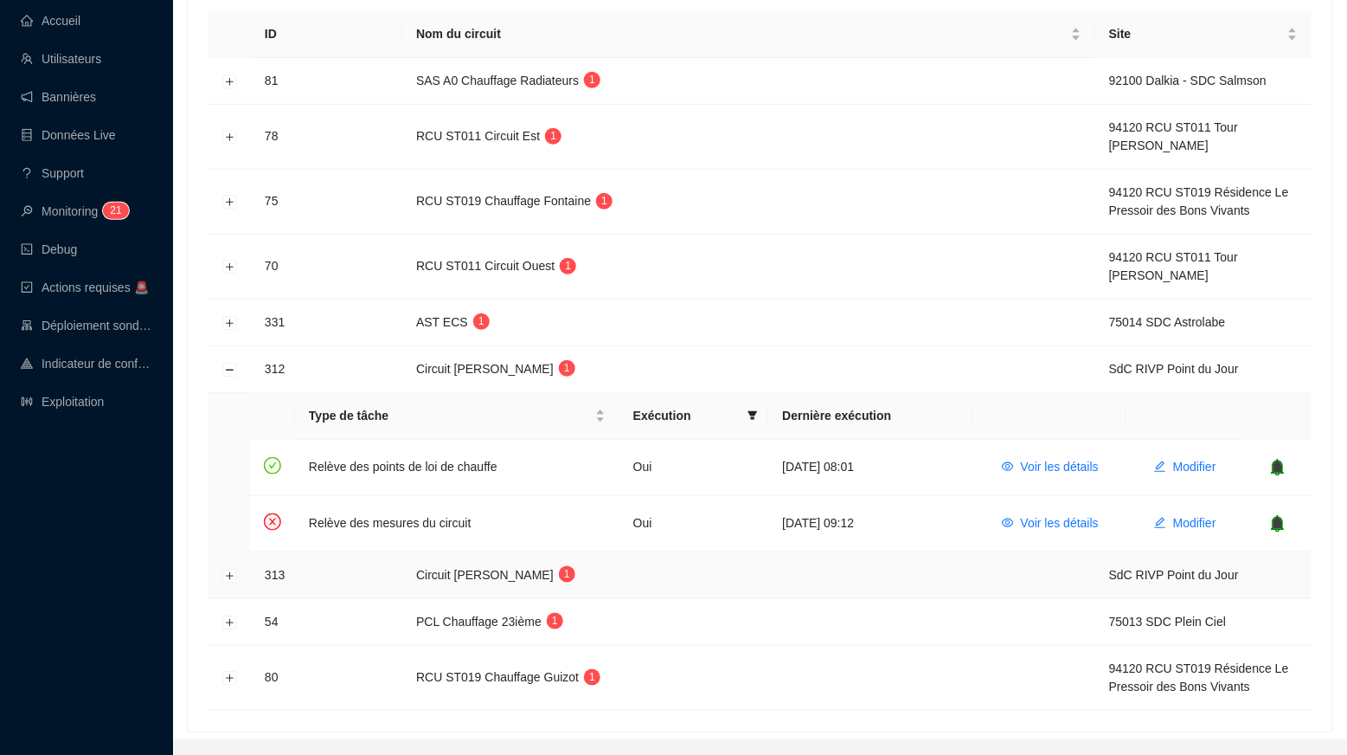
click at [221, 562] on td at bounding box center [230, 575] width 42 height 47
click at [228, 569] on button "Développer la ligne" at bounding box center [230, 576] width 14 height 14
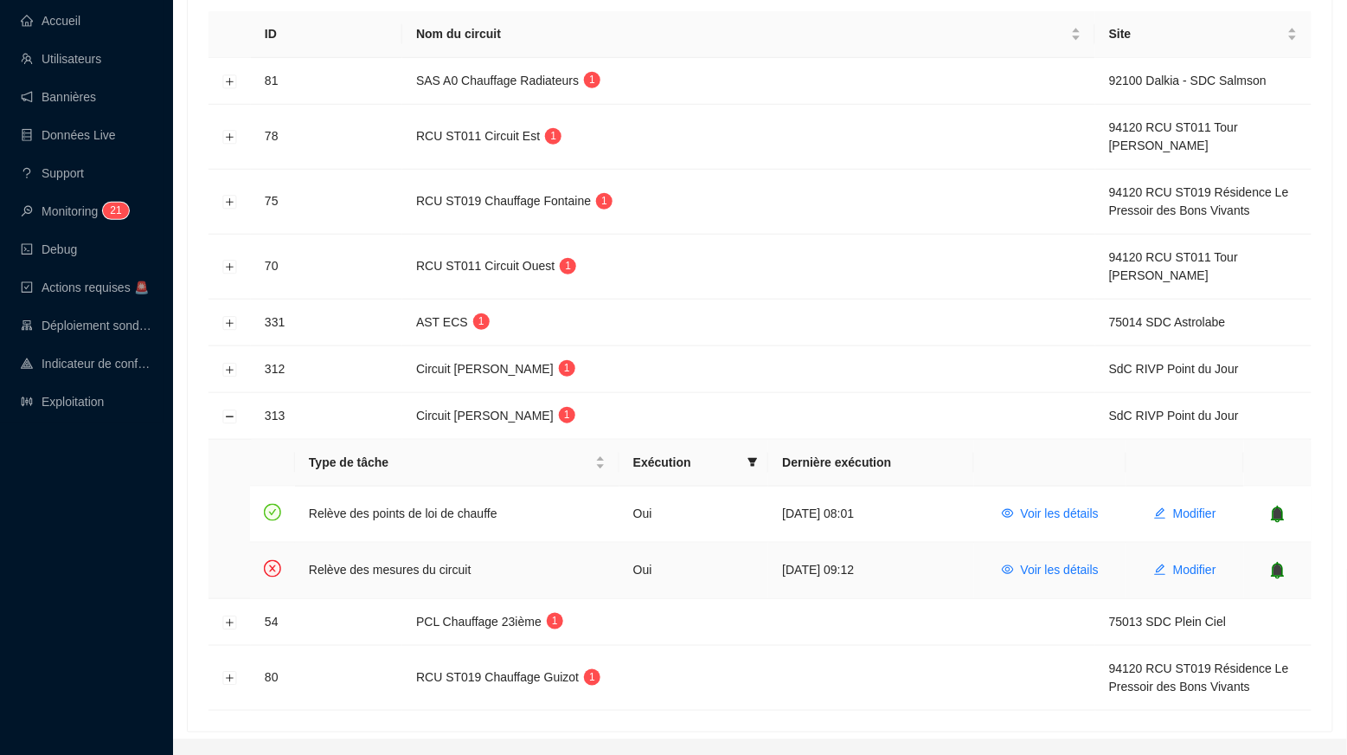
click at [1058, 545] on td "Voir les détails" at bounding box center [1050, 570] width 152 height 55
click at [1057, 568] on span "Voir les détails" at bounding box center [1060, 570] width 78 height 18
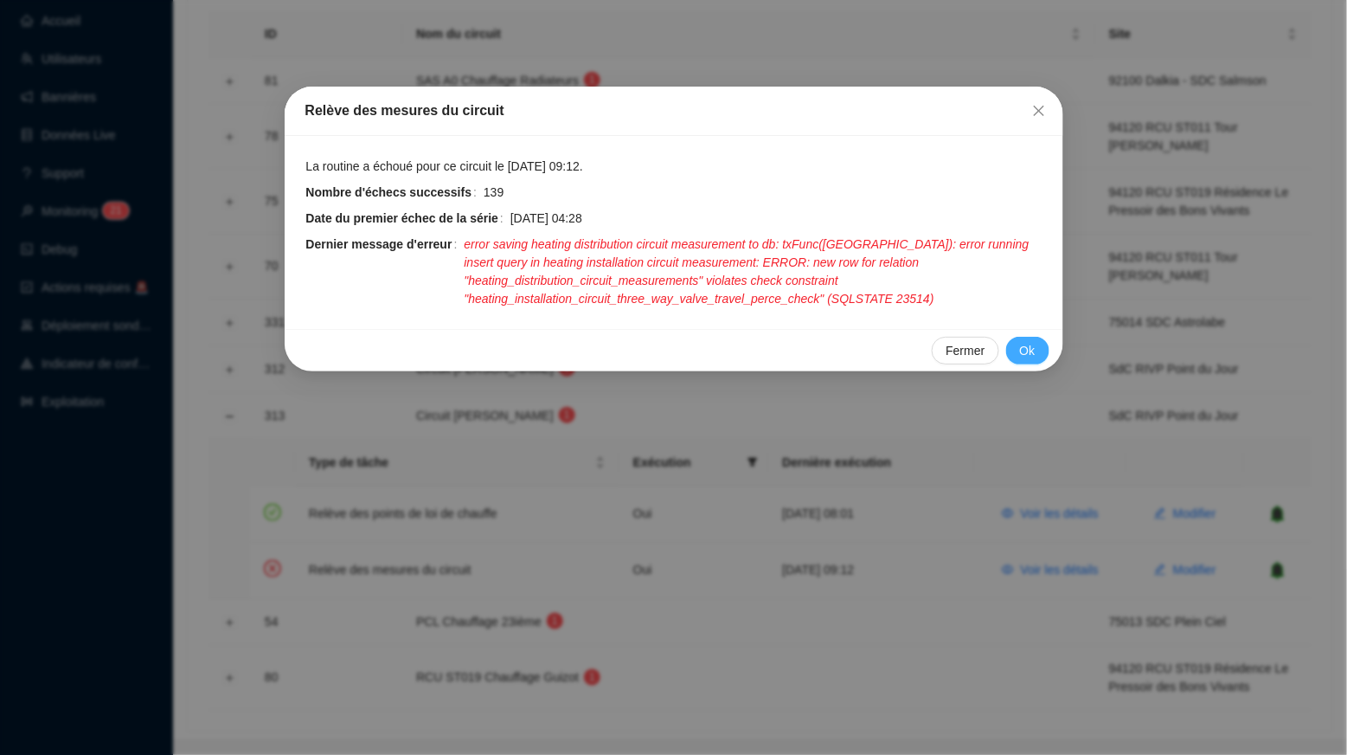
click at [1025, 344] on span "Ok" at bounding box center [1028, 351] width 16 height 18
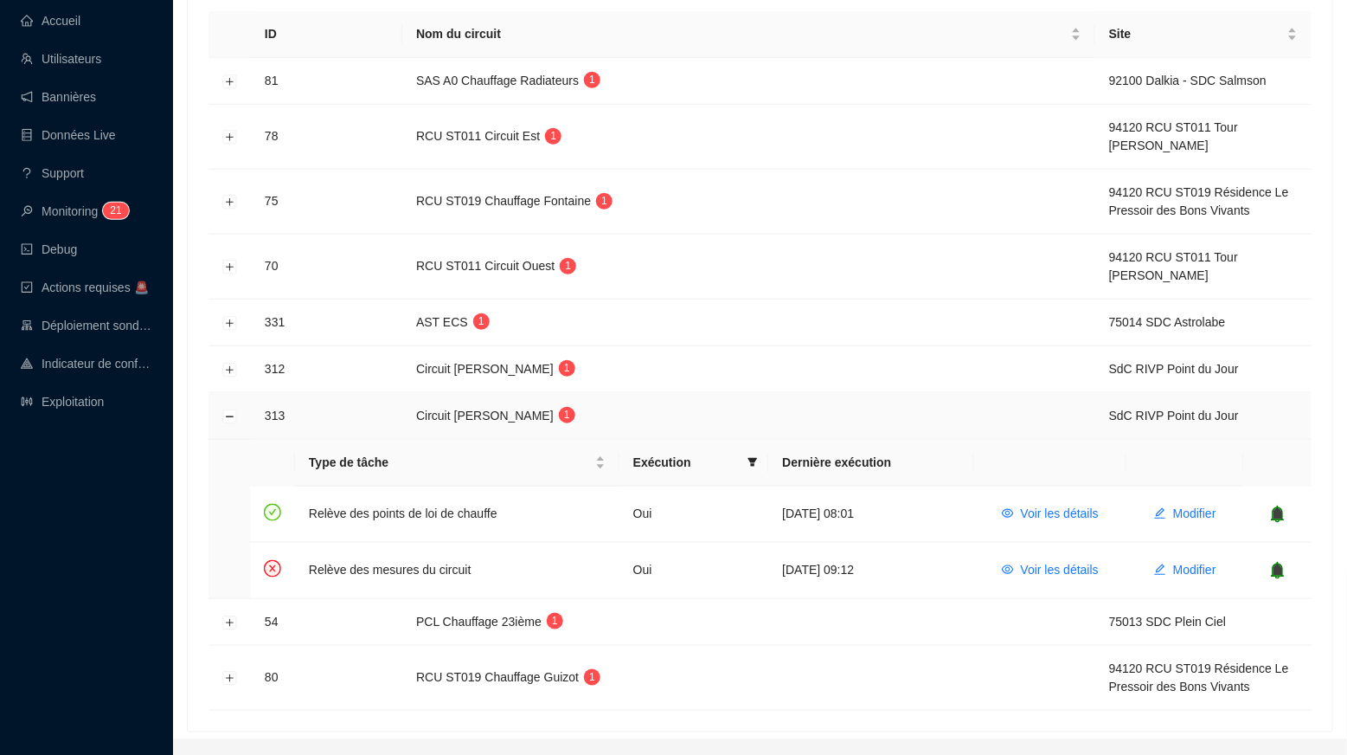
click at [222, 402] on td at bounding box center [230, 416] width 42 height 47
click at [222, 404] on td at bounding box center [230, 416] width 42 height 47
click at [228, 409] on button "Réduire la ligne" at bounding box center [230, 416] width 14 height 14
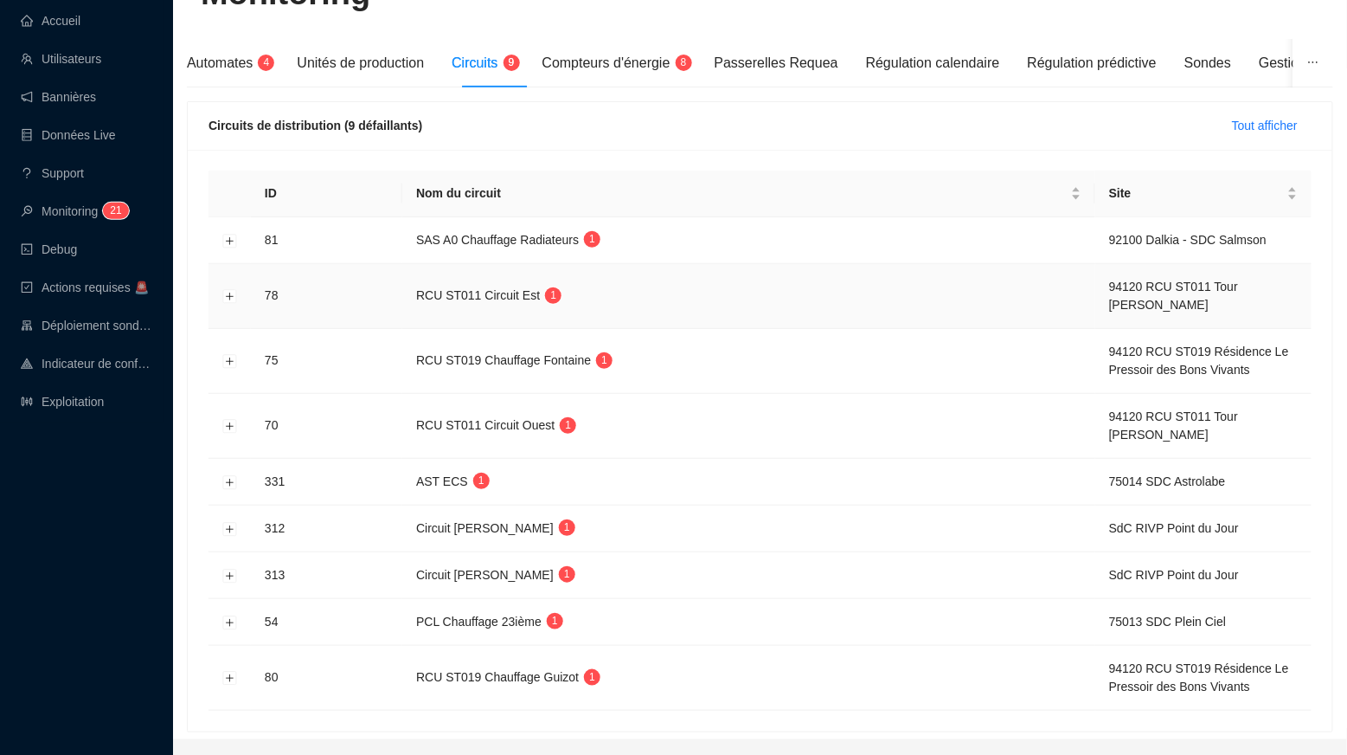
scroll to position [169, 0]
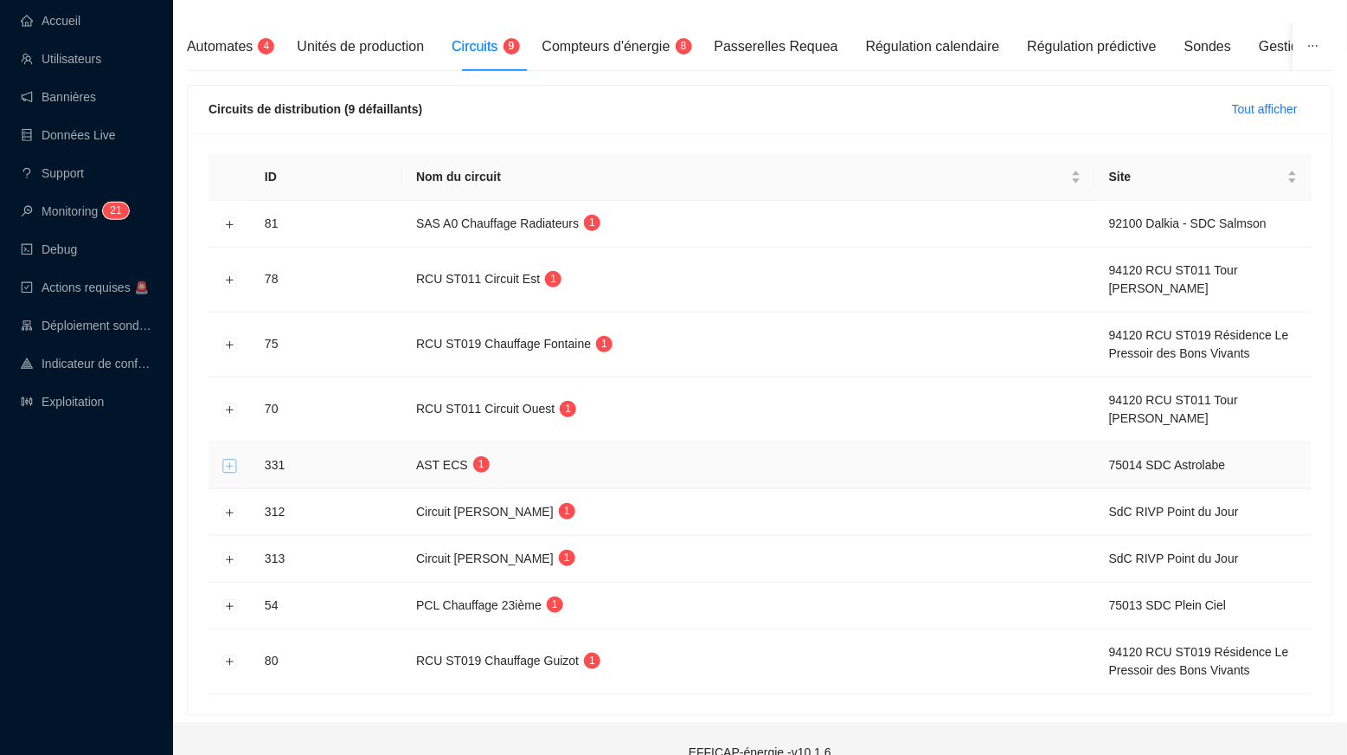
click at [229, 460] on button "Développer la ligne" at bounding box center [230, 466] width 14 height 14
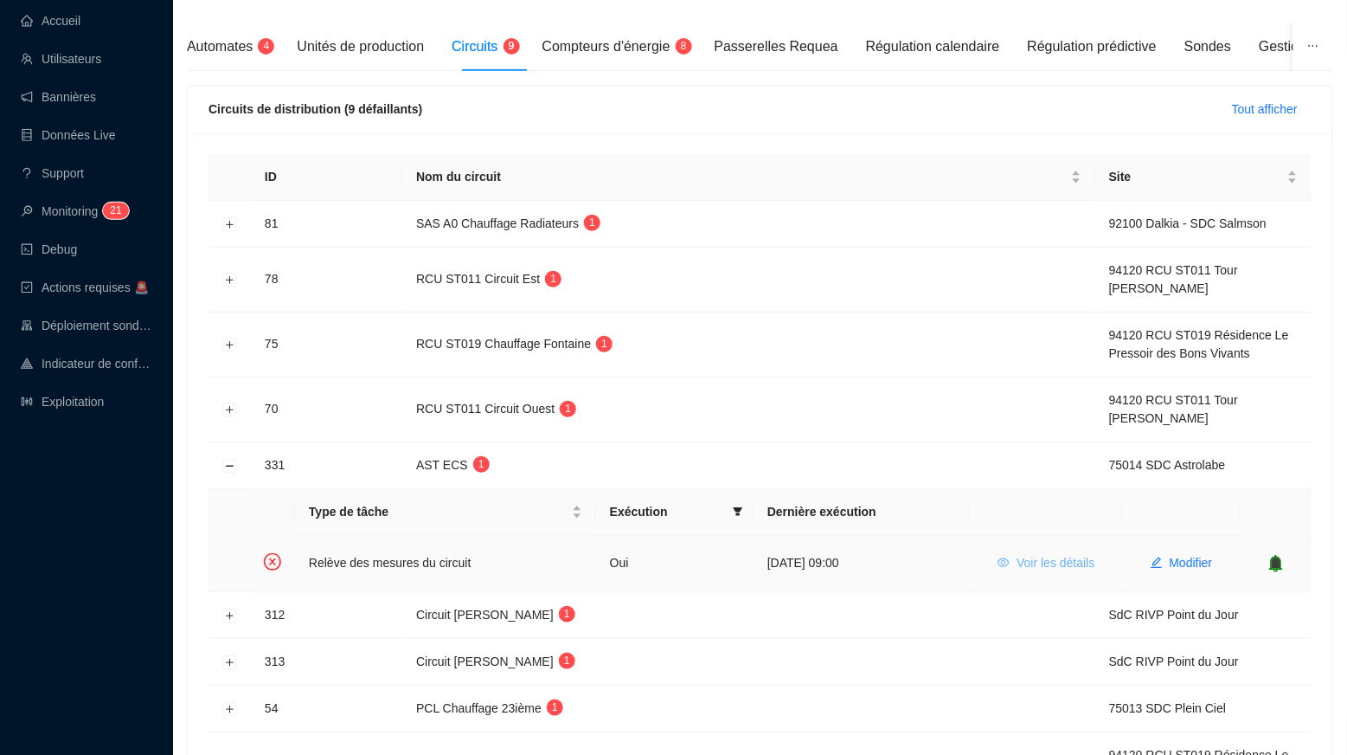
click at [1079, 563] on span "Voir les détails" at bounding box center [1056, 563] width 78 height 18
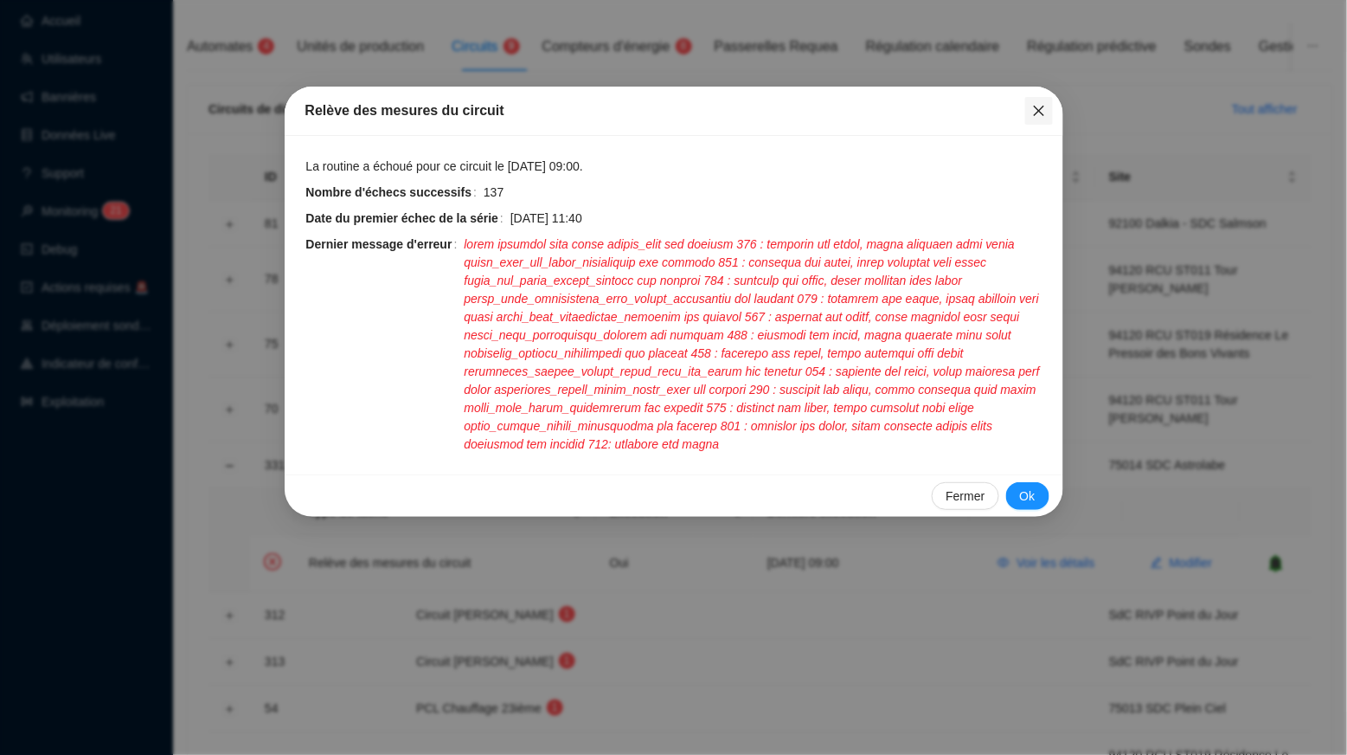
click at [1038, 113] on icon "close" at bounding box center [1039, 111] width 14 height 14
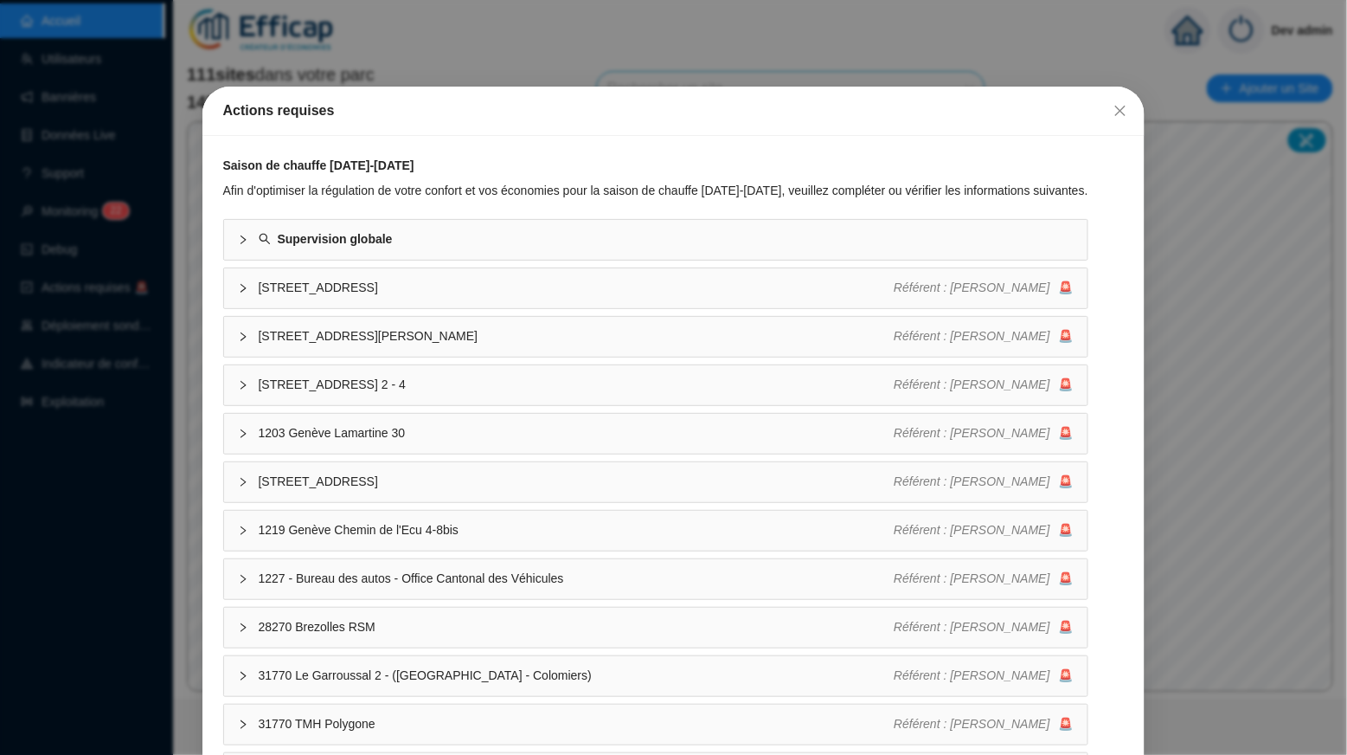
click at [1114, 95] on div "Actions requises" at bounding box center [673, 111] width 943 height 49
click at [1114, 104] on icon "close" at bounding box center [1121, 111] width 14 height 14
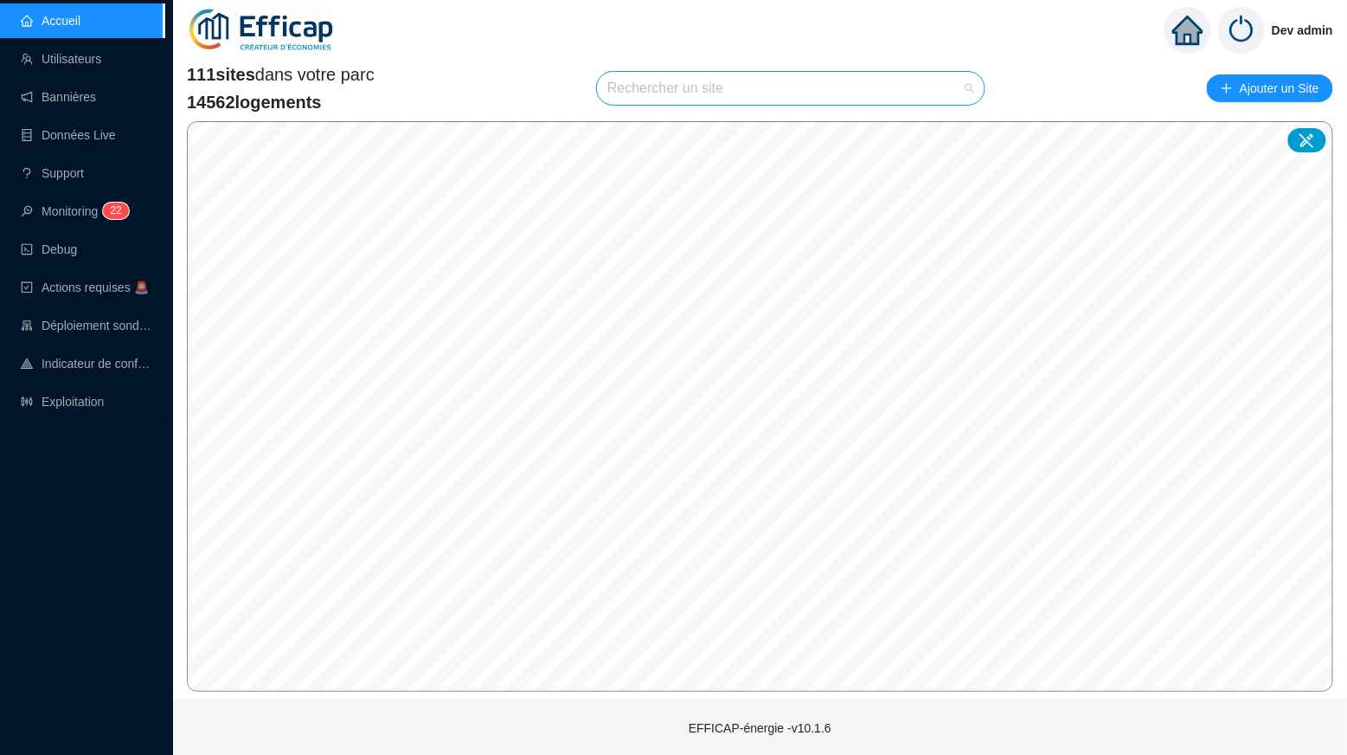
click at [802, 89] on input "search" at bounding box center [782, 88] width 351 height 33
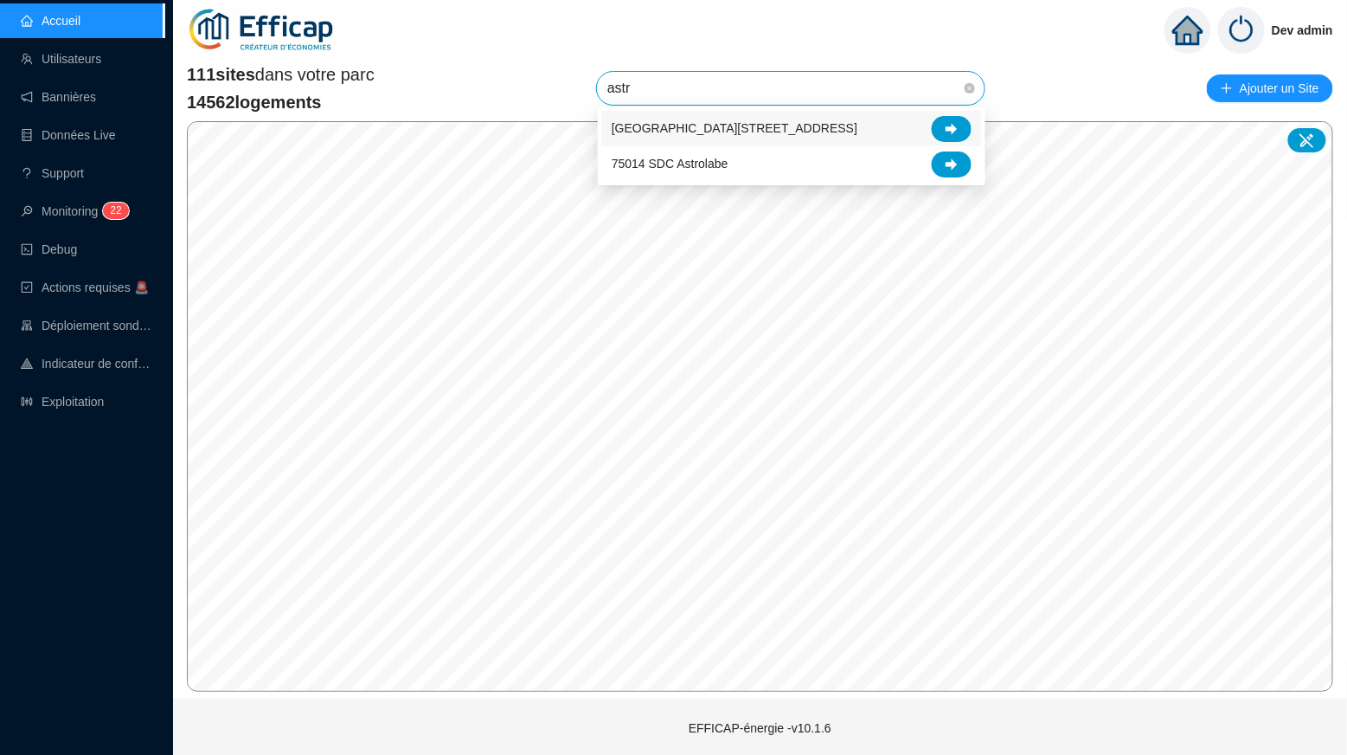
type input "astro"
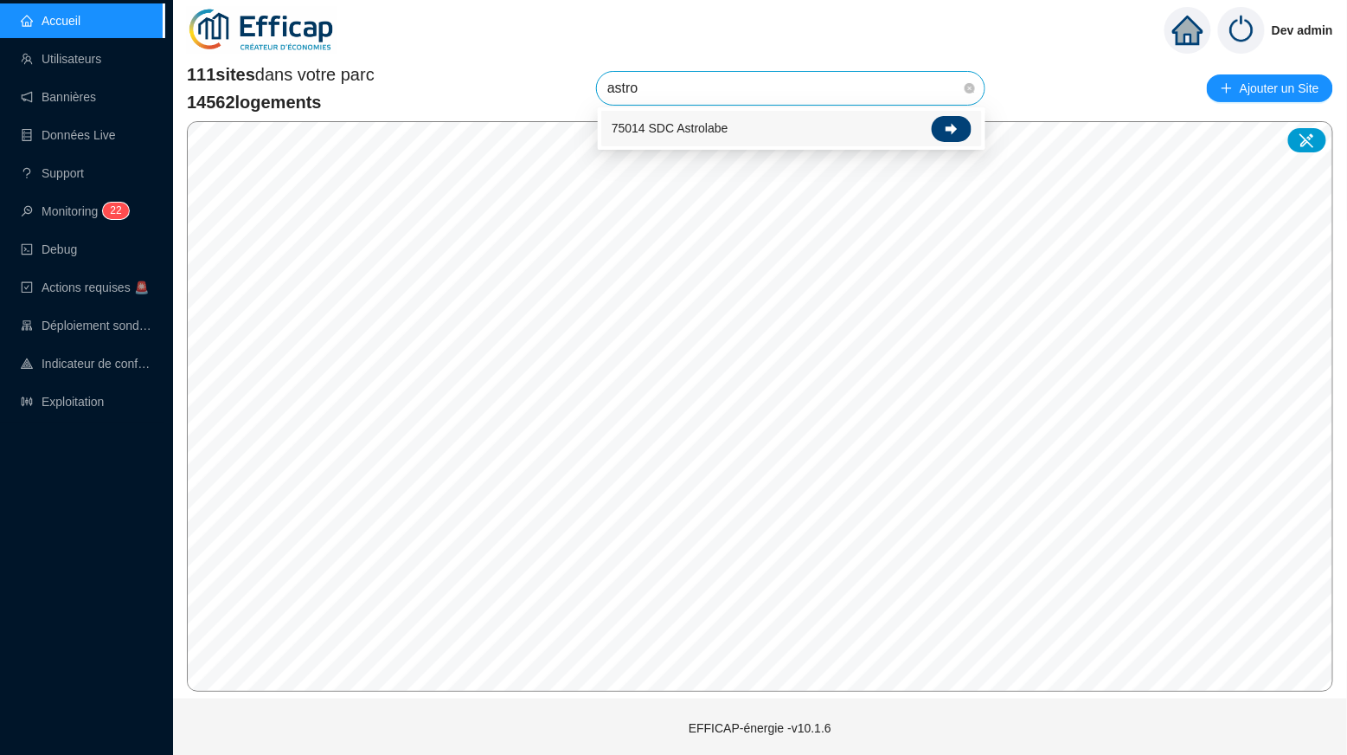
click at [948, 129] on icon at bounding box center [952, 128] width 12 height 11
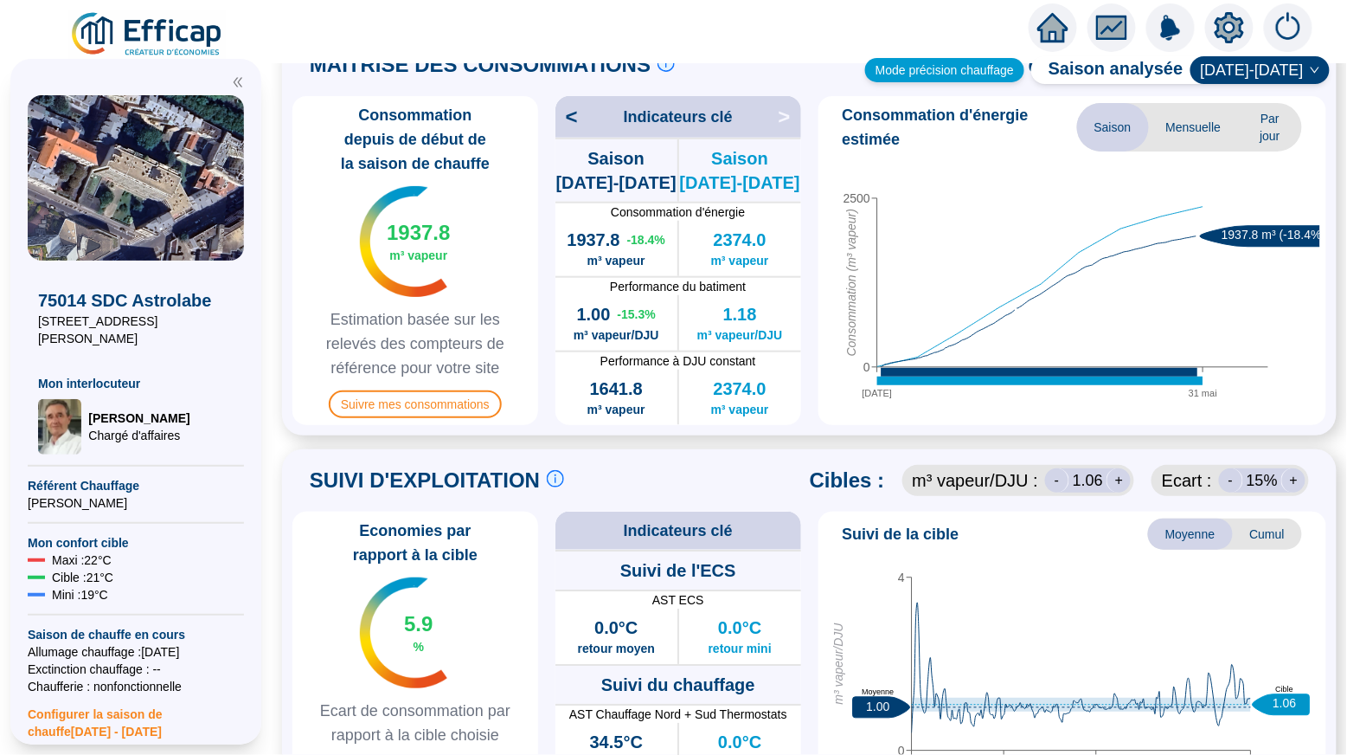
scroll to position [285, 0]
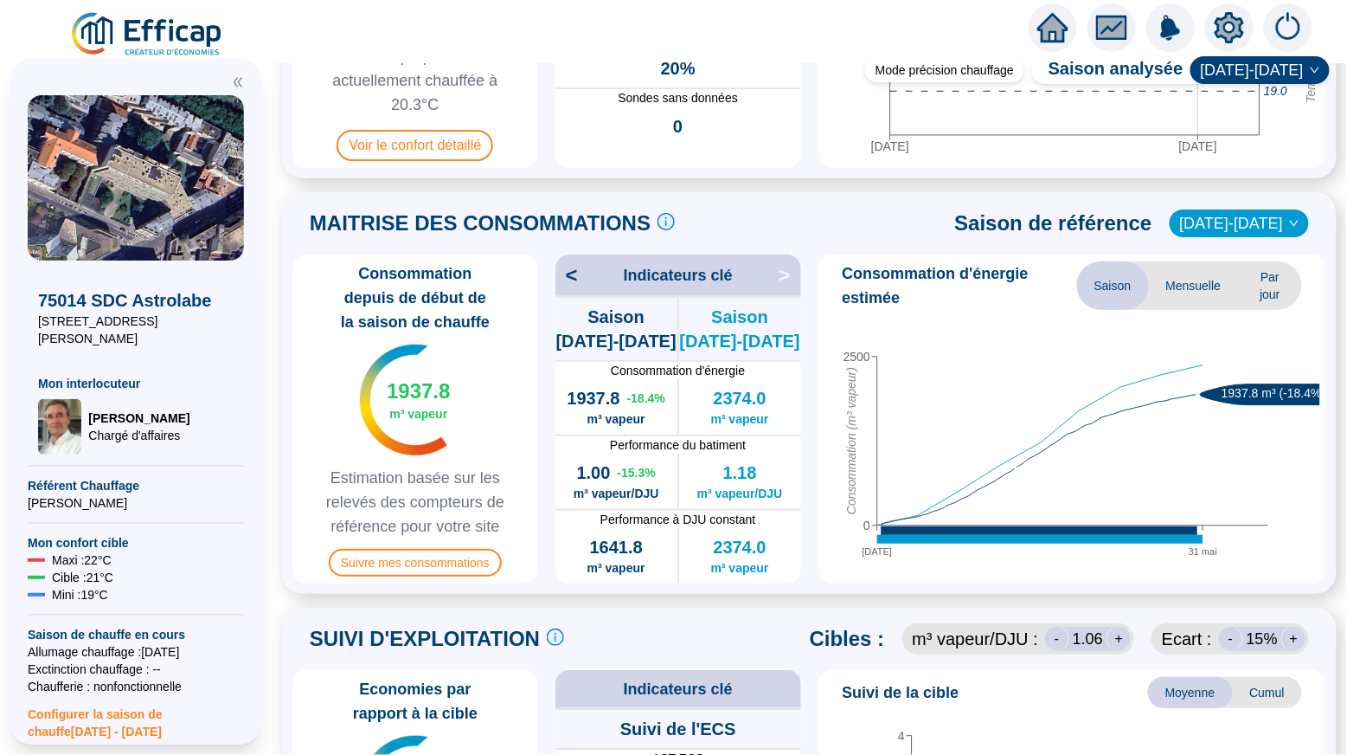
click at [1227, 23] on icon "setting" at bounding box center [1230, 28] width 12 height 12
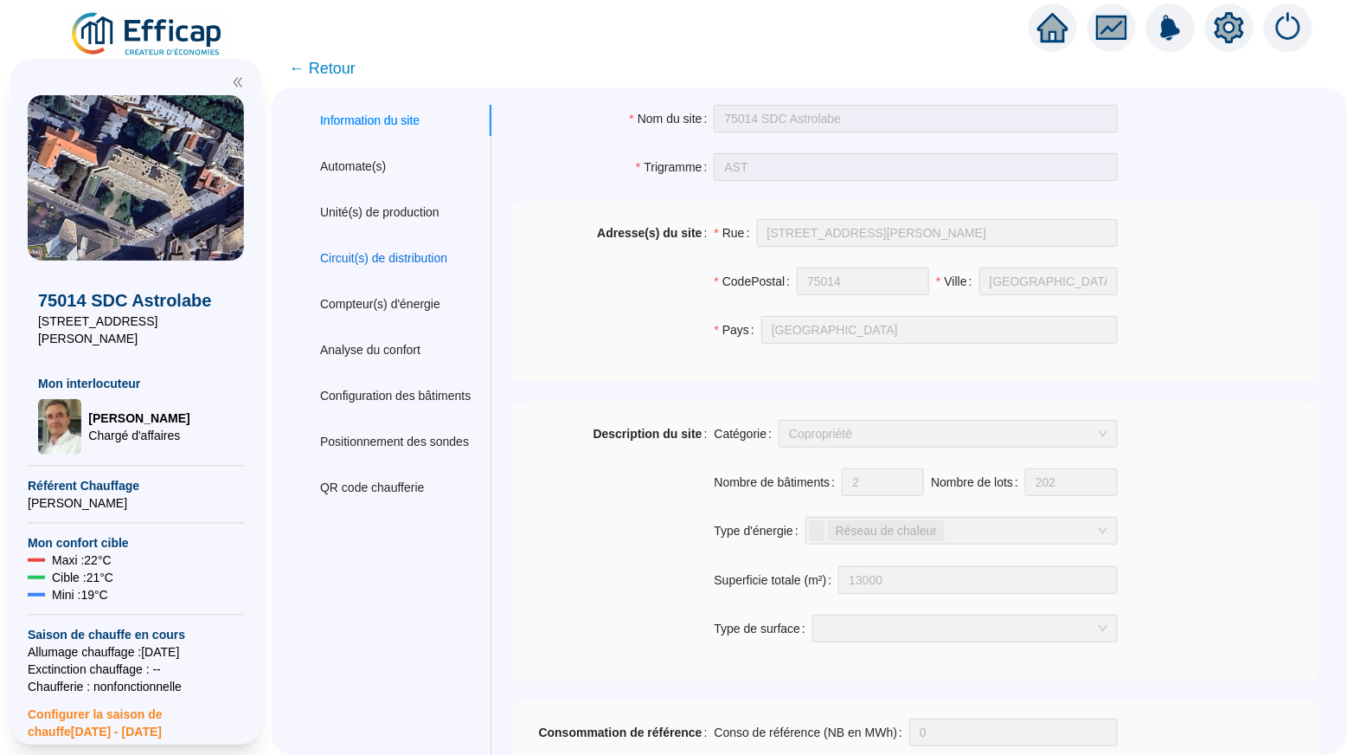
click at [411, 260] on div "Circuit(s) de distribution" at bounding box center [383, 258] width 127 height 18
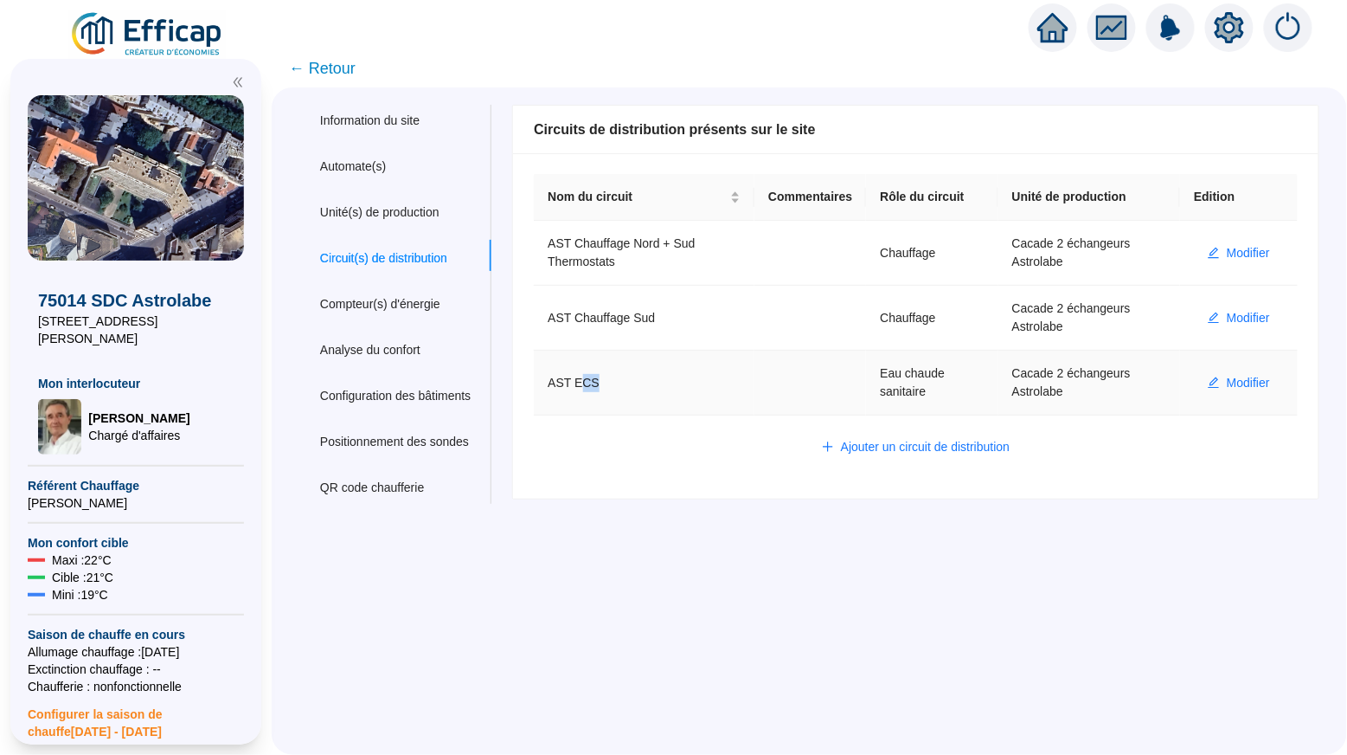
drag, startPoint x: 593, startPoint y: 379, endPoint x: 884, endPoint y: 377, distance: 290.8
click at [871, 376] on tr "AST ECS Eau chaude sanitaire Cacade 2 échangeurs Astrolabe Modifier" at bounding box center [916, 382] width 764 height 65
click at [921, 382] on td "Eau chaude sanitaire" at bounding box center [932, 382] width 132 height 65
click at [1238, 382] on span "Modifier" at bounding box center [1248, 383] width 43 height 18
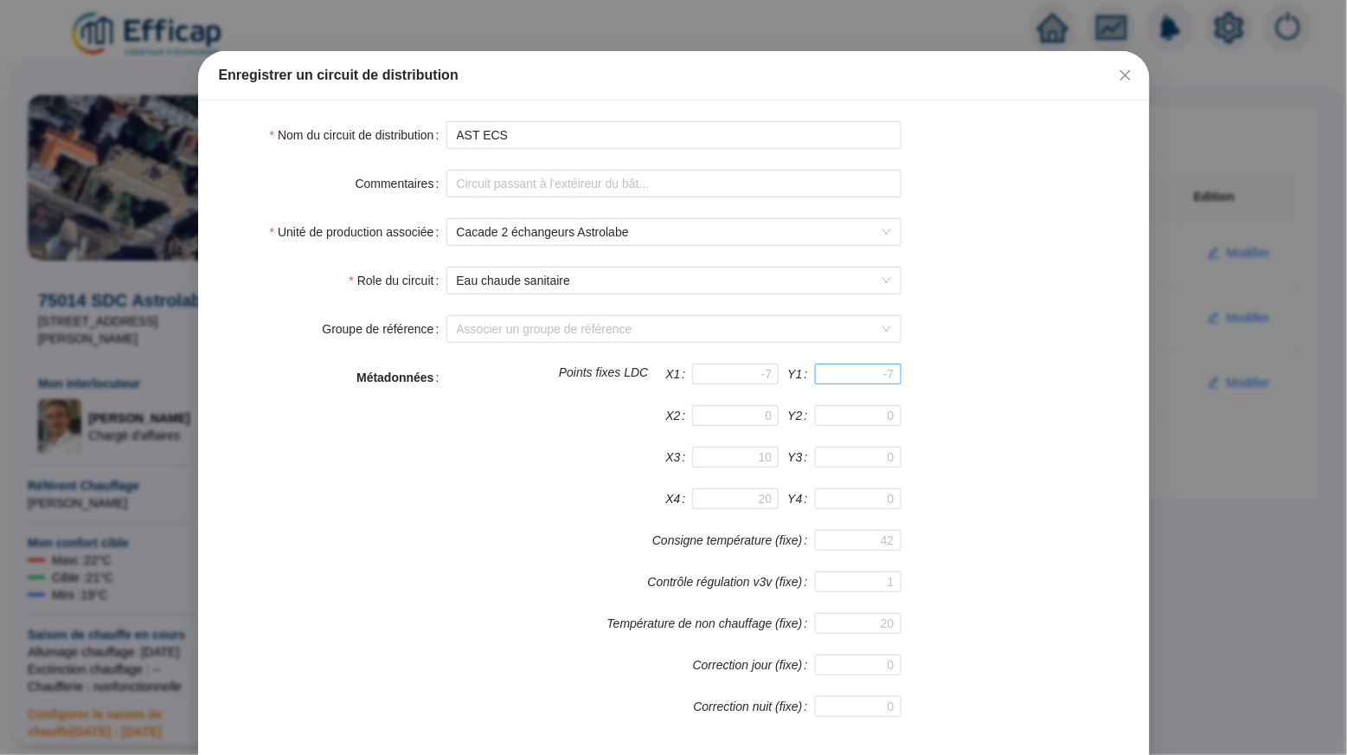
scroll to position [42, 0]
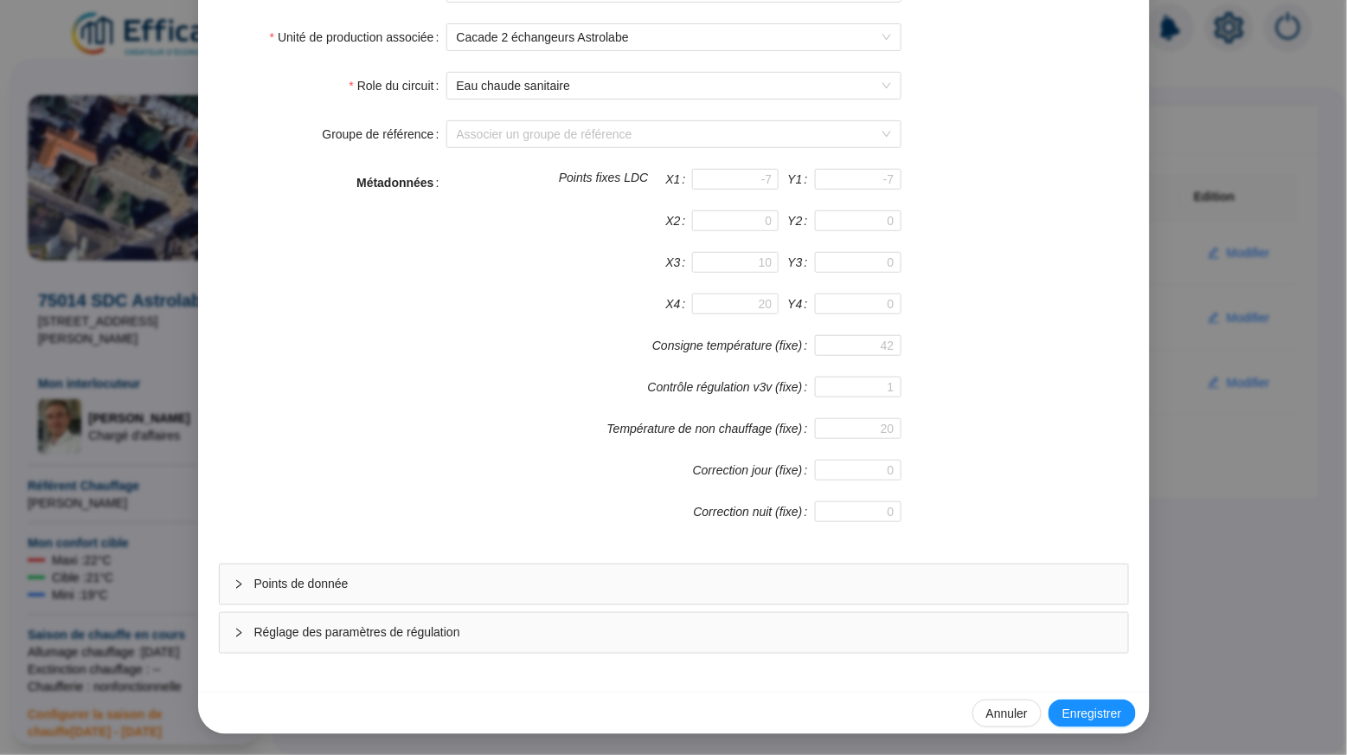
click at [781, 599] on div "Points de donnée" at bounding box center [674, 584] width 909 height 40
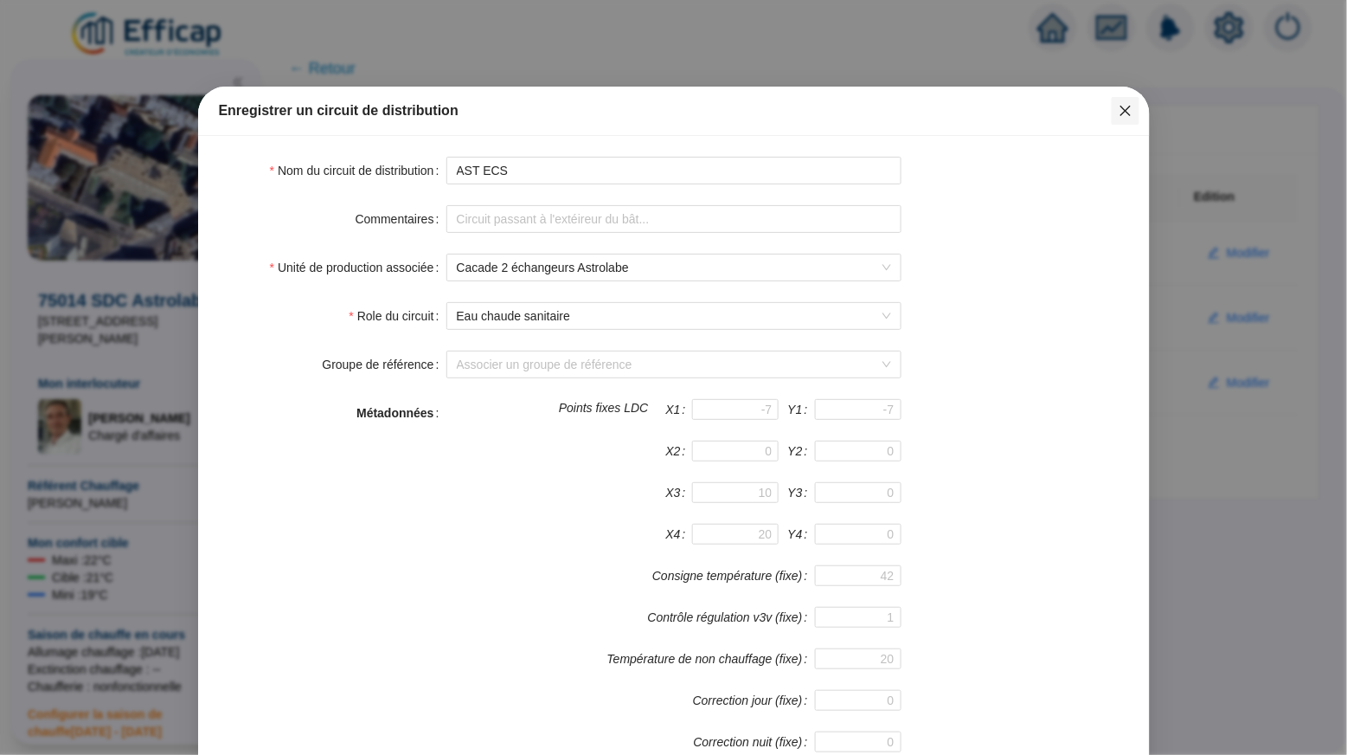
scroll to position [0, 0]
click at [1128, 111] on icon "close" at bounding box center [1126, 111] width 14 height 14
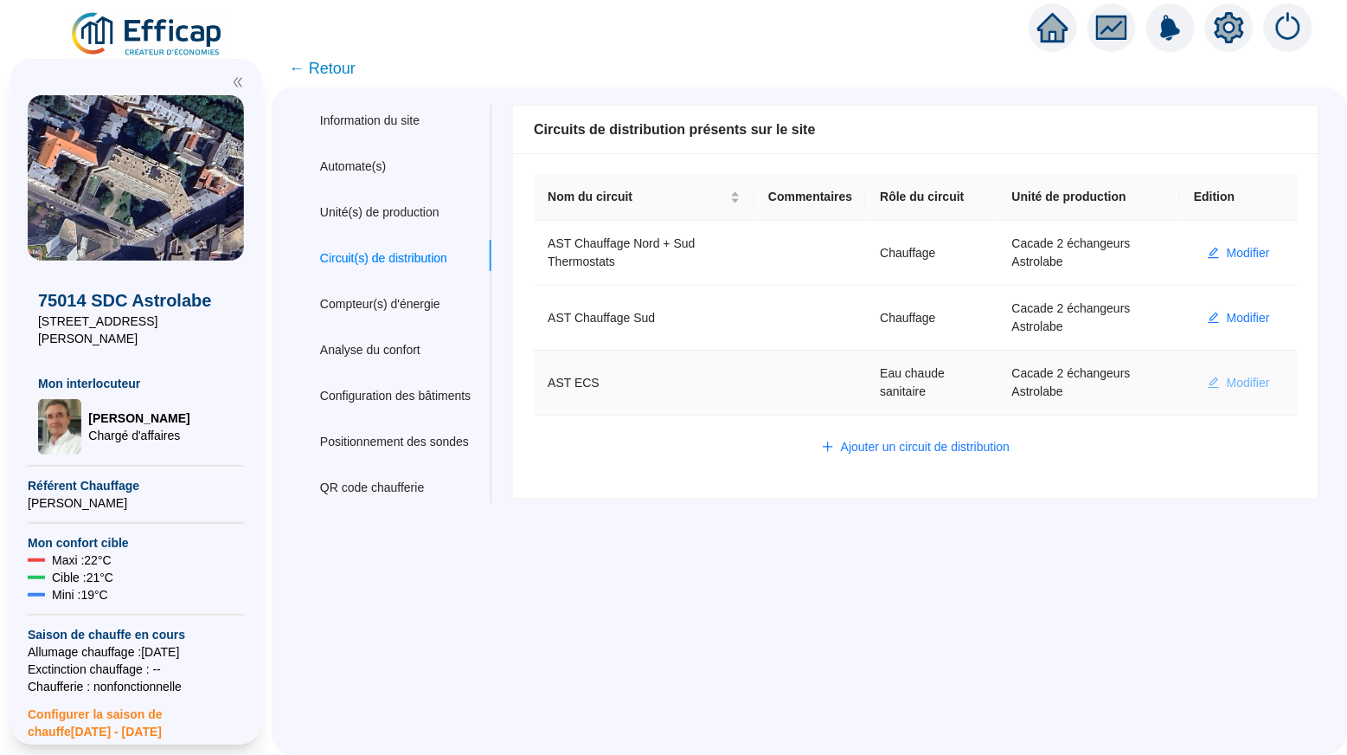
click at [1254, 377] on span "Modifier" at bounding box center [1248, 383] width 43 height 18
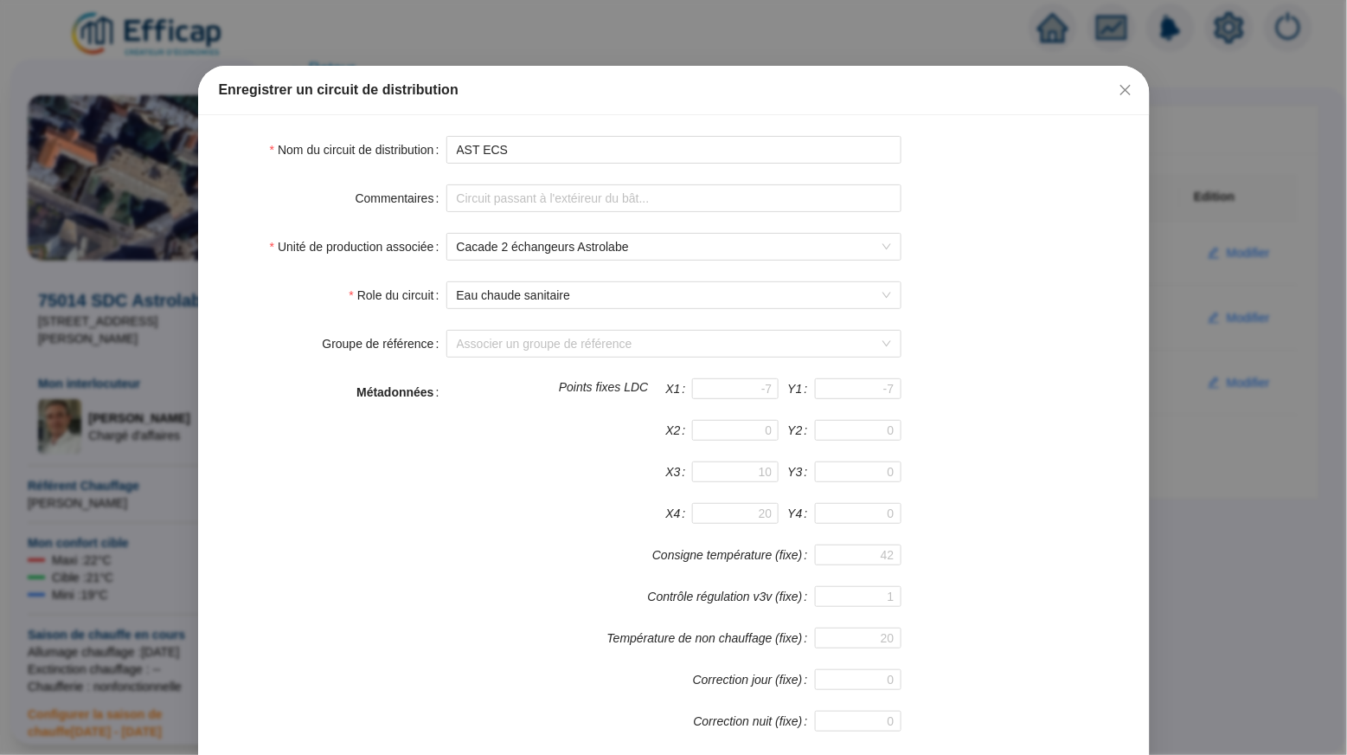
scroll to position [22, 0]
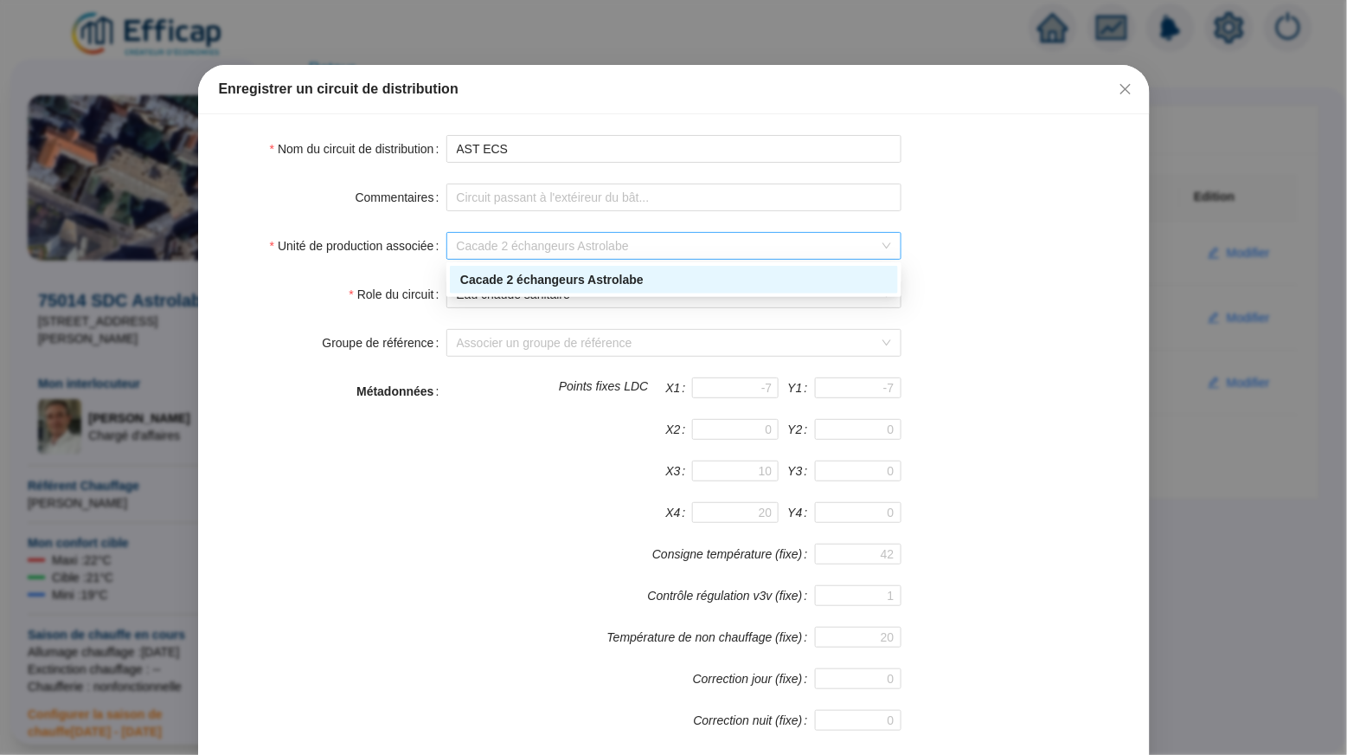
click at [473, 246] on span "Cacade 2 échangeurs Astrolabe" at bounding box center [674, 246] width 434 height 26
click at [474, 241] on span "Cacade 2 échangeurs Astrolabe" at bounding box center [674, 246] width 434 height 26
click at [468, 243] on span "Cacade 2 échangeurs Astrolabe" at bounding box center [674, 246] width 434 height 26
click at [1126, 79] on button "Close" at bounding box center [1126, 89] width 28 height 28
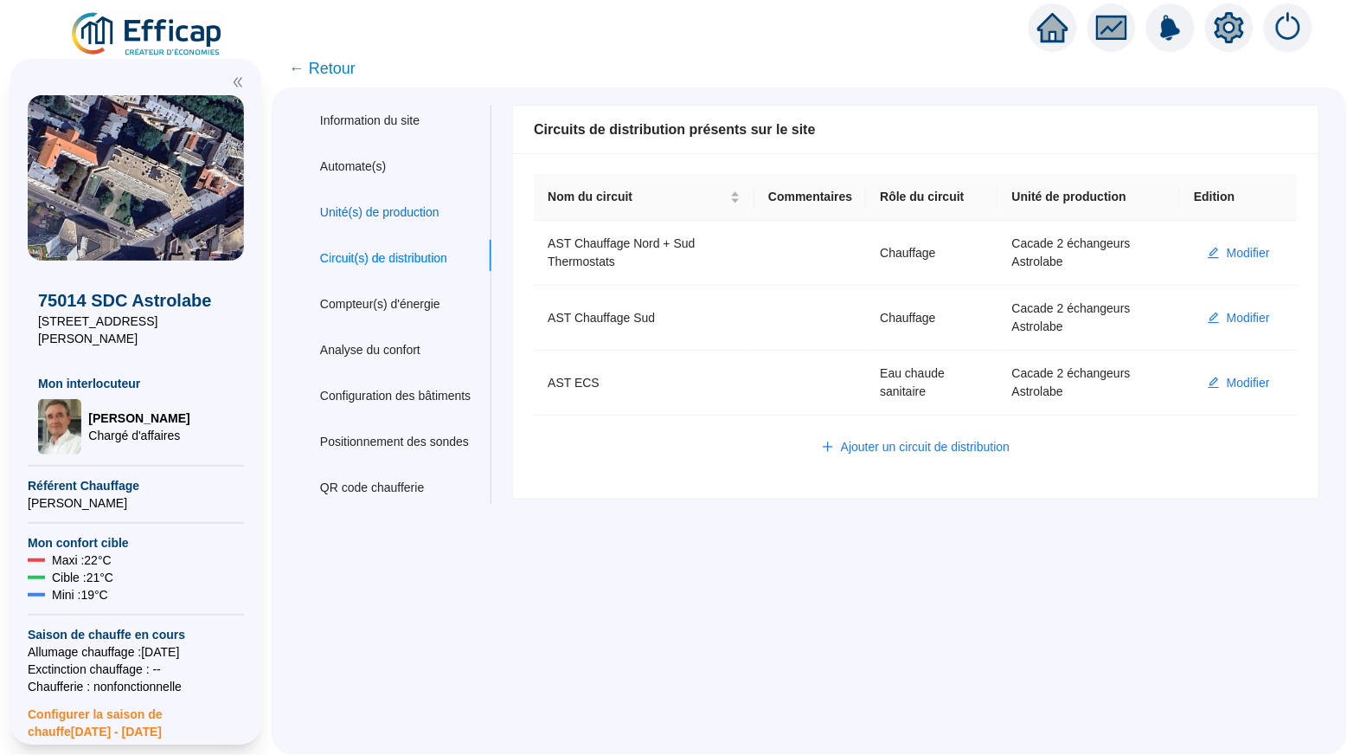
click at [391, 210] on div "Unité(s) de production" at bounding box center [379, 212] width 119 height 18
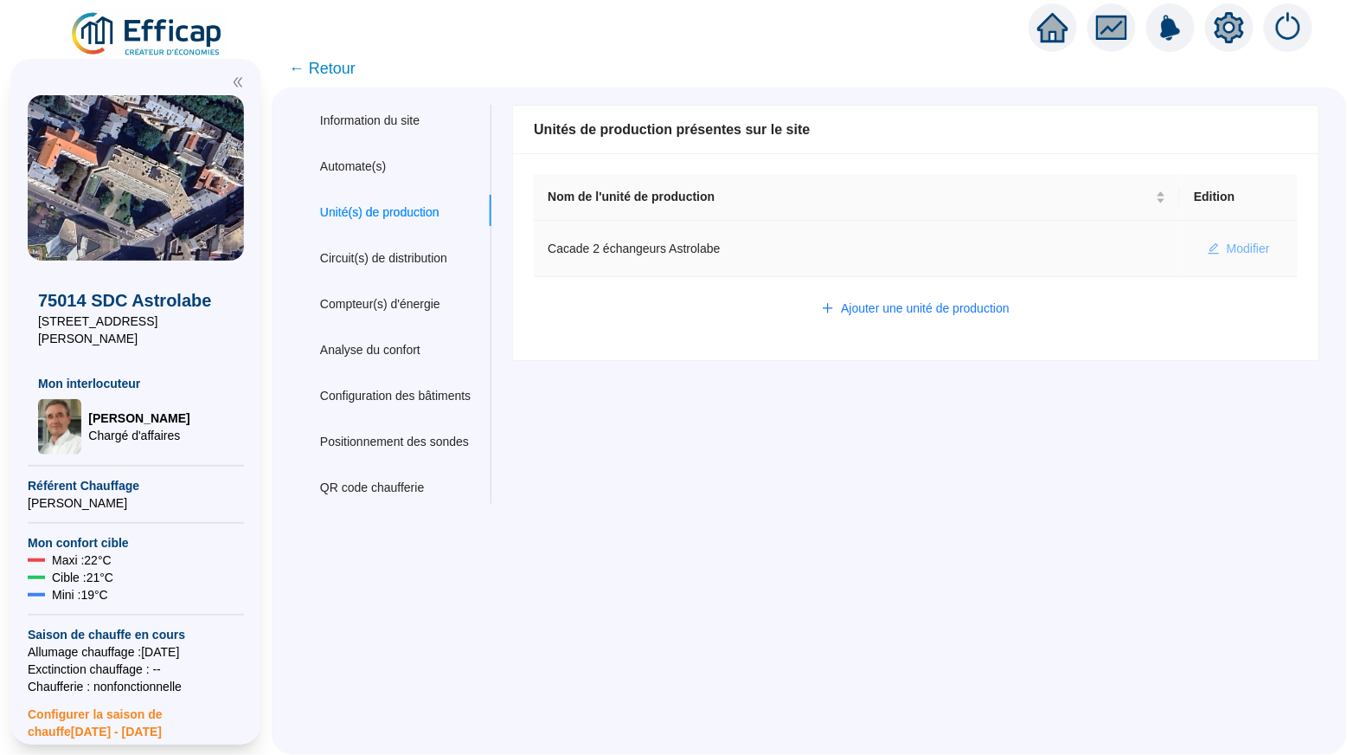
click at [1253, 249] on span "Modifier" at bounding box center [1248, 249] width 43 height 18
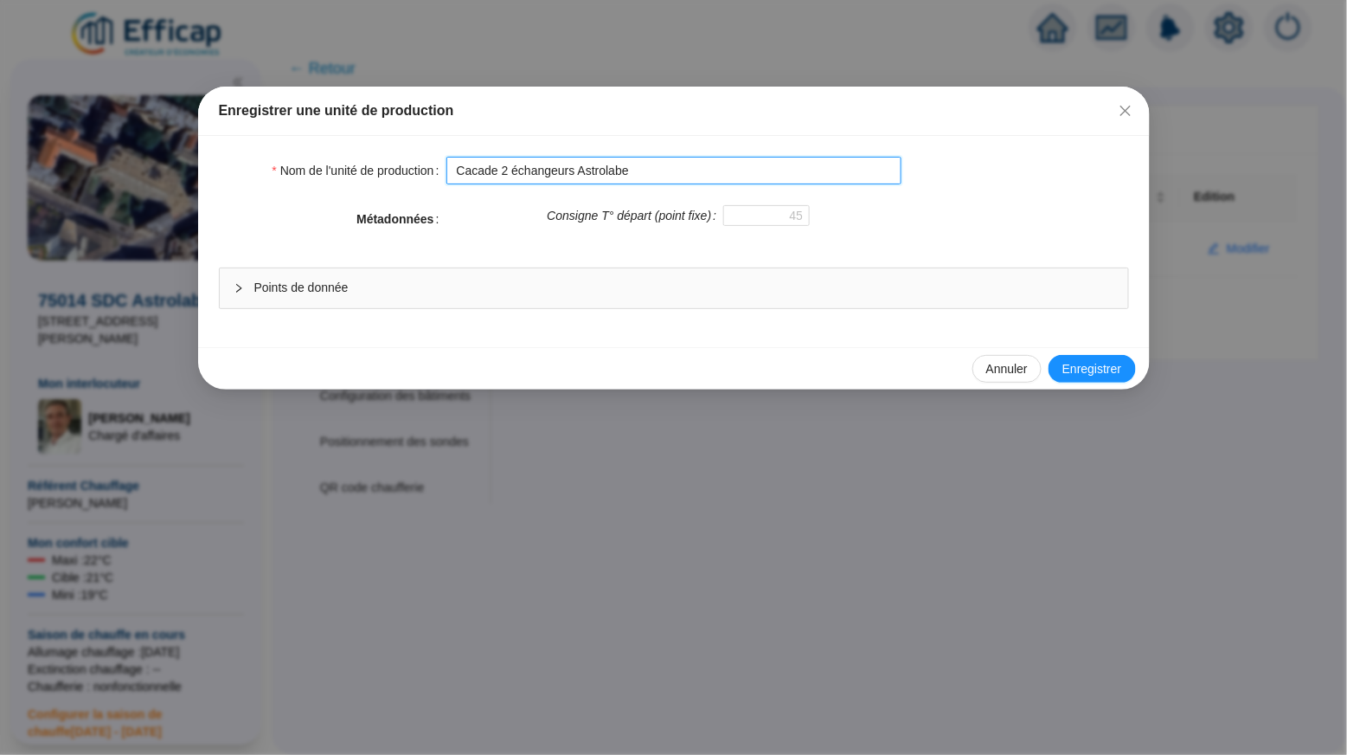
click at [472, 171] on input "Cacade 2 échangeurs Astrolabe" at bounding box center [674, 171] width 455 height 28
type input "Cascade 2 échangeurs Astrolabe"
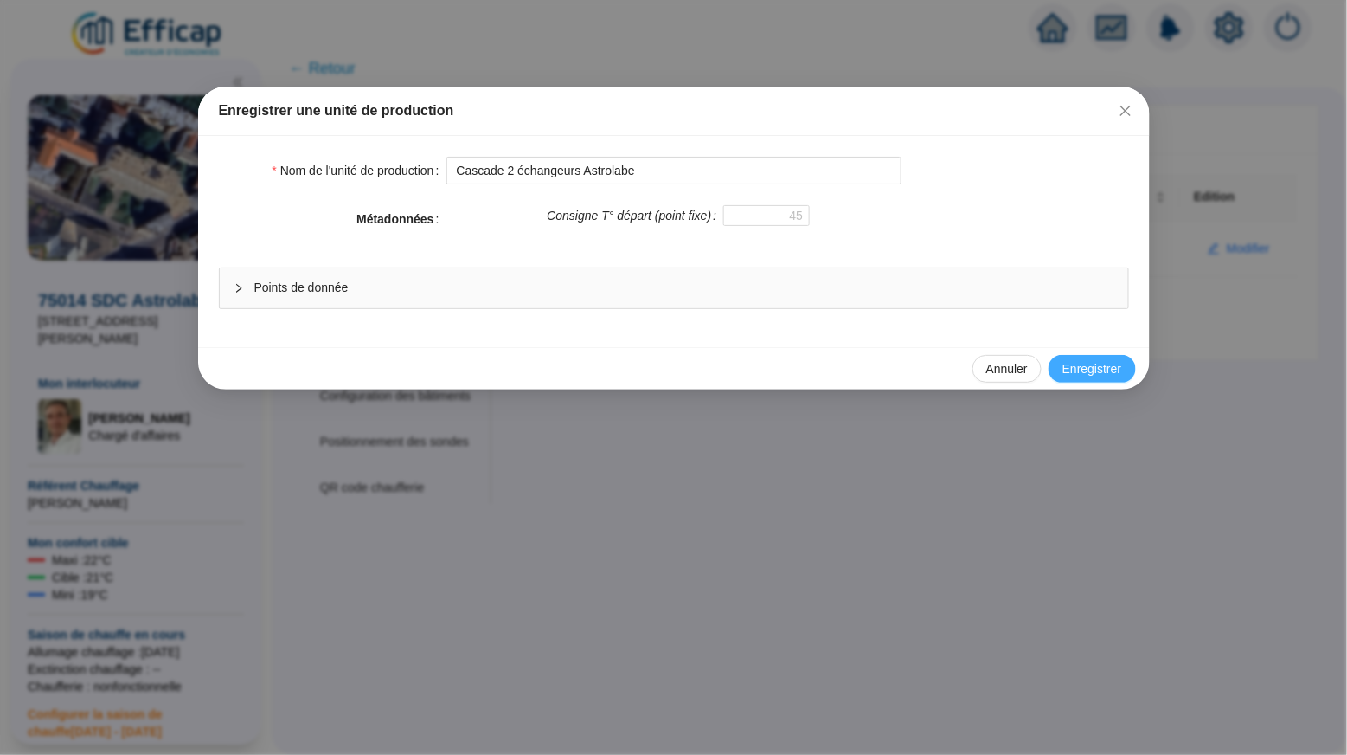
click at [1085, 364] on span "Enregistrer" at bounding box center [1092, 369] width 59 height 18
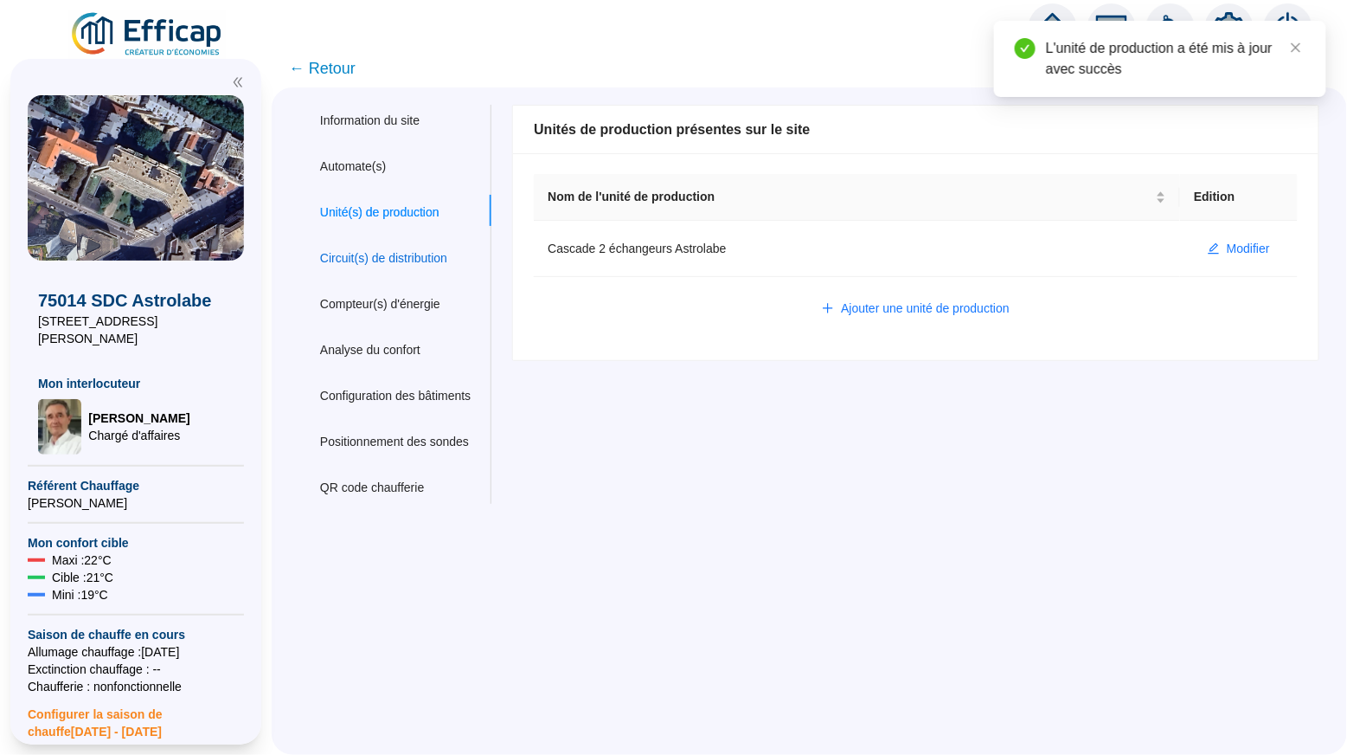
click at [412, 254] on div "Circuit(s) de distribution" at bounding box center [383, 258] width 127 height 18
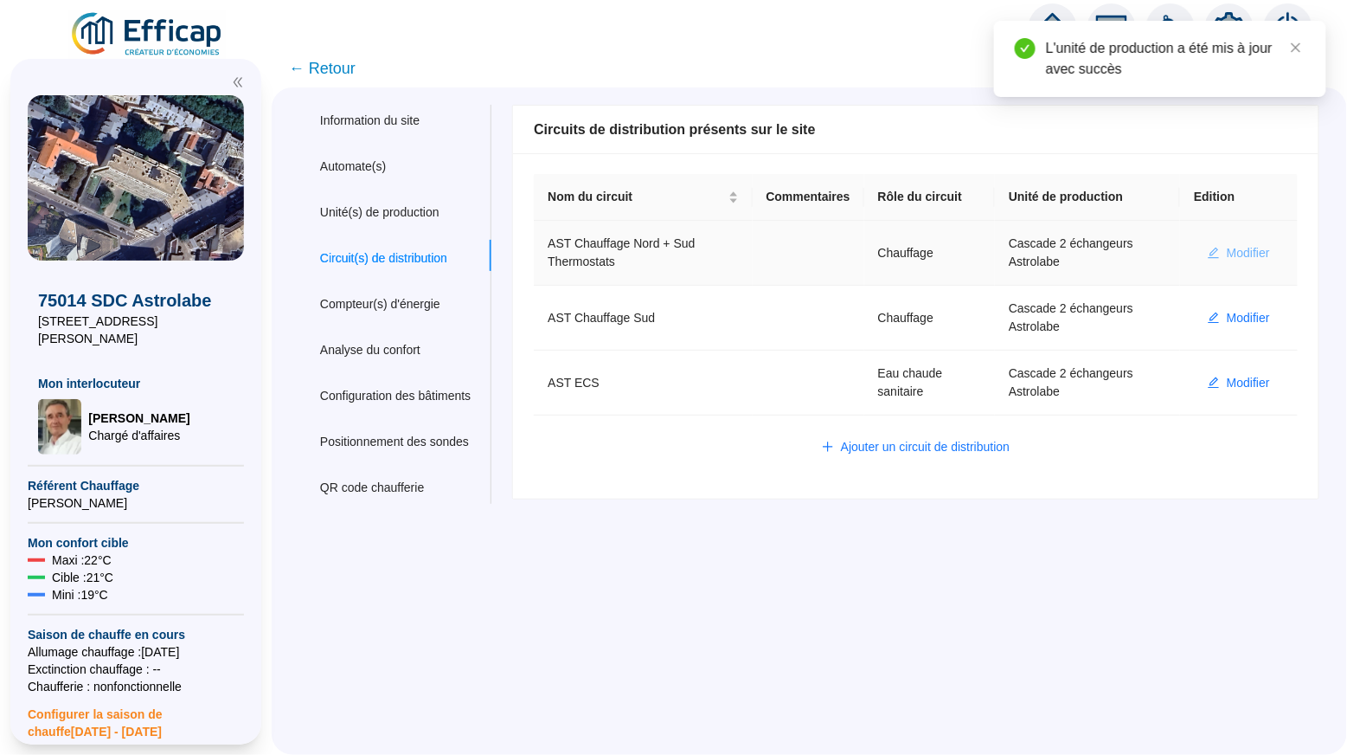
click at [1239, 255] on span "Modifier" at bounding box center [1248, 253] width 43 height 18
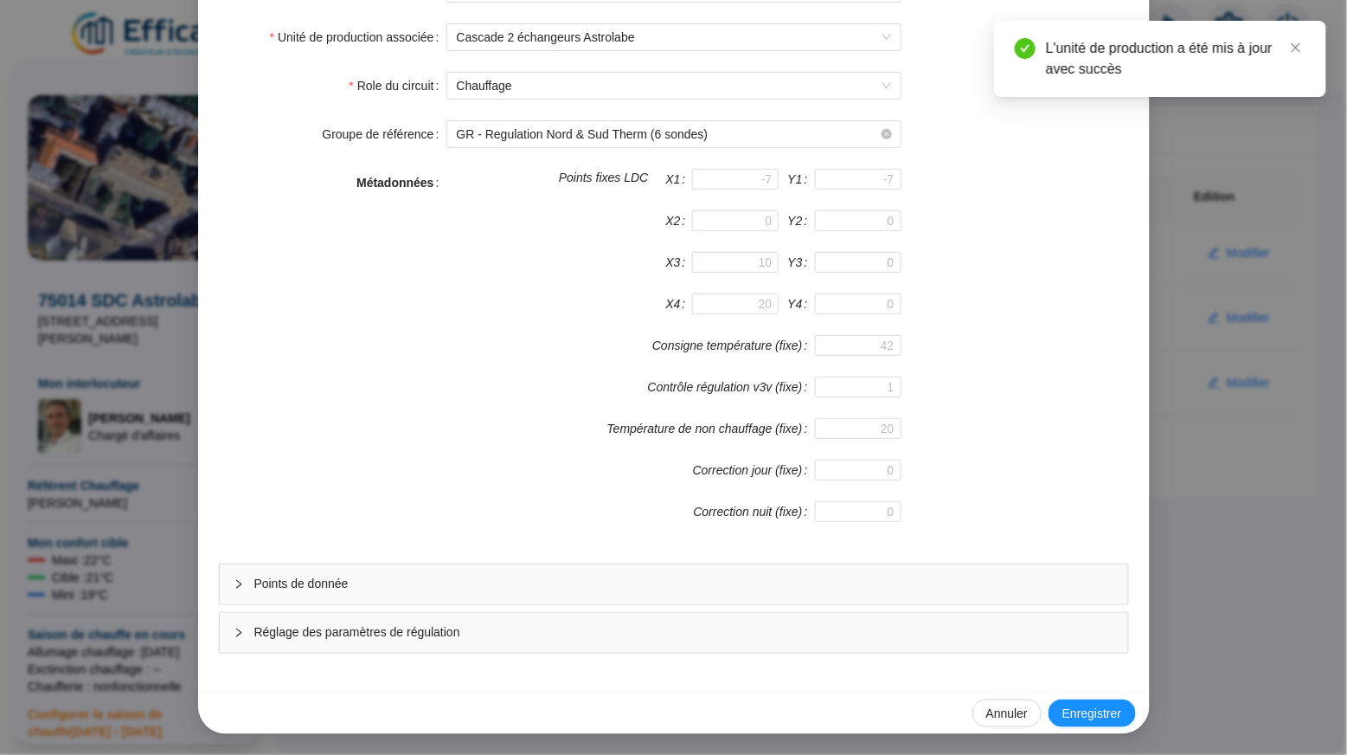
click at [841, 584] on span "Points de donnée" at bounding box center [684, 584] width 860 height 18
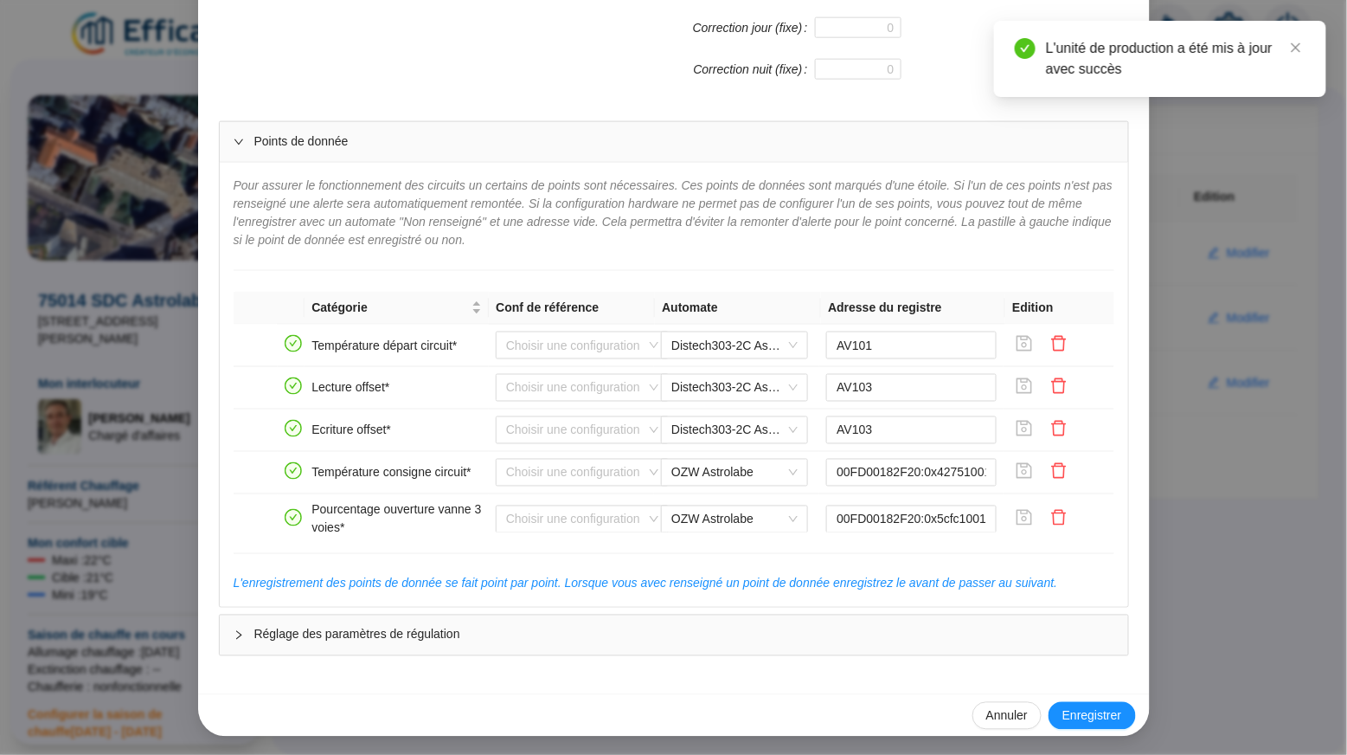
scroll to position [0, 0]
click at [1226, 159] on div "Enregistrer un circuit de distribution Nom du circuit de distribution AST Chauf…" at bounding box center [673, 377] width 1347 height 755
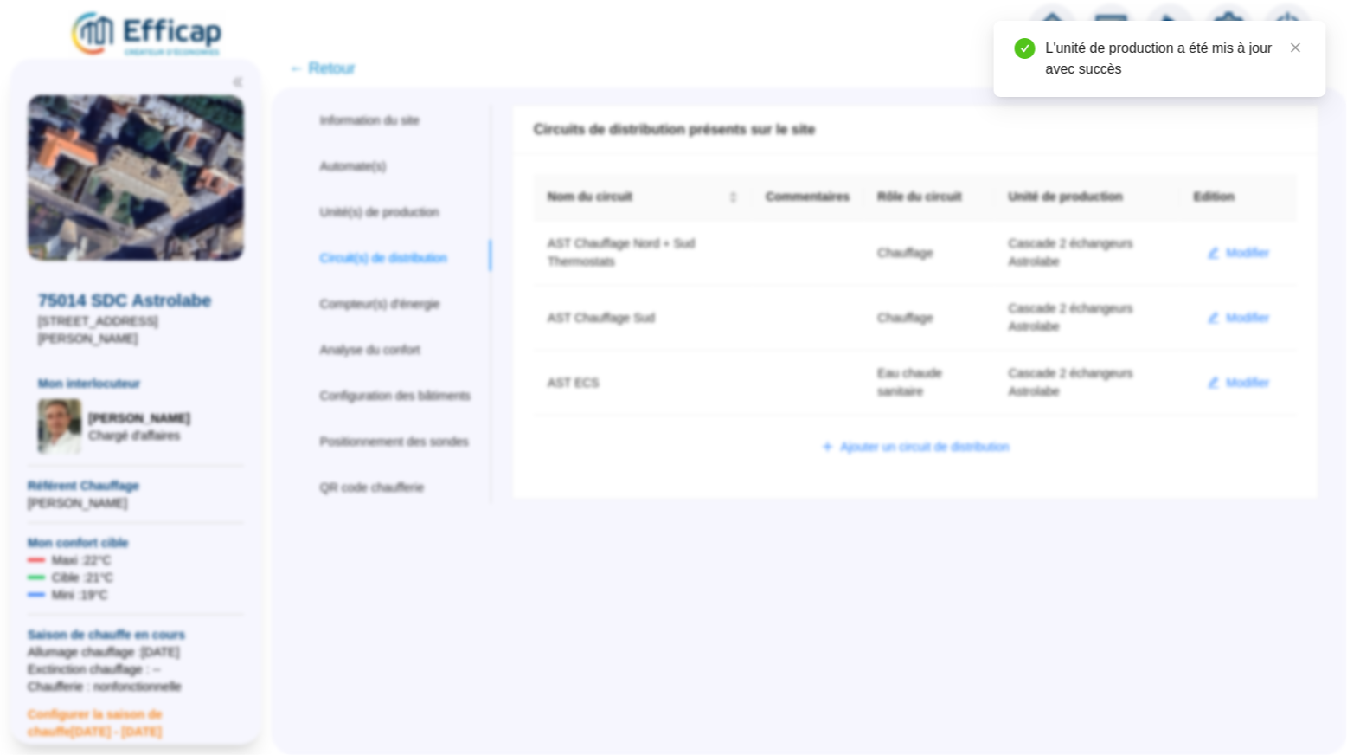
scroll to position [653, 0]
click at [1299, 48] on icon "close" at bounding box center [1296, 48] width 12 height 12
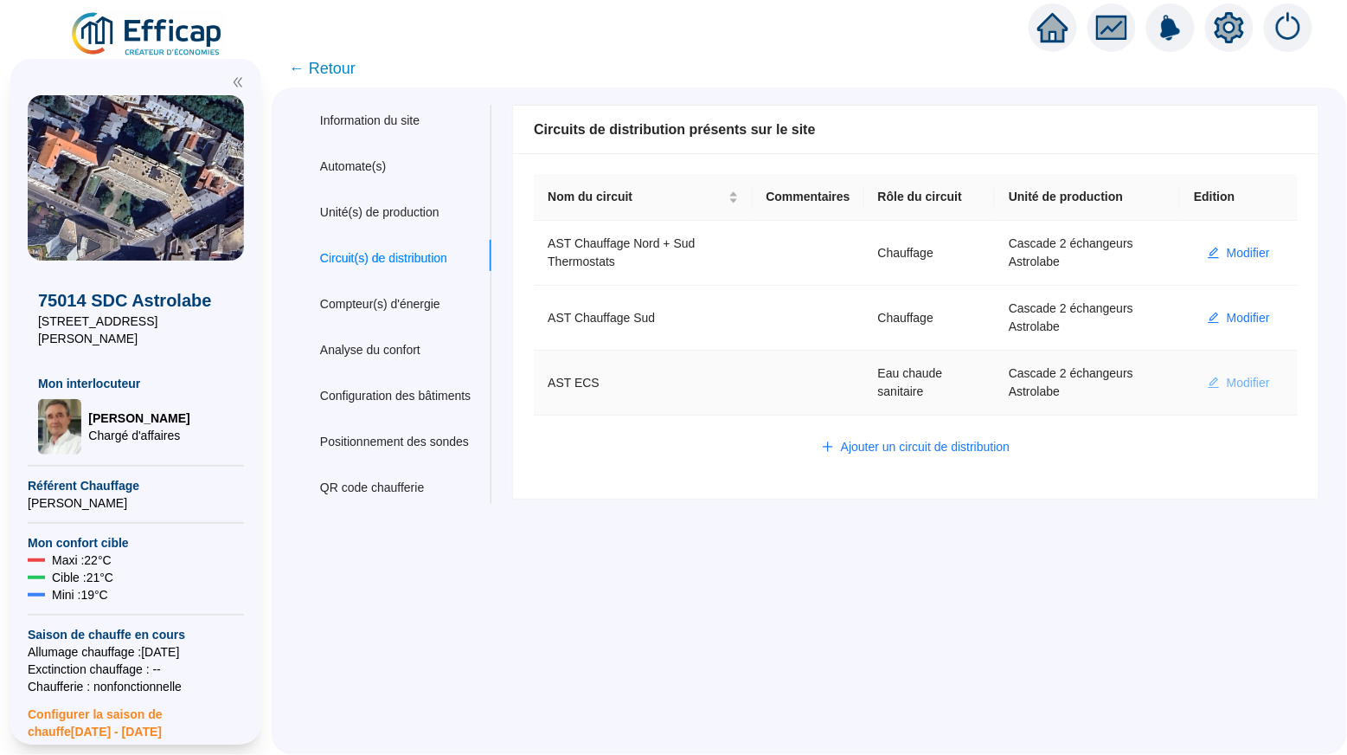
click at [1243, 376] on span "Modifier" at bounding box center [1248, 383] width 43 height 18
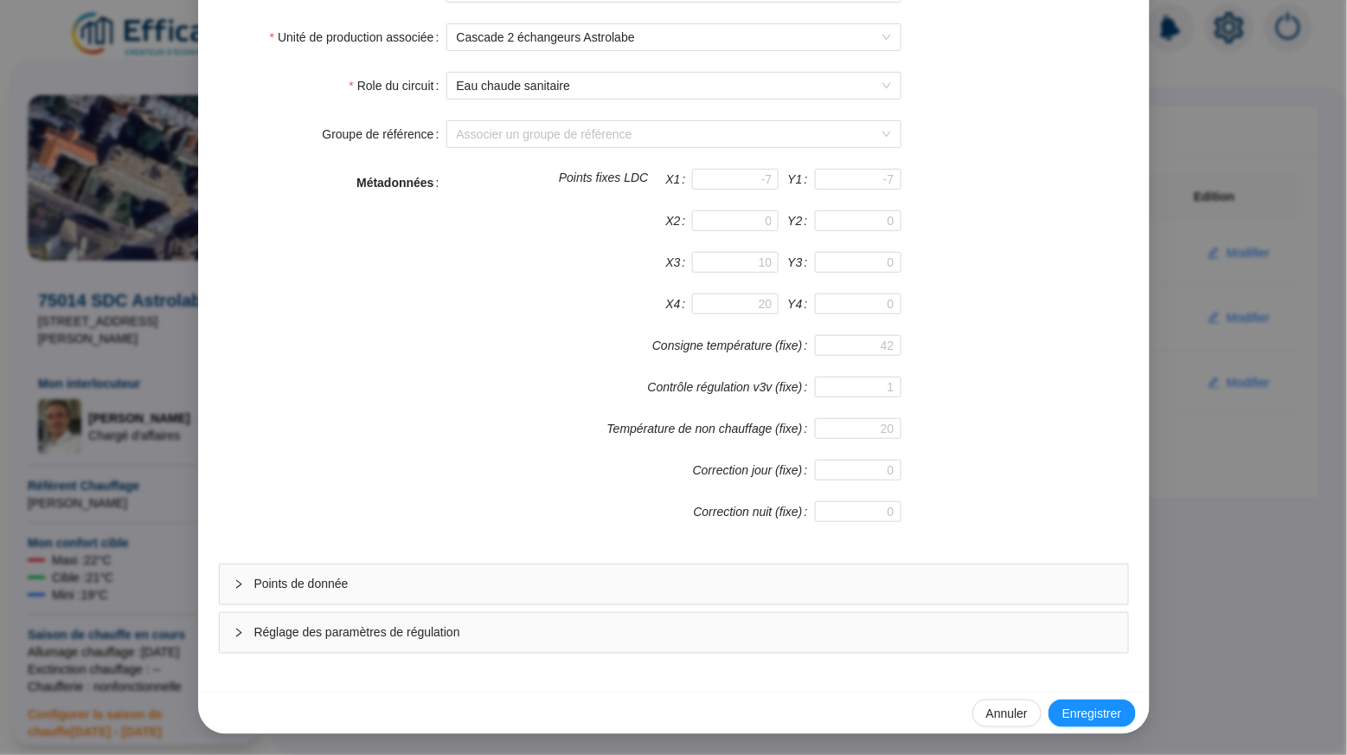
click at [778, 585] on span "Points de donnée" at bounding box center [684, 584] width 860 height 18
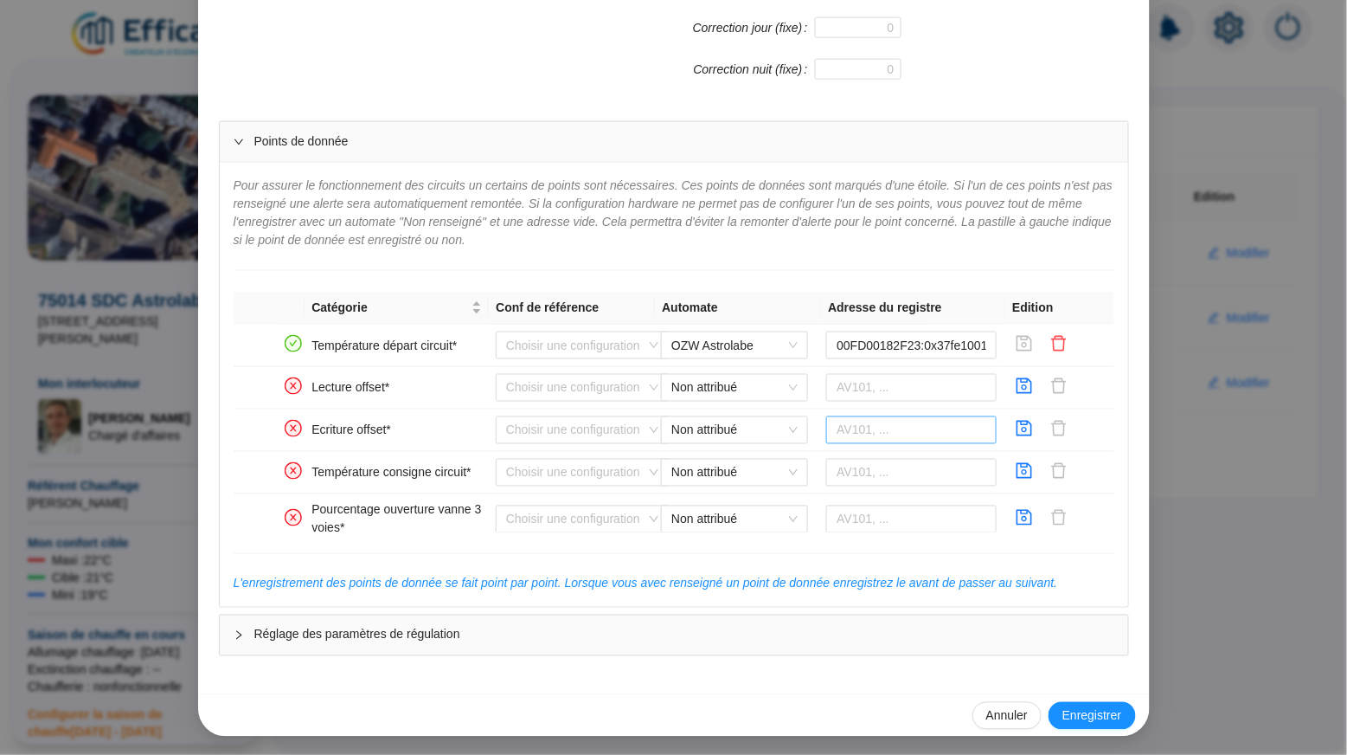
scroll to position [0, 0]
click at [1027, 389] on icon "save" at bounding box center [1024, 385] width 17 height 17
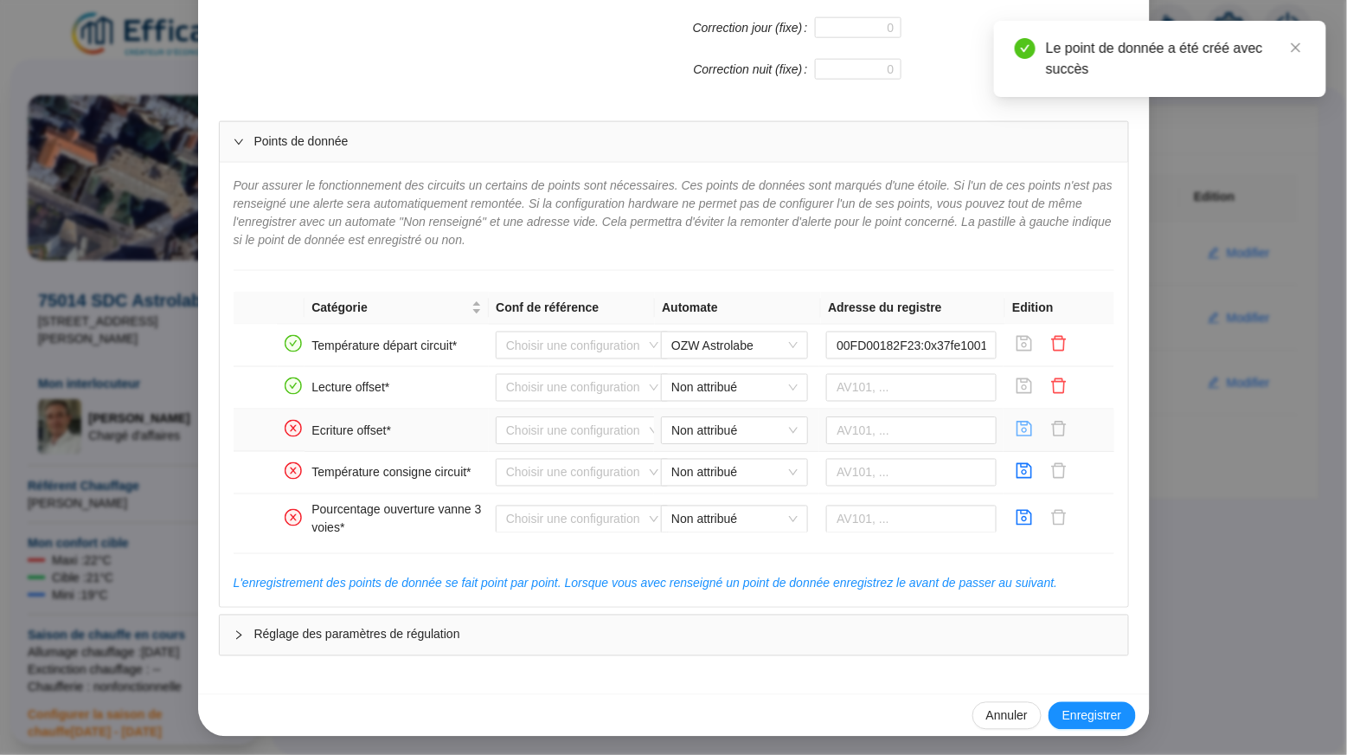
click at [1029, 431] on icon "save" at bounding box center [1024, 428] width 17 height 17
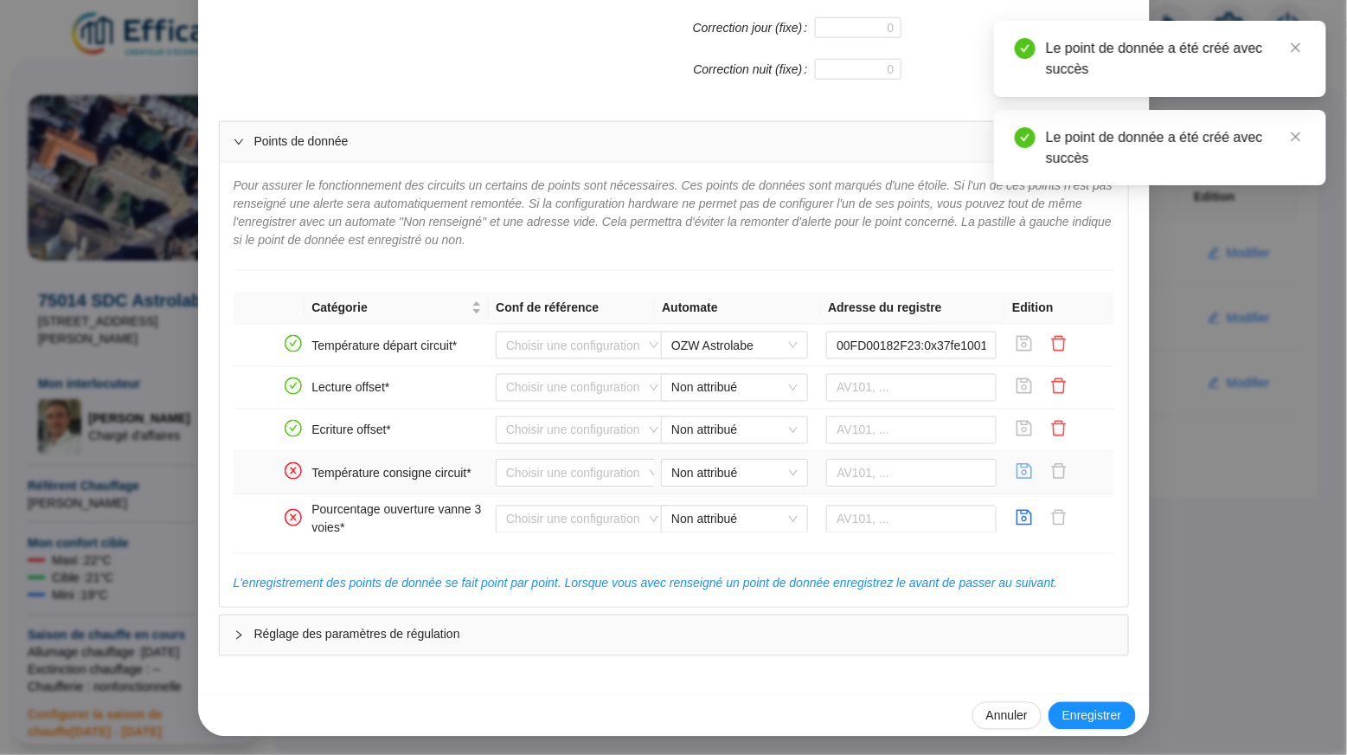
click at [1022, 470] on icon "save" at bounding box center [1025, 471] width 16 height 16
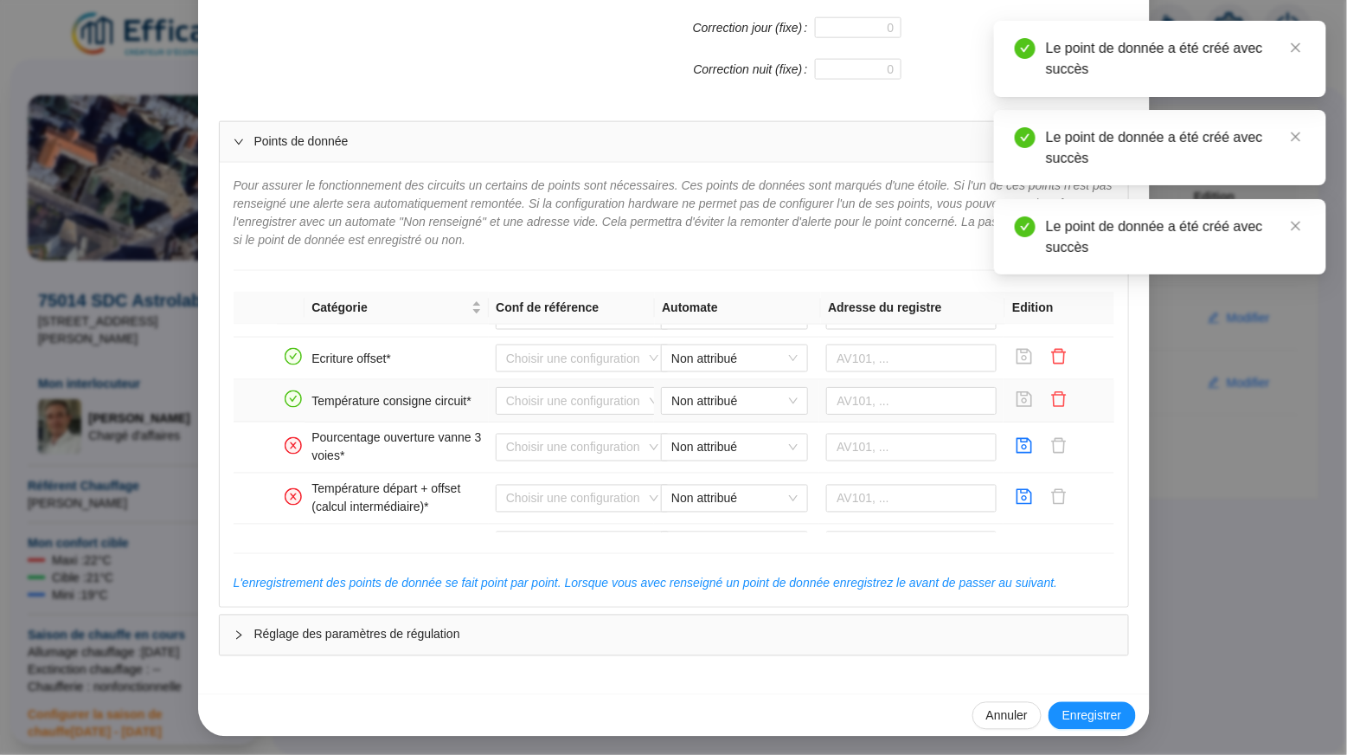
scroll to position [100, 0]
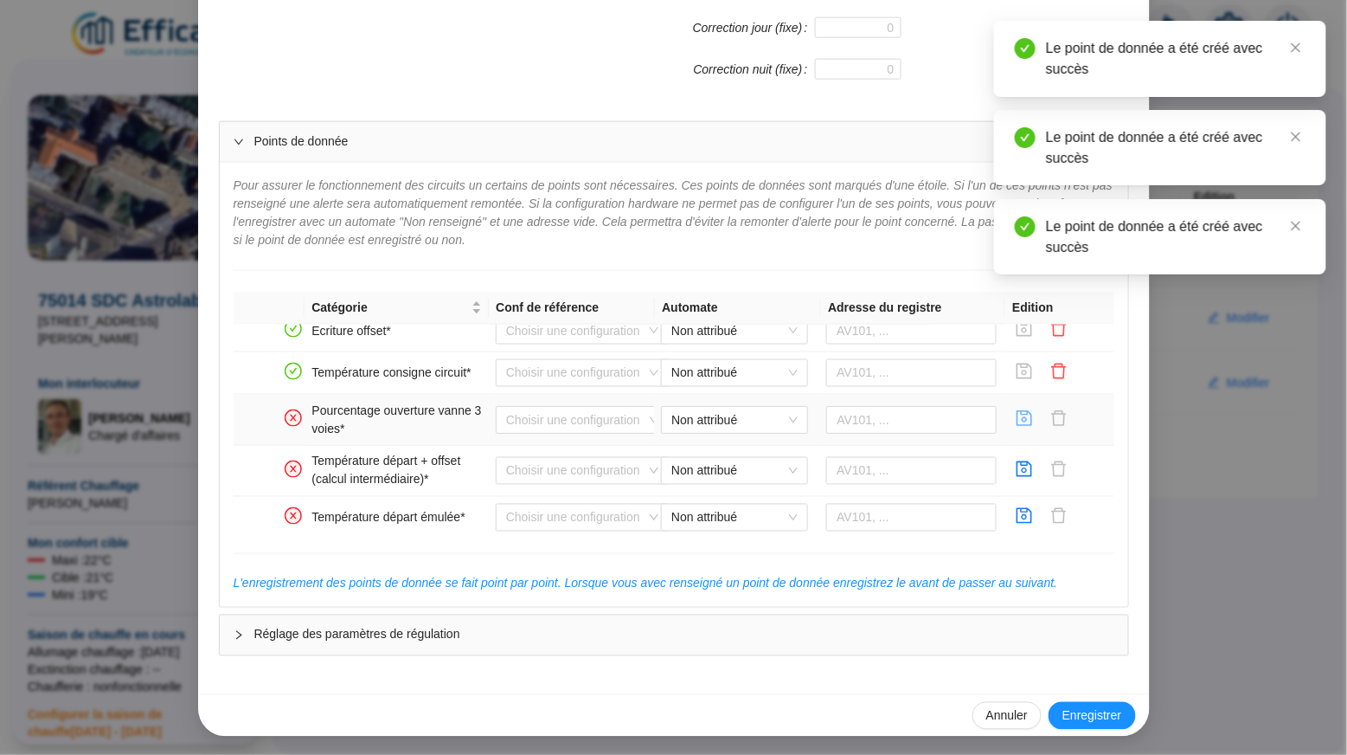
click at [1023, 425] on icon "save" at bounding box center [1025, 418] width 16 height 16
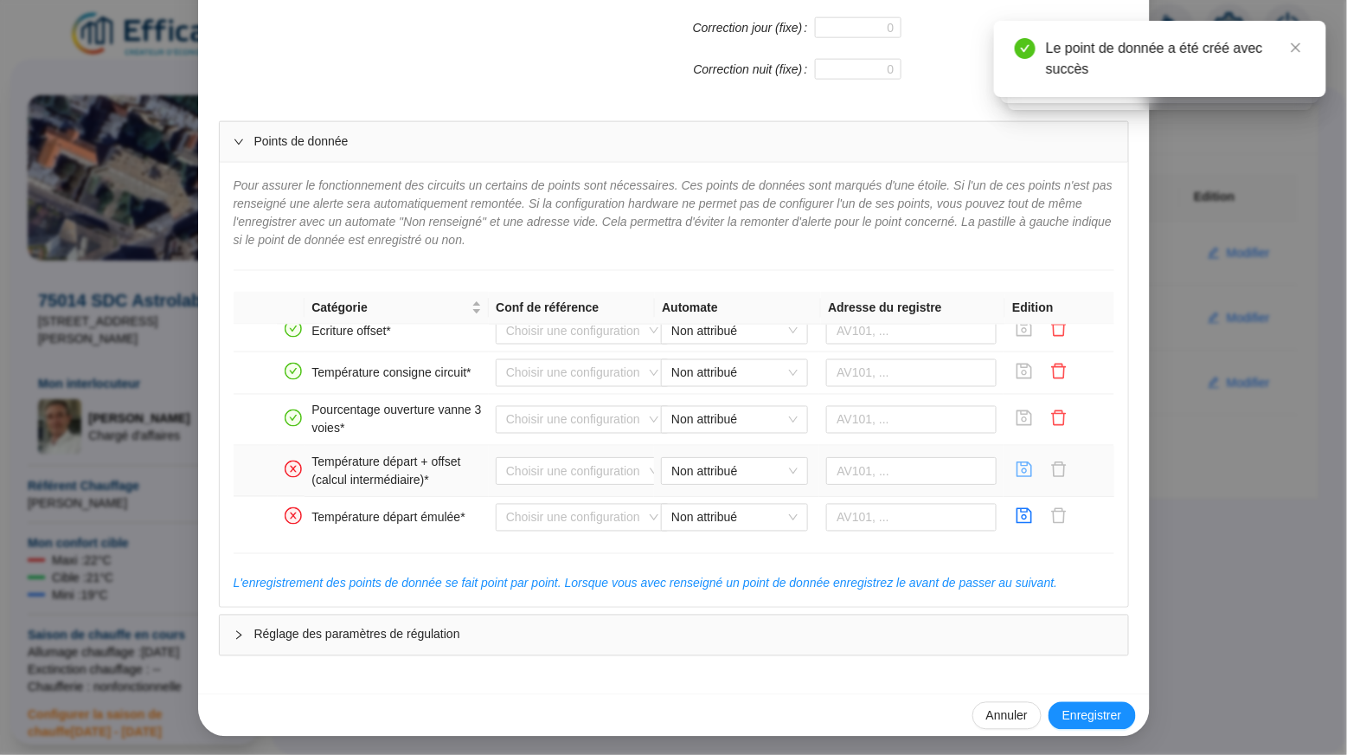
click at [1022, 469] on icon "save" at bounding box center [1025, 469] width 16 height 16
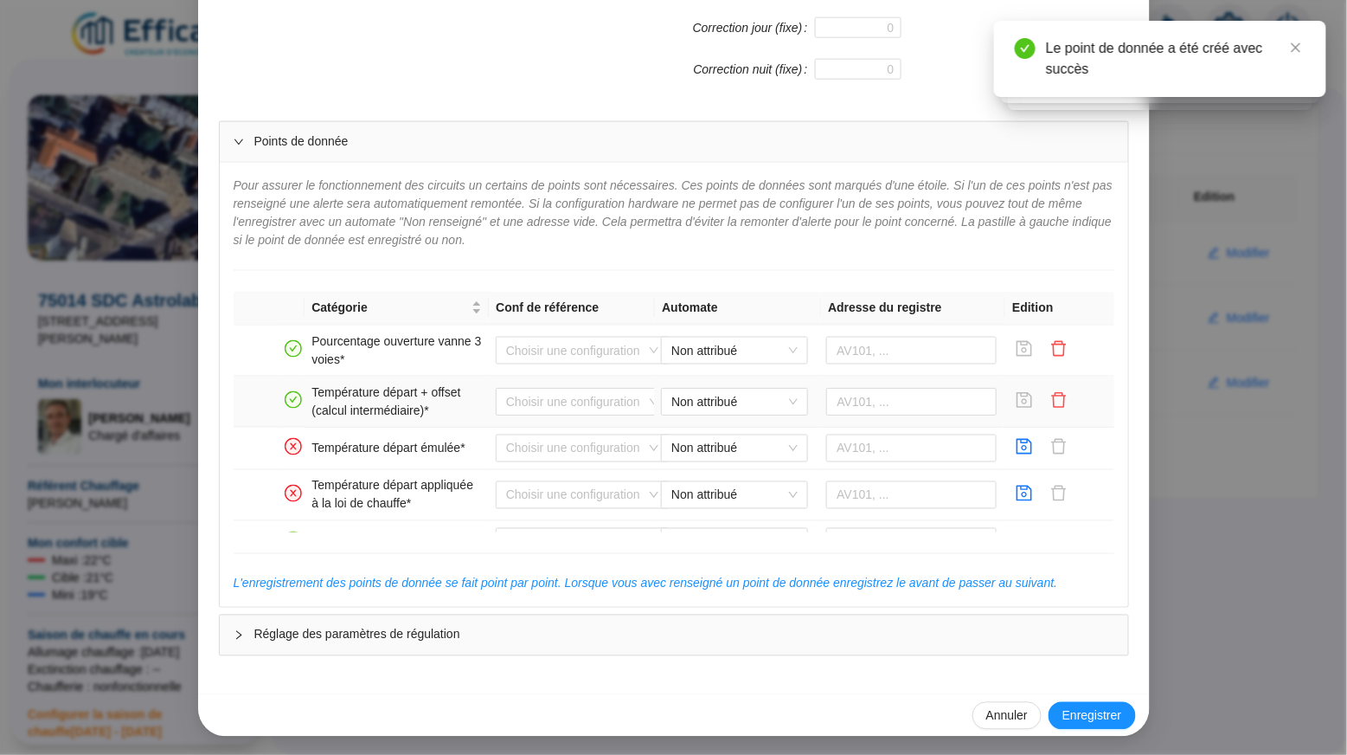
scroll to position [193, 0]
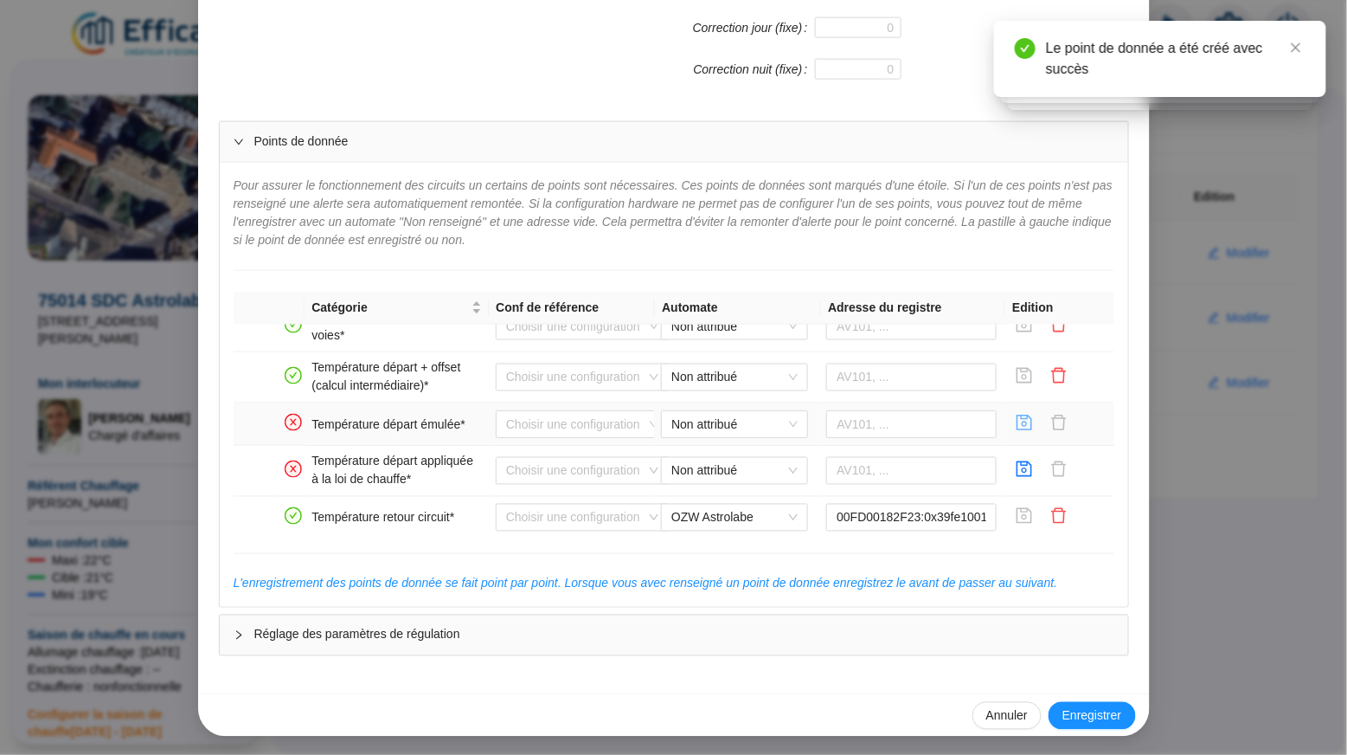
click at [1024, 431] on icon "save" at bounding box center [1024, 422] width 17 height 17
click at [1024, 477] on icon "save" at bounding box center [1024, 468] width 17 height 17
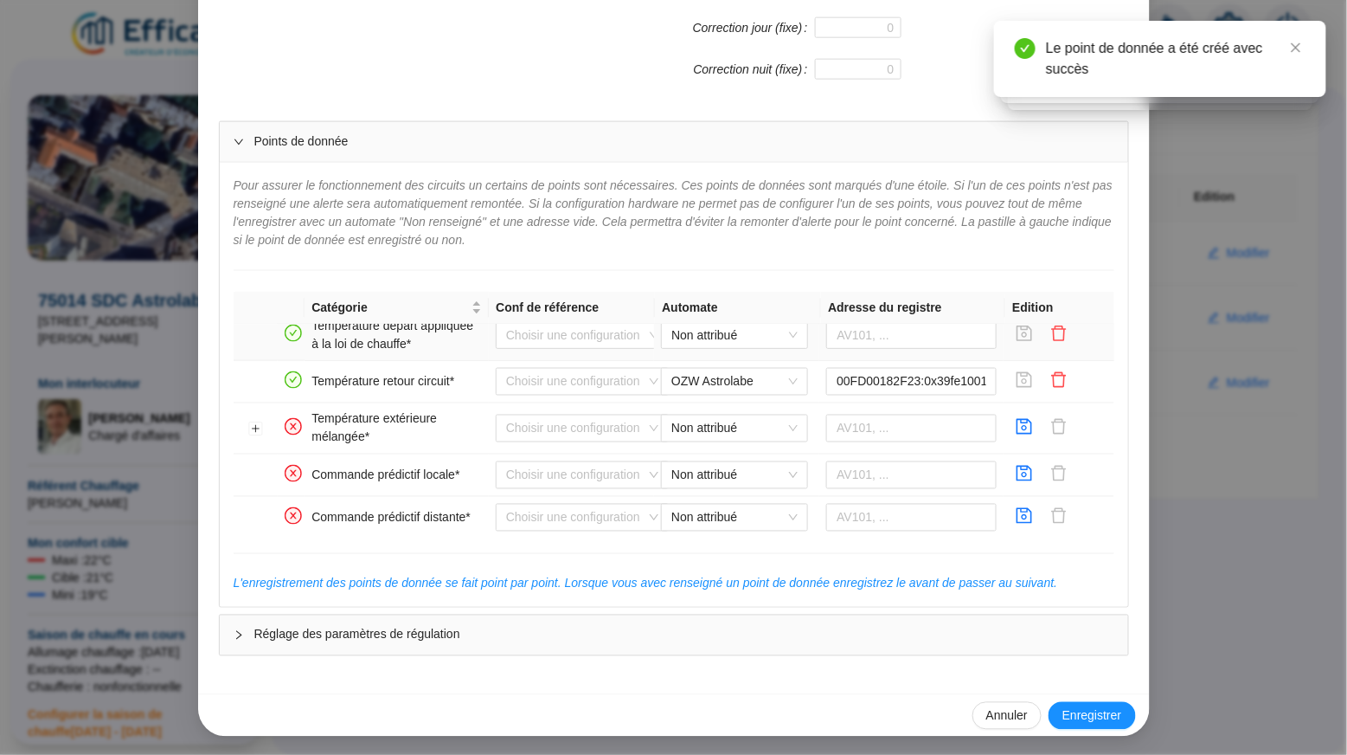
scroll to position [330, 0]
click at [1024, 434] on icon "save" at bounding box center [1024, 425] width 17 height 17
click at [1028, 474] on icon "save" at bounding box center [1024, 472] width 17 height 17
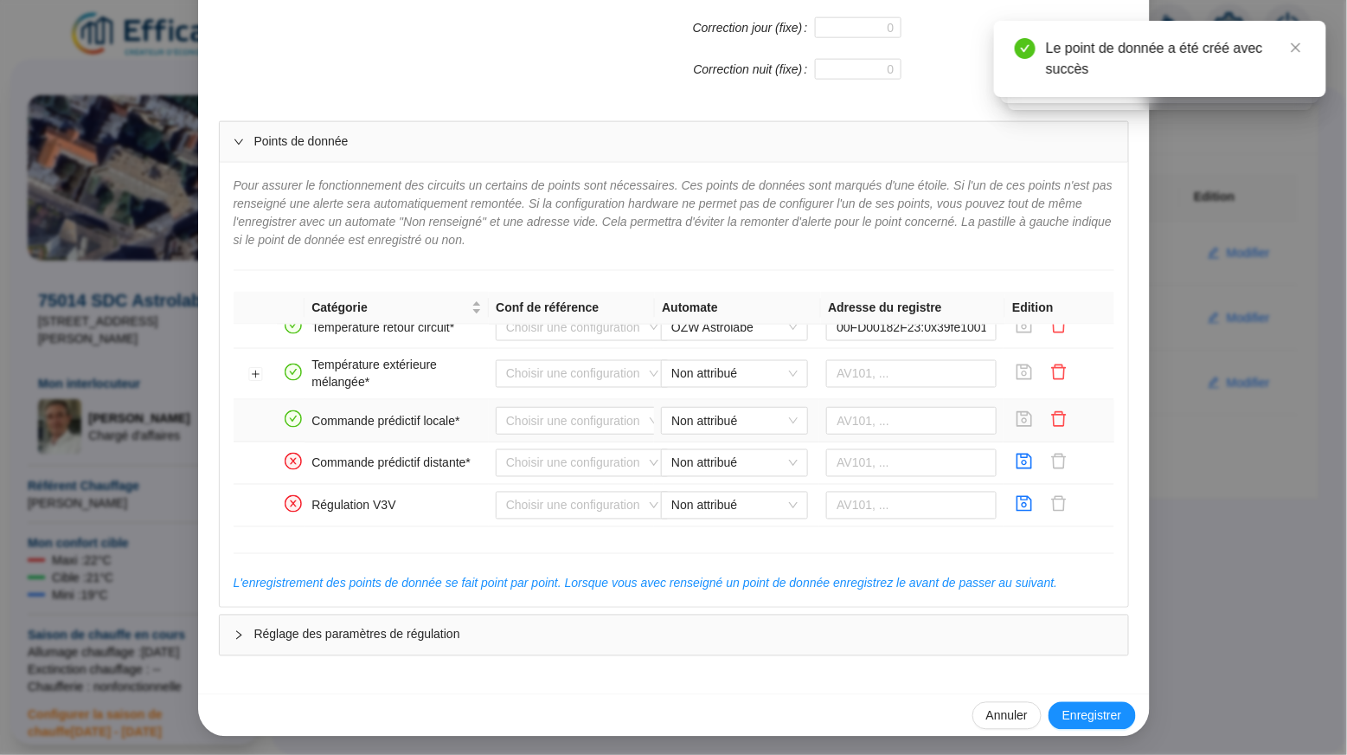
scroll to position [408, 0]
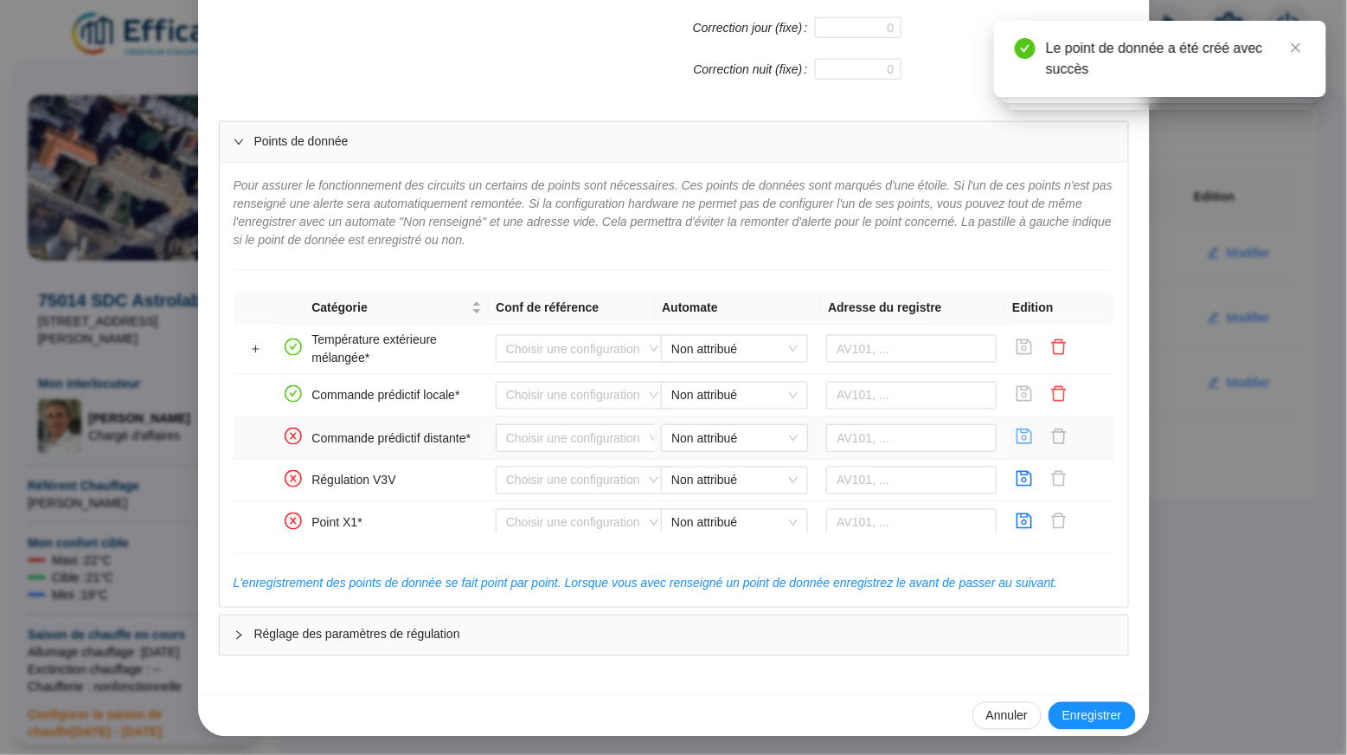
click at [1024, 444] on icon "save" at bounding box center [1025, 436] width 16 height 16
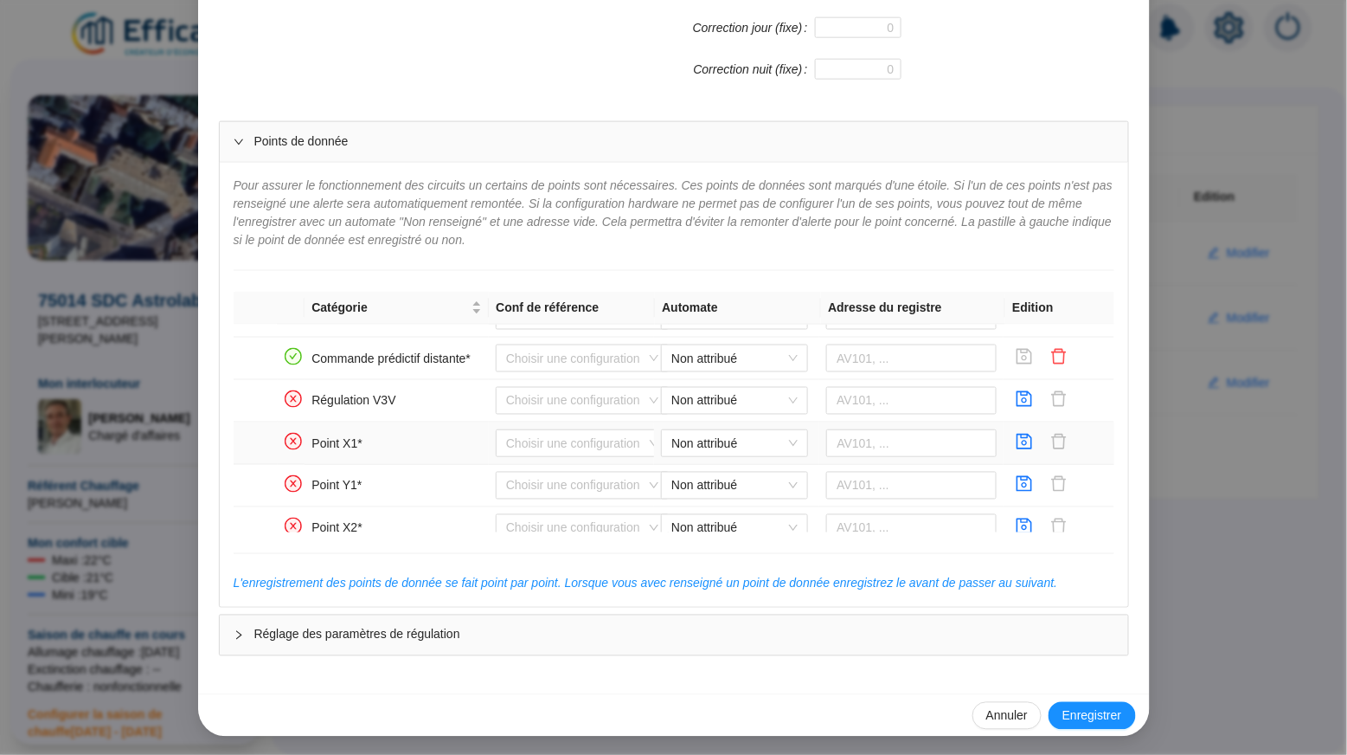
scroll to position [452, 0]
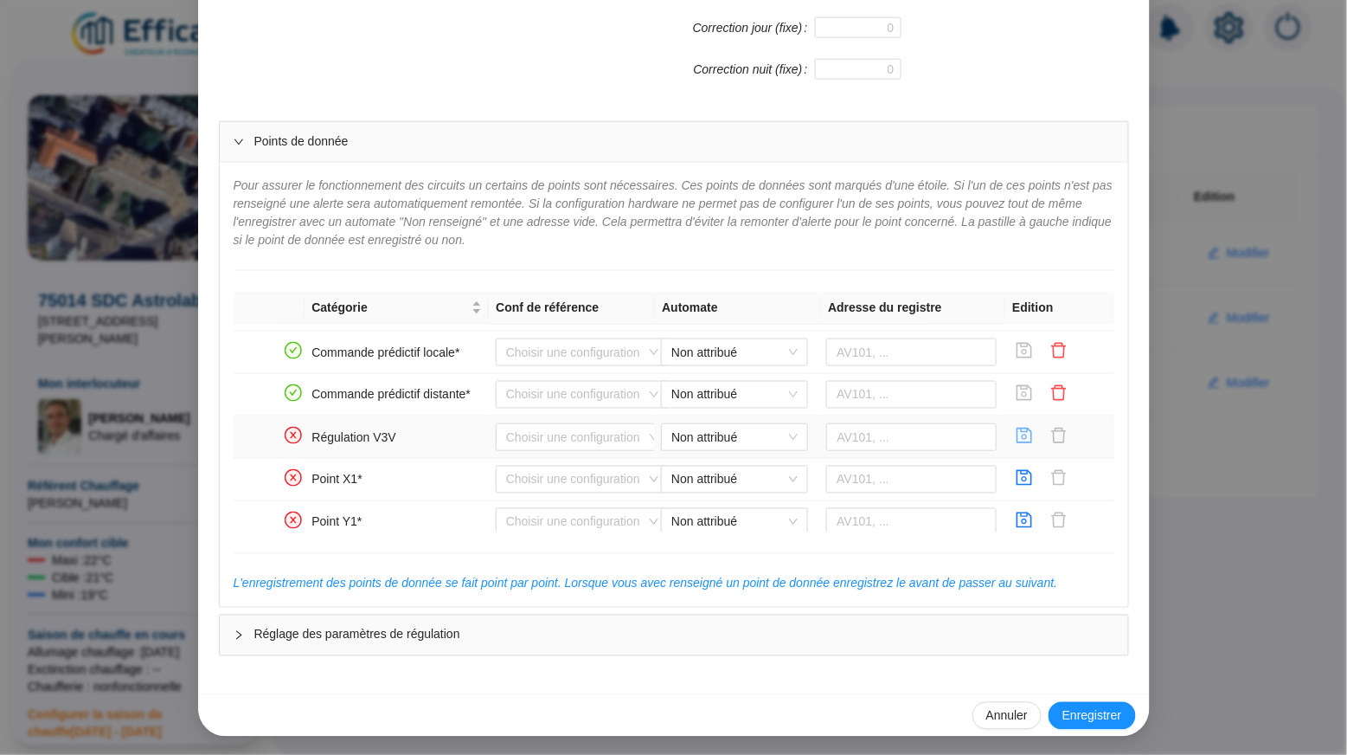
click at [1017, 444] on icon "save" at bounding box center [1024, 435] width 17 height 17
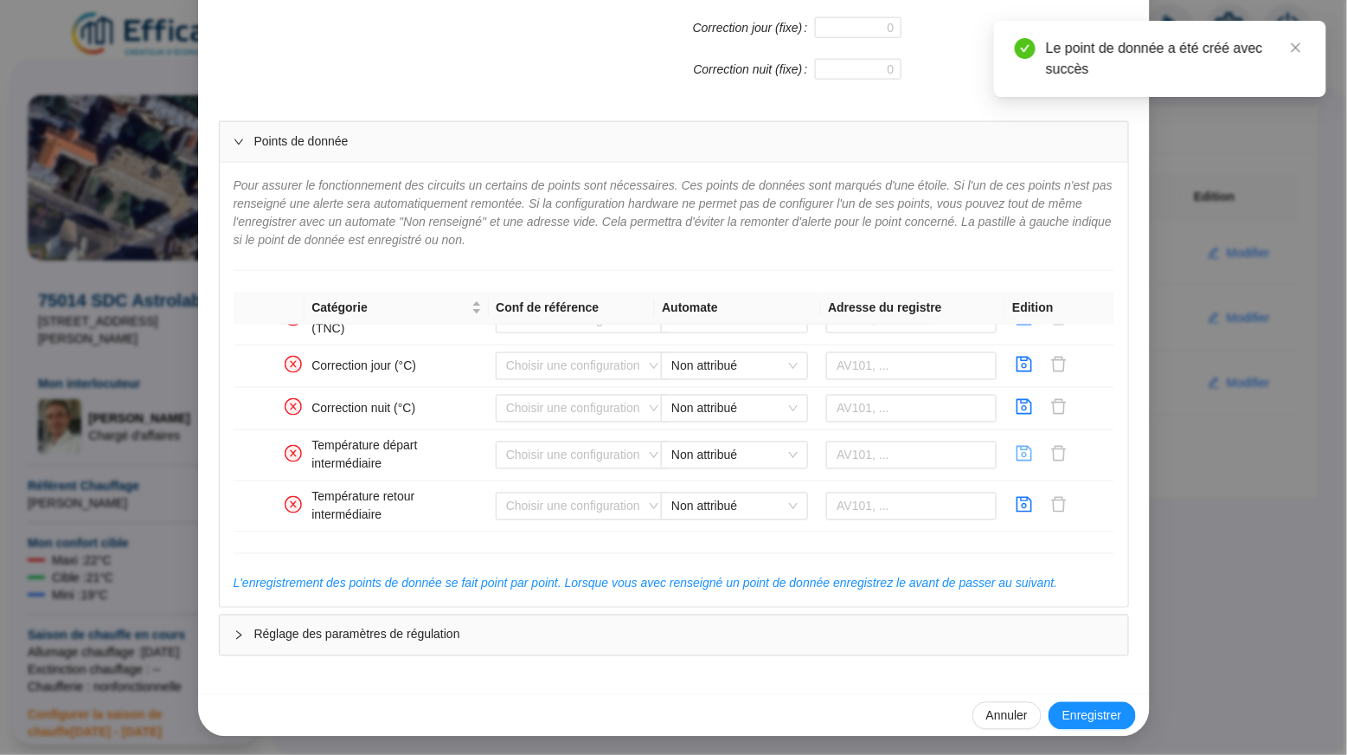
scroll to position [0, 0]
click at [1030, 499] on icon "save" at bounding box center [1025, 505] width 16 height 16
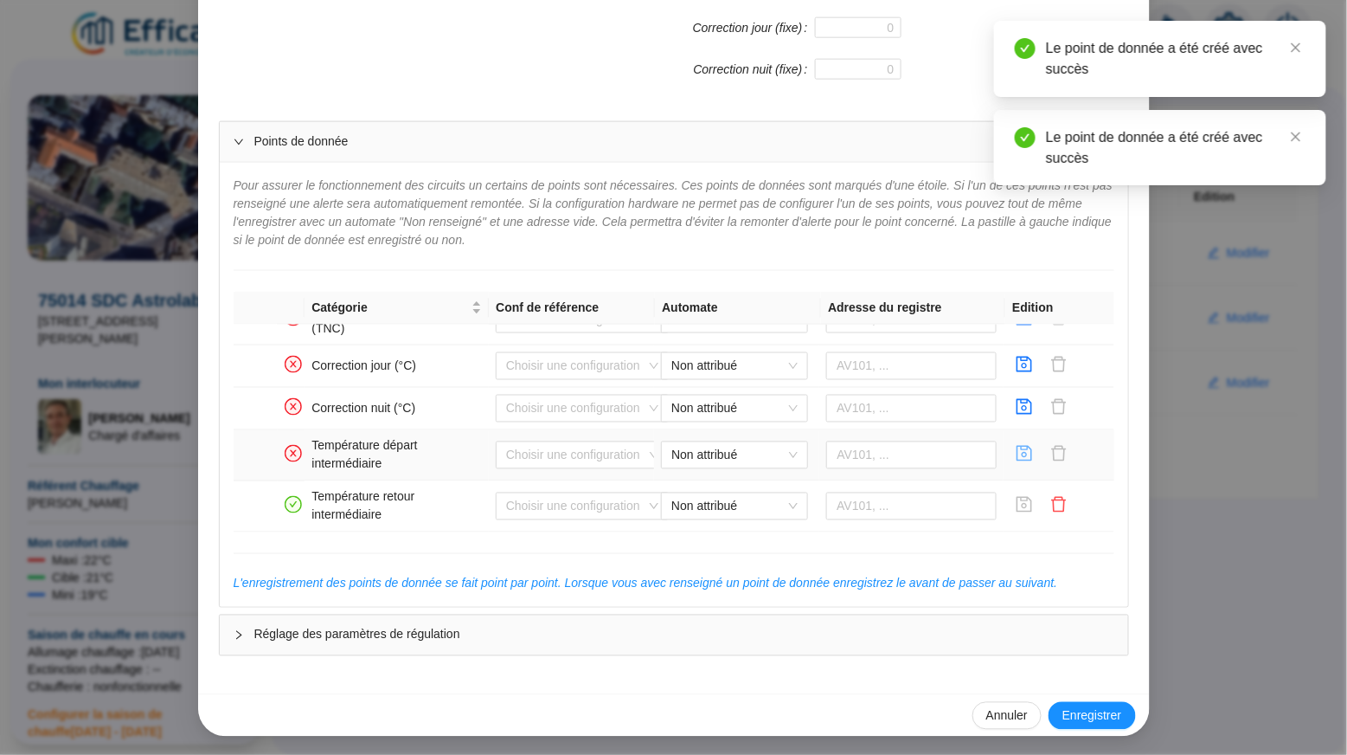
click at [1028, 454] on icon "save" at bounding box center [1024, 453] width 17 height 17
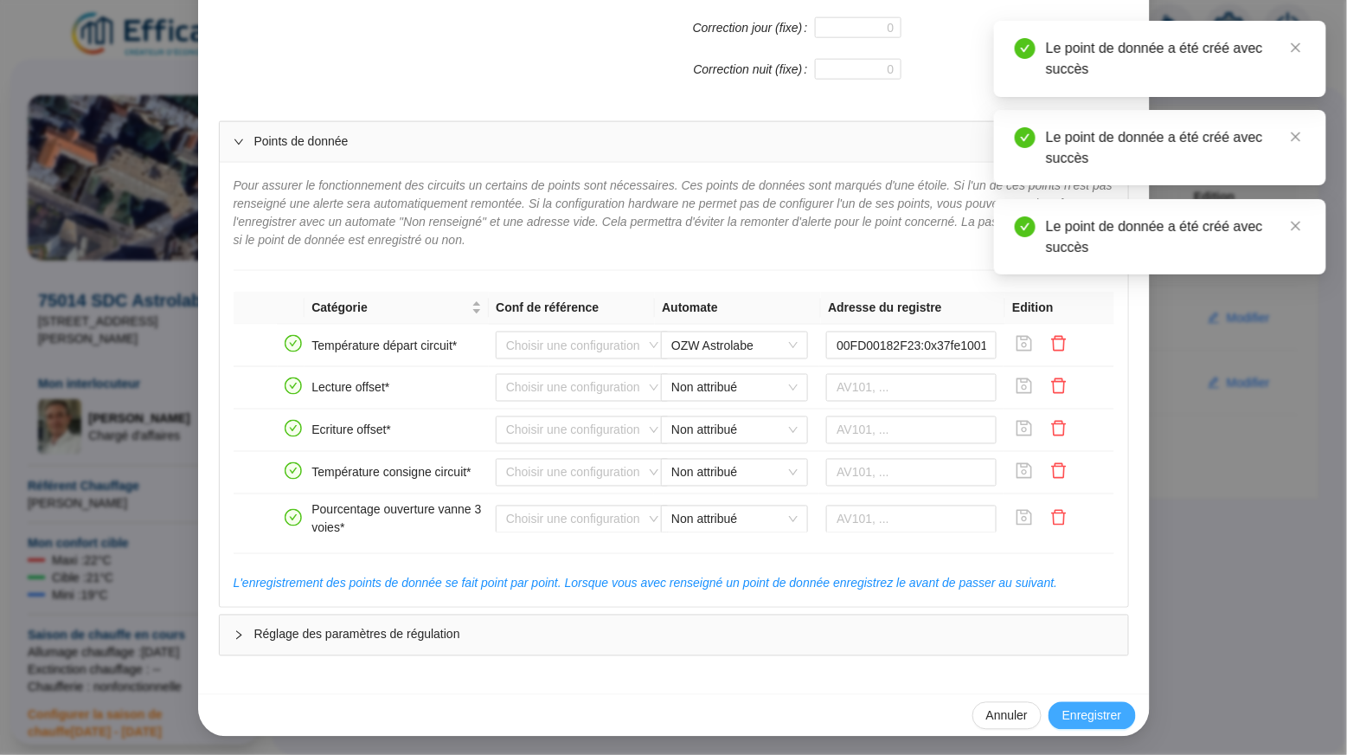
click at [1099, 703] on button "Enregistrer" at bounding box center [1092, 716] width 87 height 28
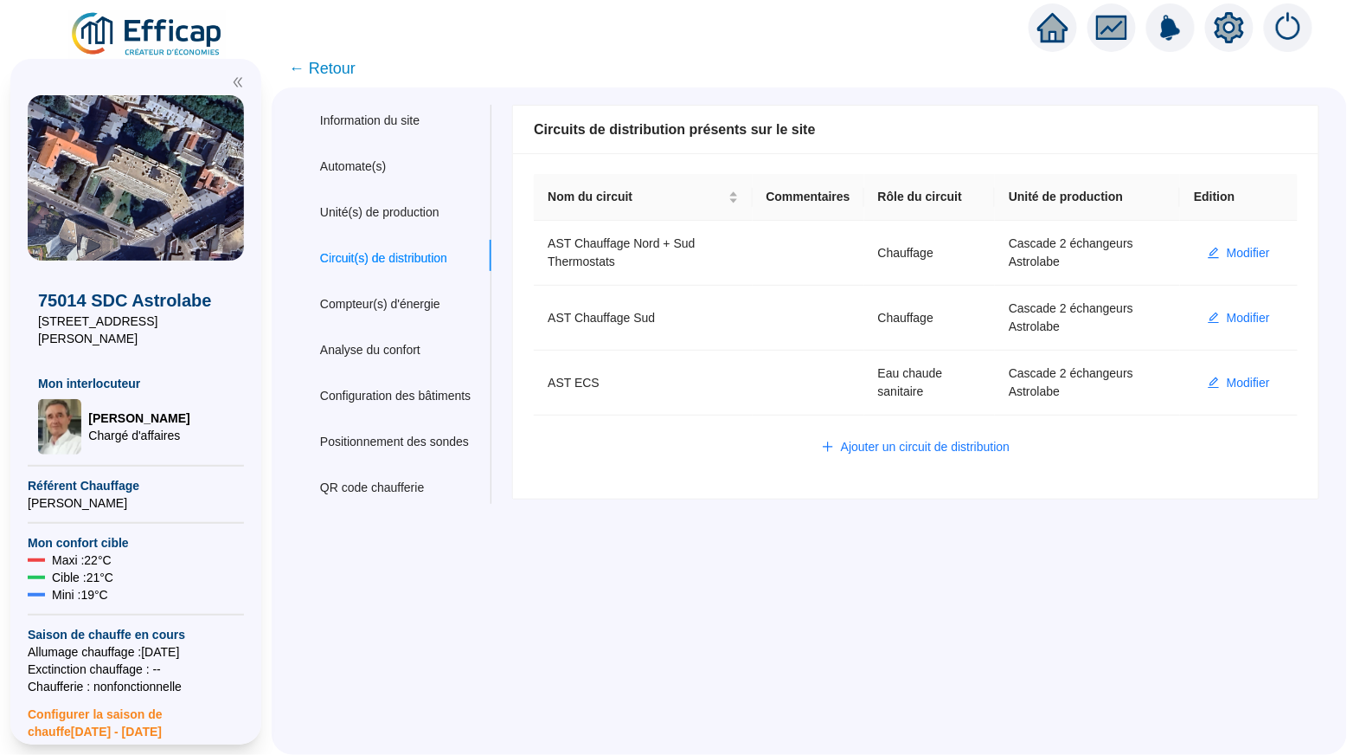
click at [1051, 27] on icon "home" at bounding box center [1053, 28] width 31 height 24
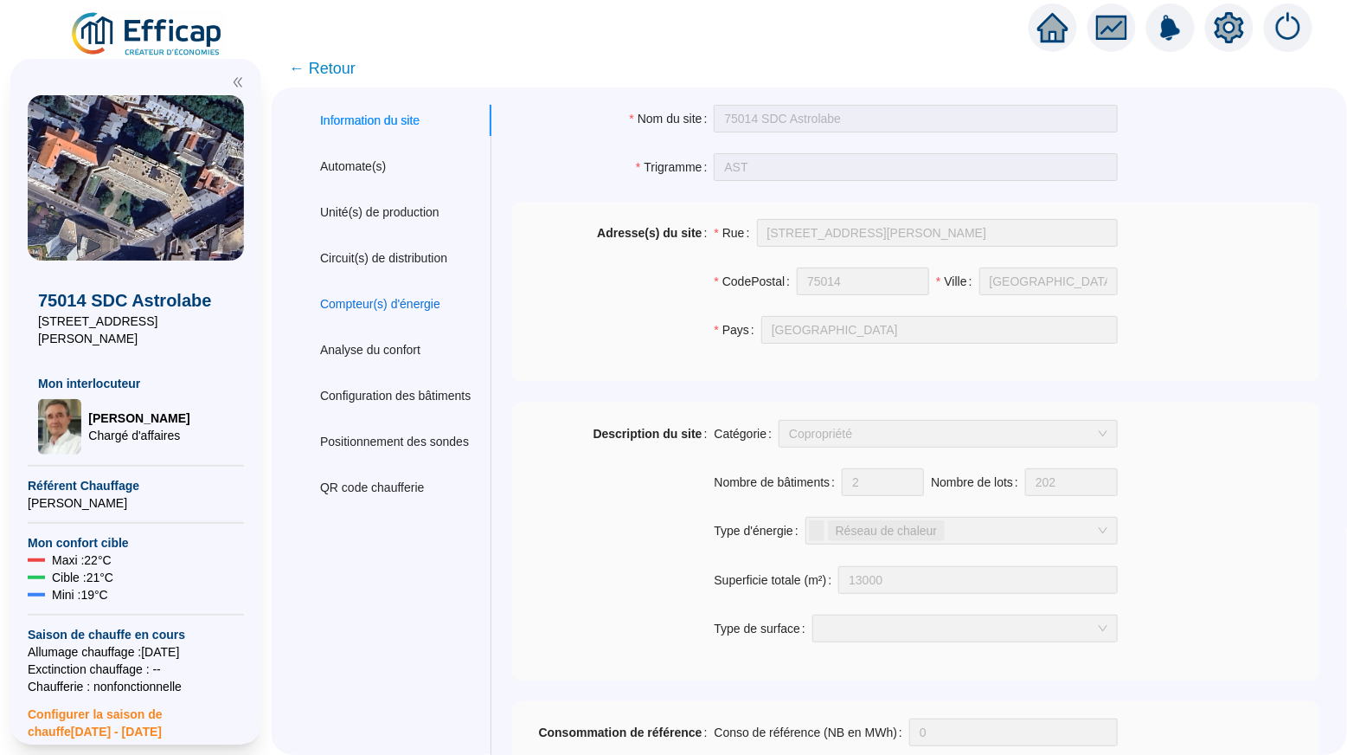
click at [431, 308] on div "Compteur(s) d'énergie" at bounding box center [380, 304] width 120 height 18
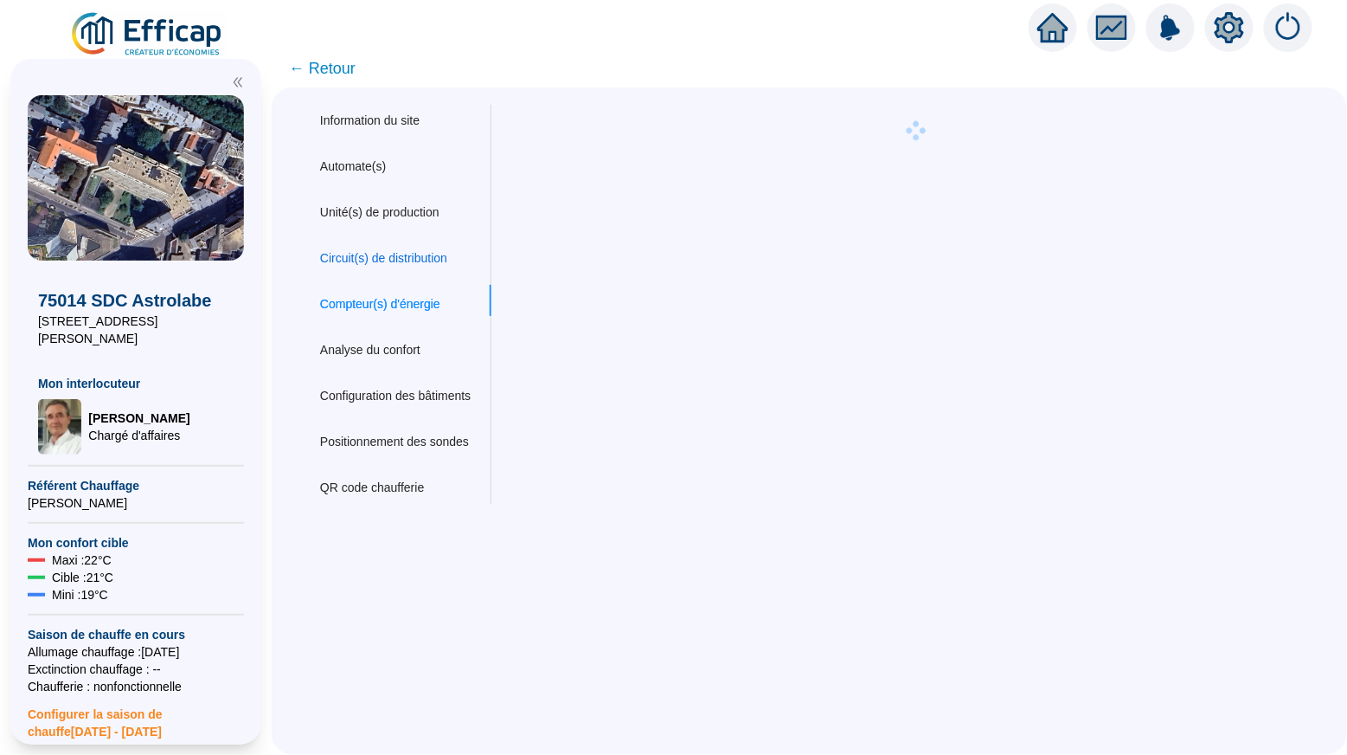
click at [447, 254] on div "Circuit(s) de distribution" at bounding box center [383, 258] width 127 height 18
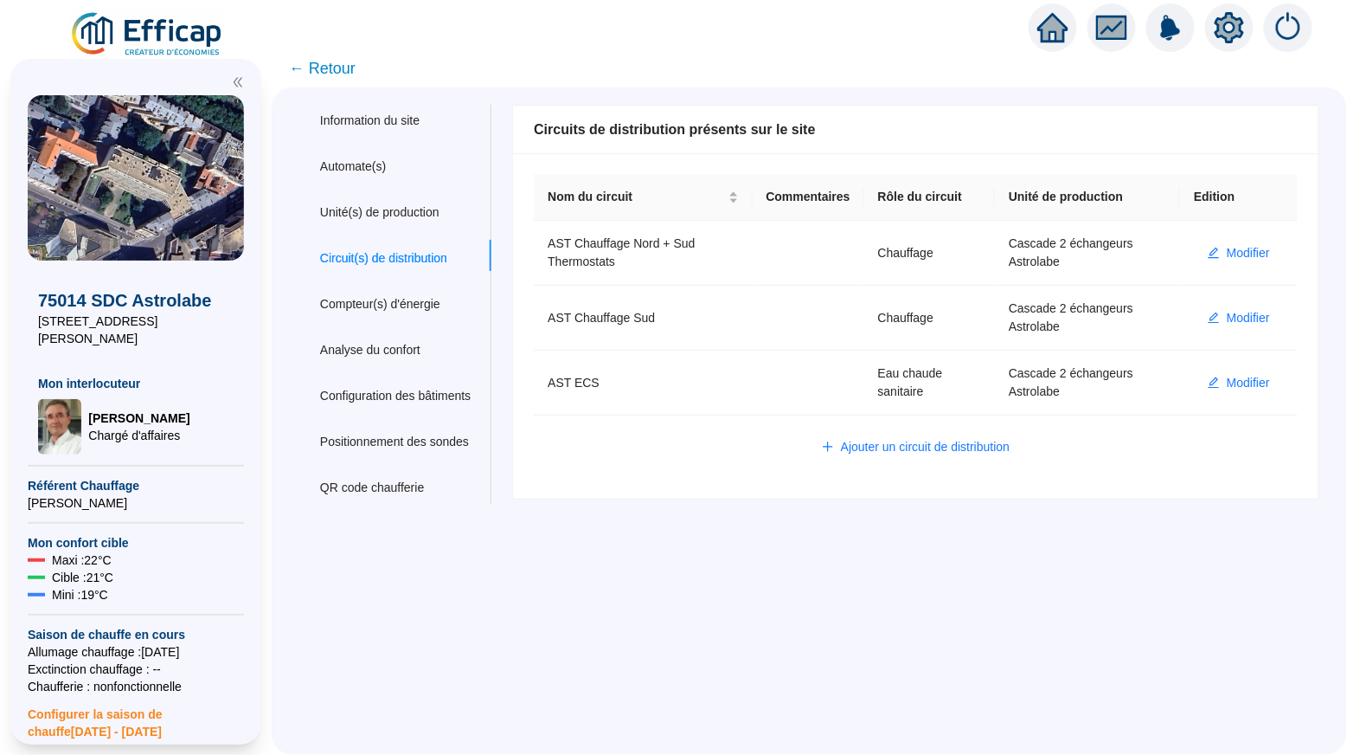
click at [1062, 21] on icon "home" at bounding box center [1053, 27] width 31 height 29
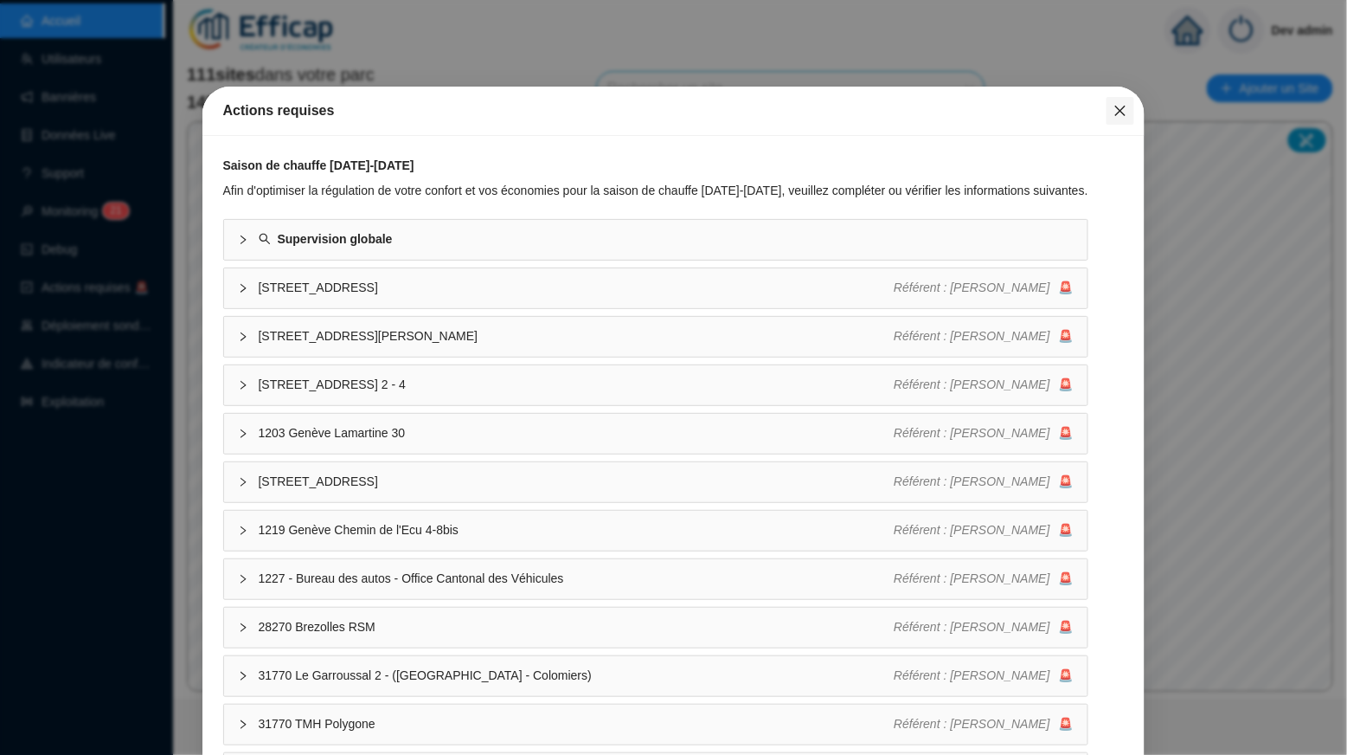
click at [1126, 104] on icon "close" at bounding box center [1121, 111] width 14 height 14
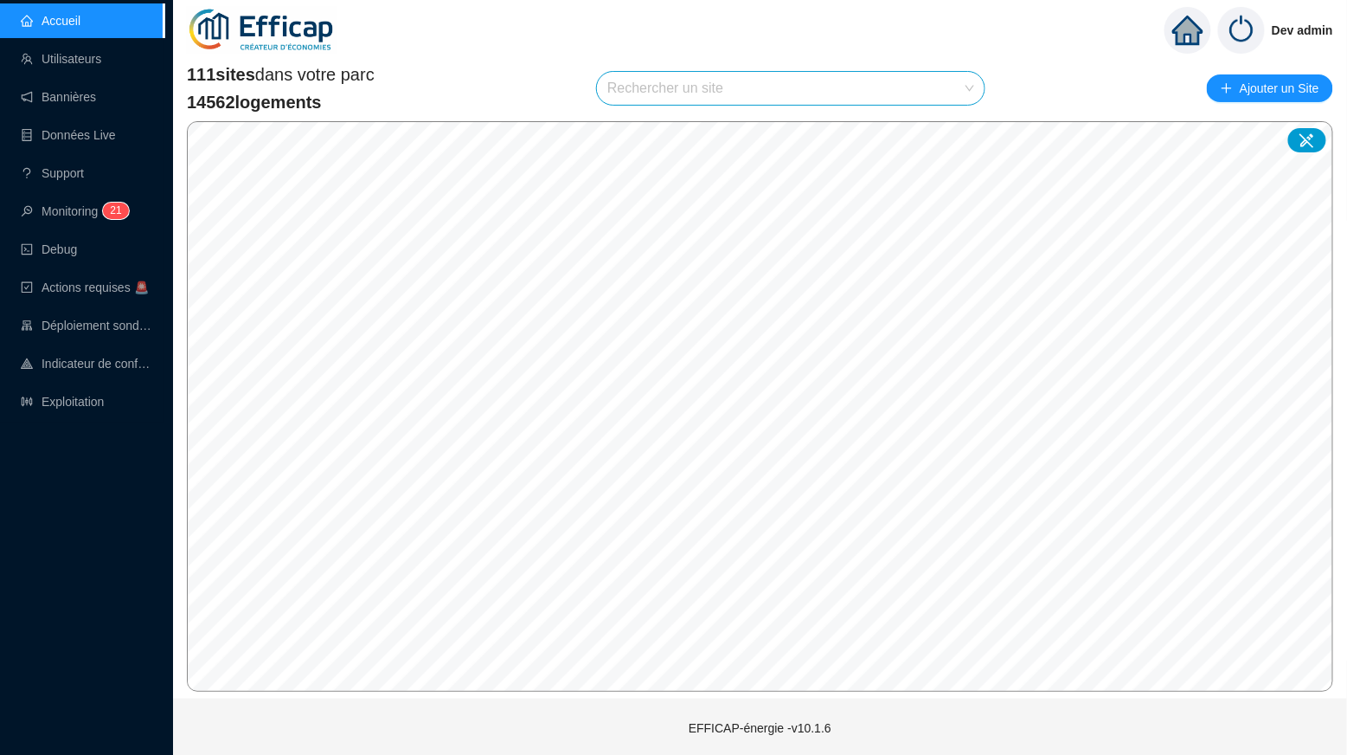
click at [932, 102] on input "search" at bounding box center [782, 88] width 351 height 33
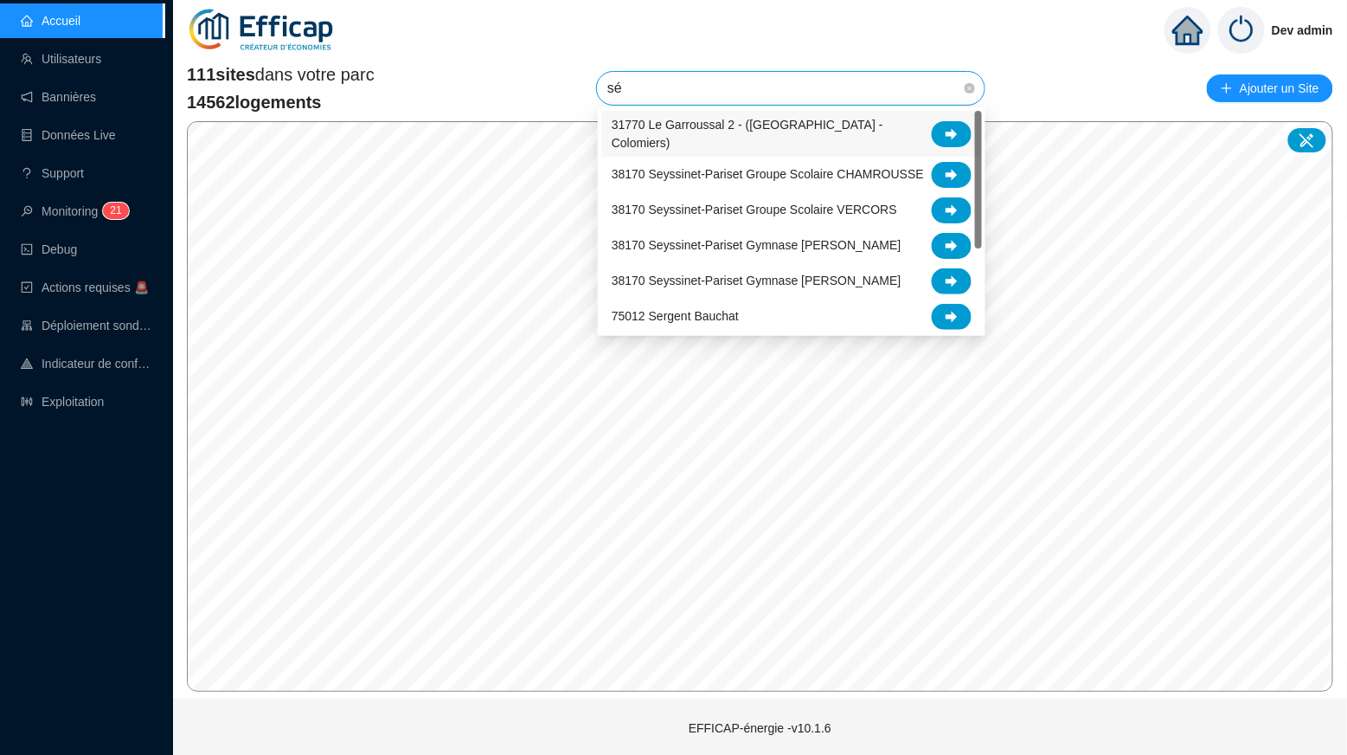
type input "s"
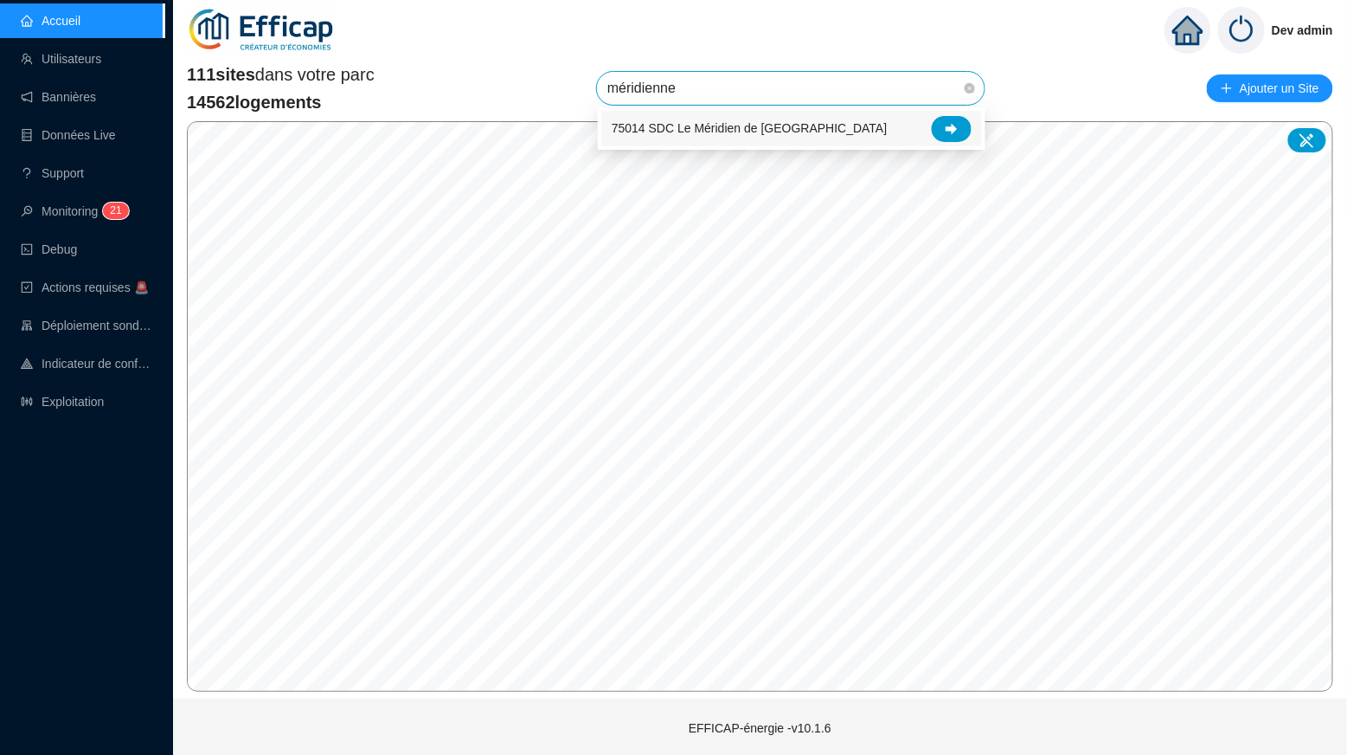
drag, startPoint x: 857, startPoint y: 118, endPoint x: 933, endPoint y: 116, distance: 76.2
click at [601, 111] on div "le-meridien" at bounding box center [601, 111] width 0 height 0
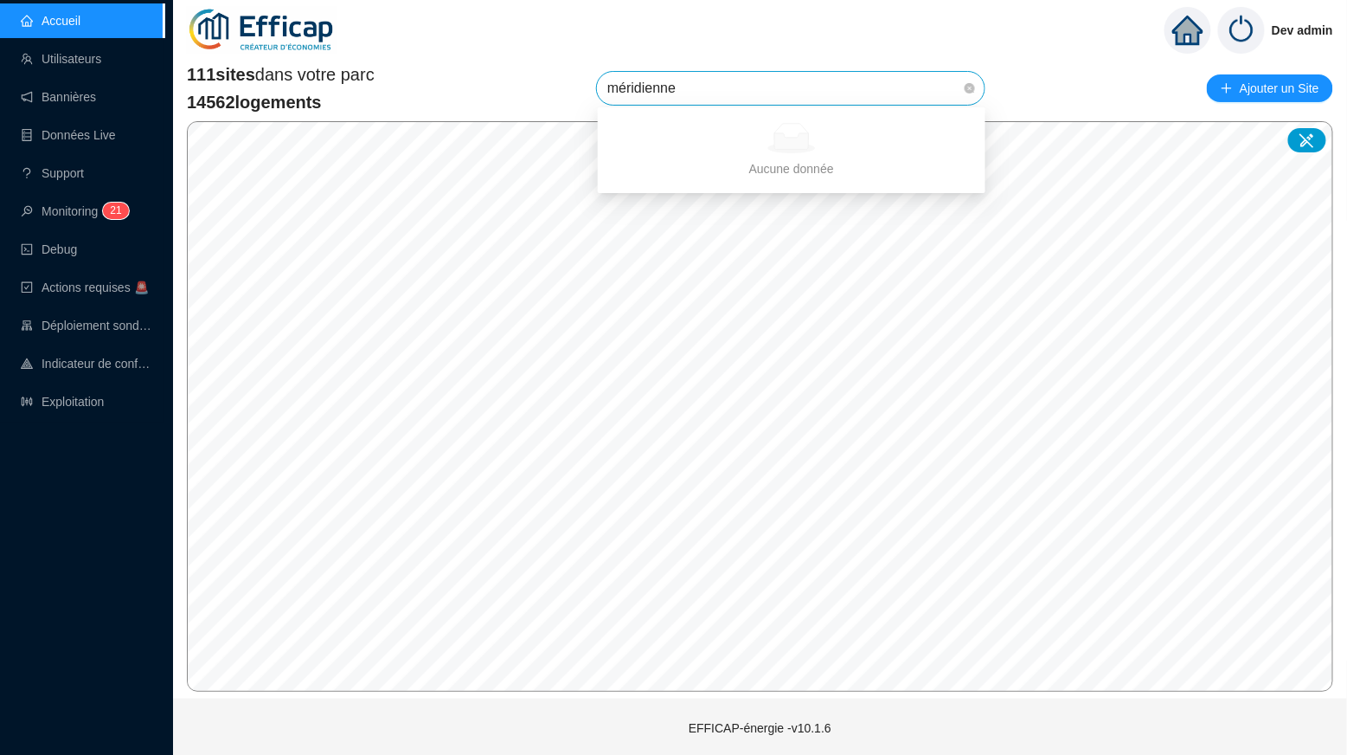
click at [931, 101] on input "méridienne" at bounding box center [782, 88] width 351 height 33
type input "méridien"
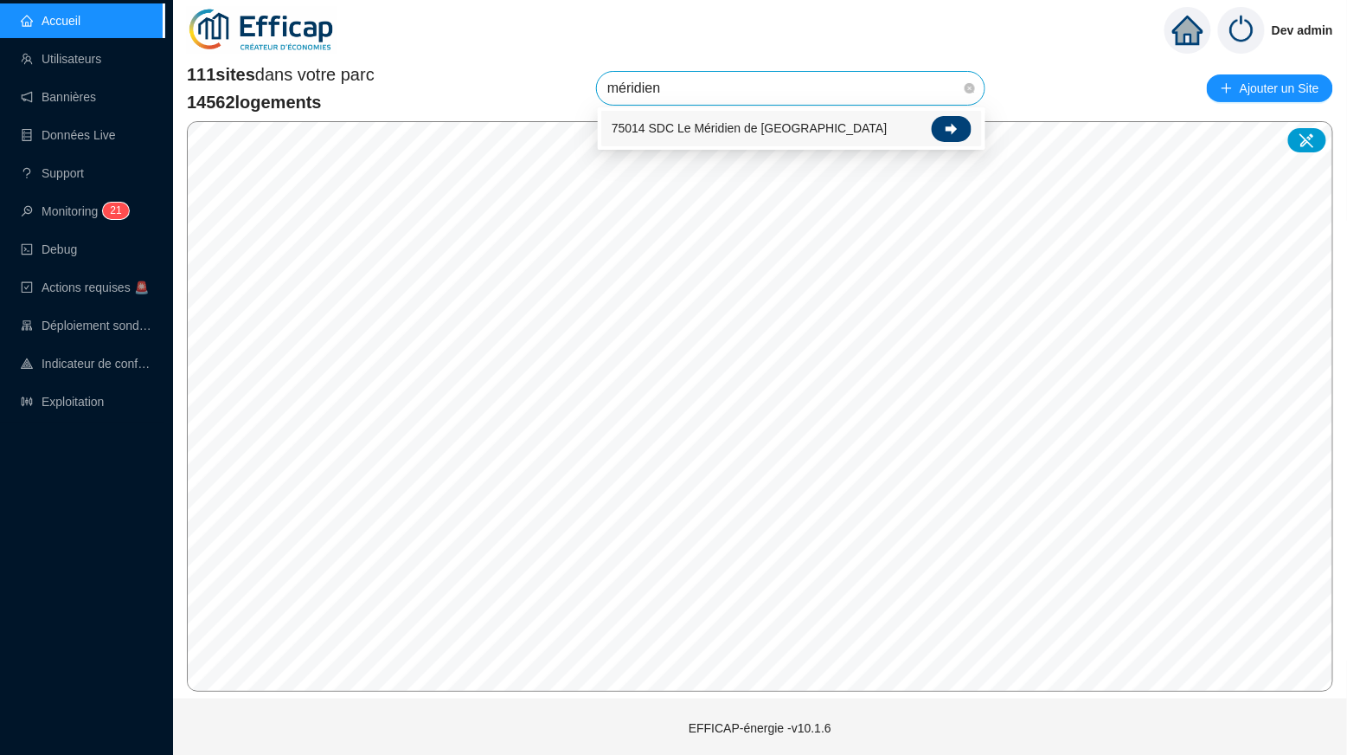
click at [951, 123] on icon at bounding box center [952, 129] width 12 height 12
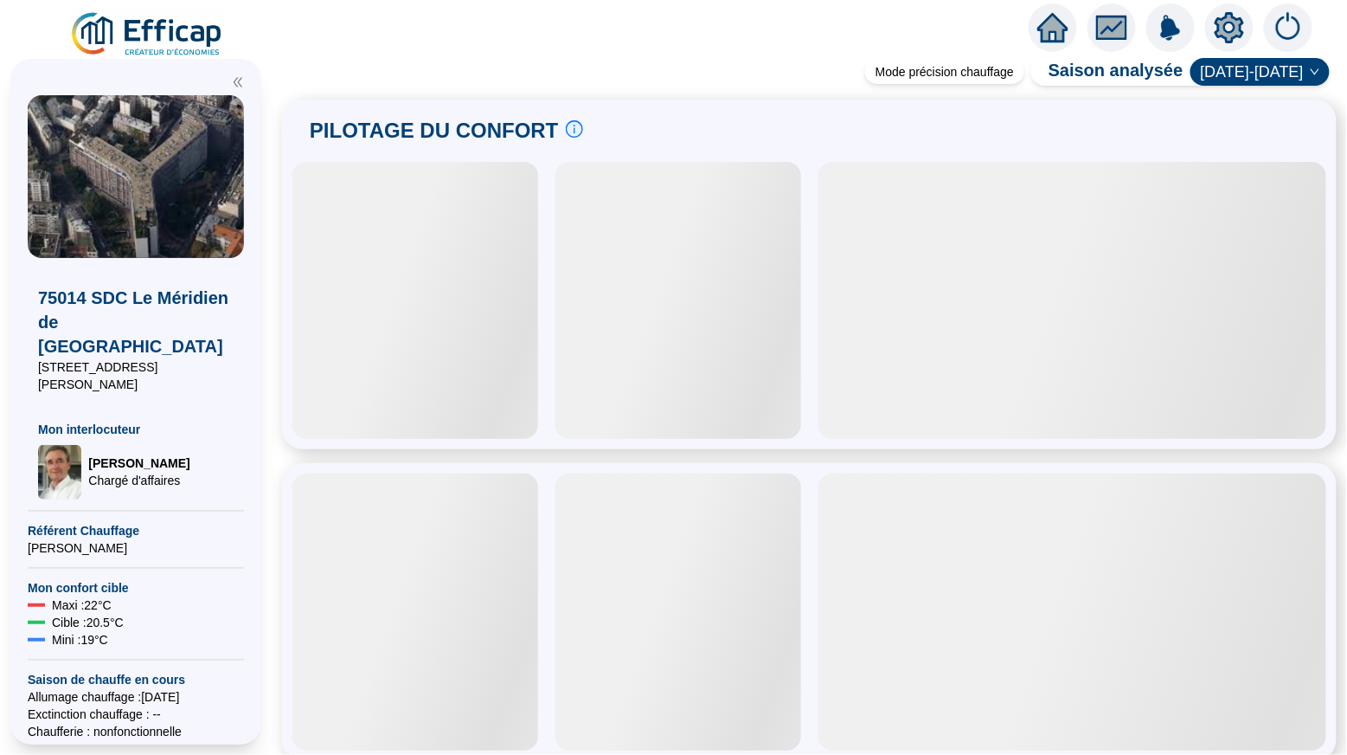
click at [1236, 23] on icon "setting" at bounding box center [1229, 27] width 29 height 28
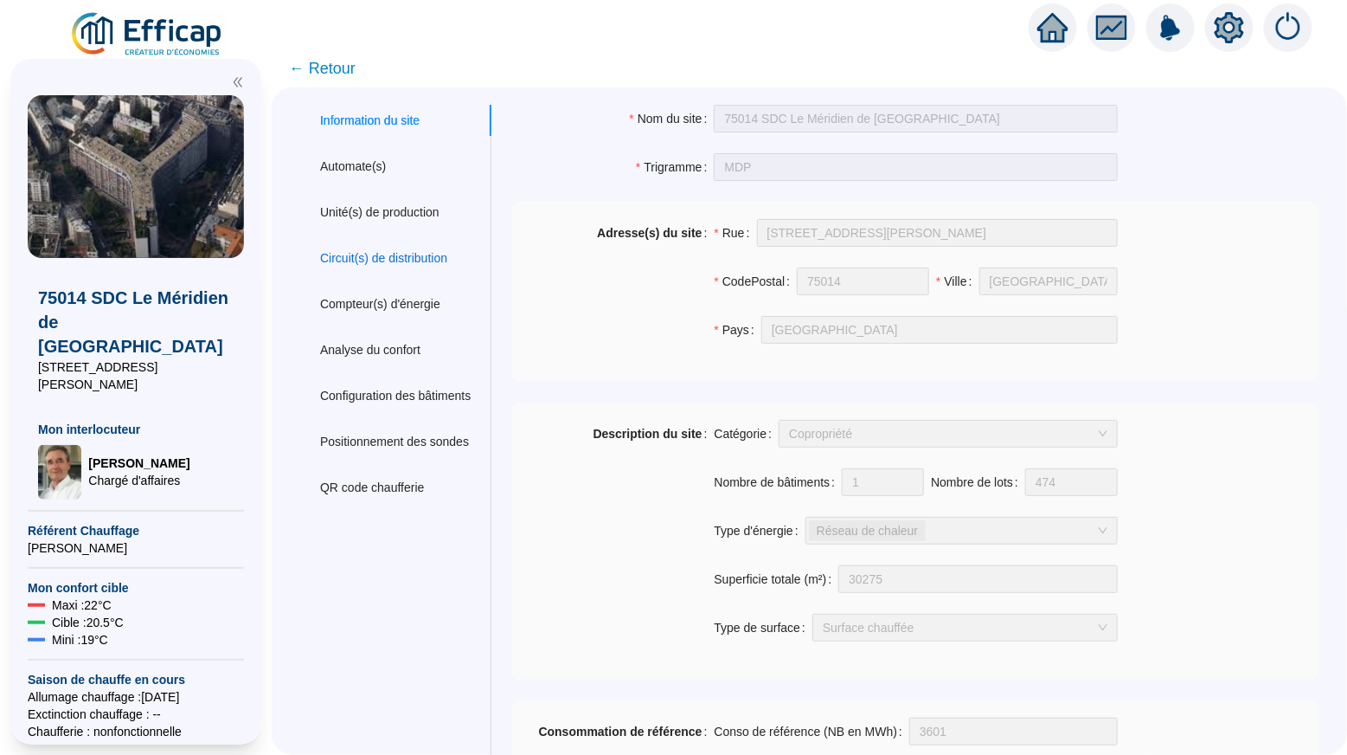
click at [376, 254] on div "Circuit(s) de distribution" at bounding box center [383, 258] width 127 height 18
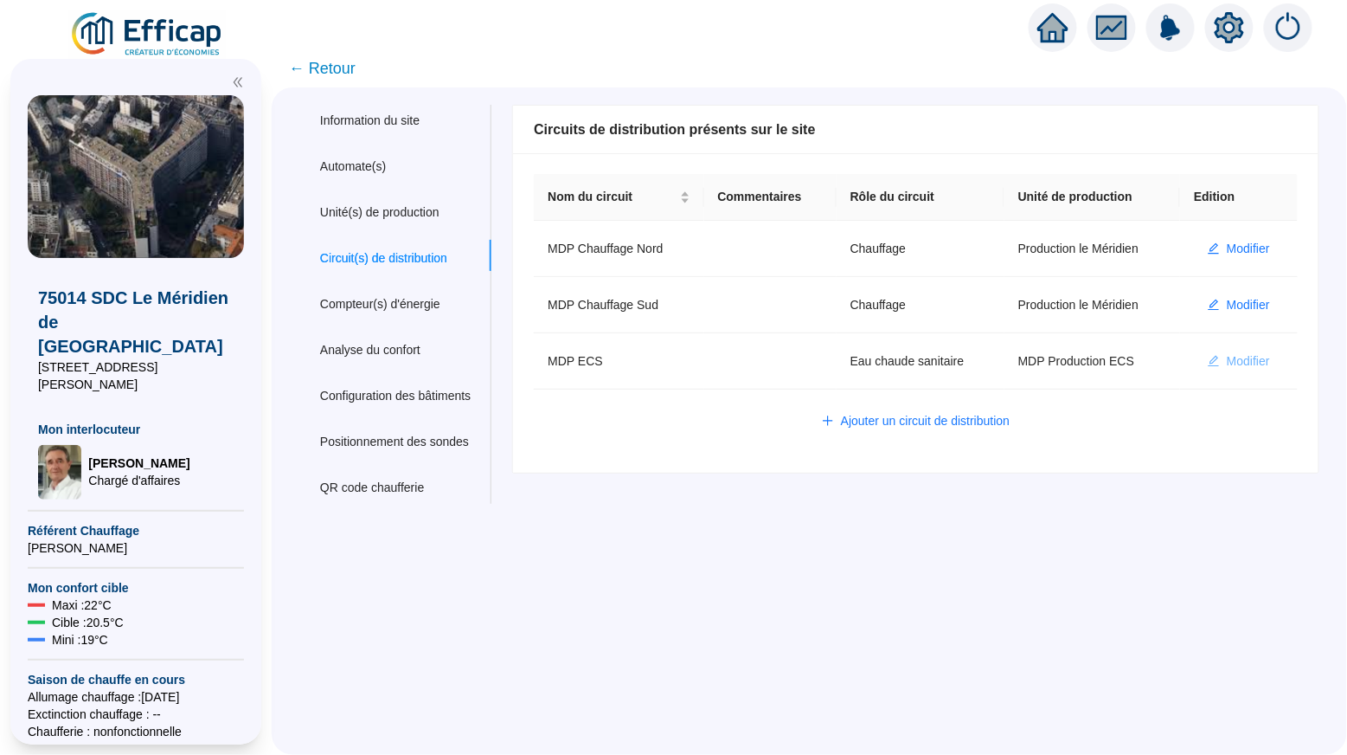
drag, startPoint x: 1260, startPoint y: 20, endPoint x: 1227, endPoint y: 355, distance: 336.5
click at [1227, 355] on span "Modifier" at bounding box center [1248, 361] width 43 height 18
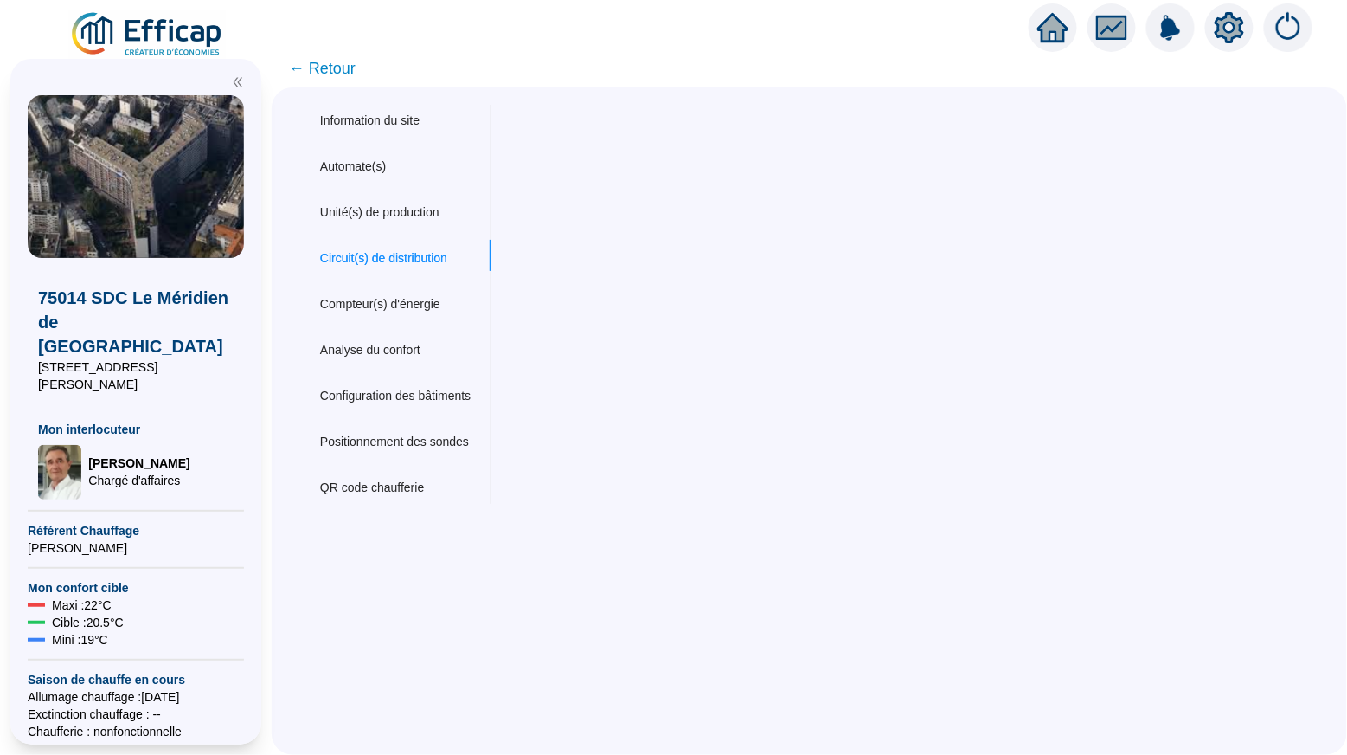
click at [1232, 363] on div "Nom du site 75014 SDC Le Méridien de [GEOGRAPHIC_DATA] Trigramme MDP Adresse(s)…" at bounding box center [905, 304] width 829 height 399
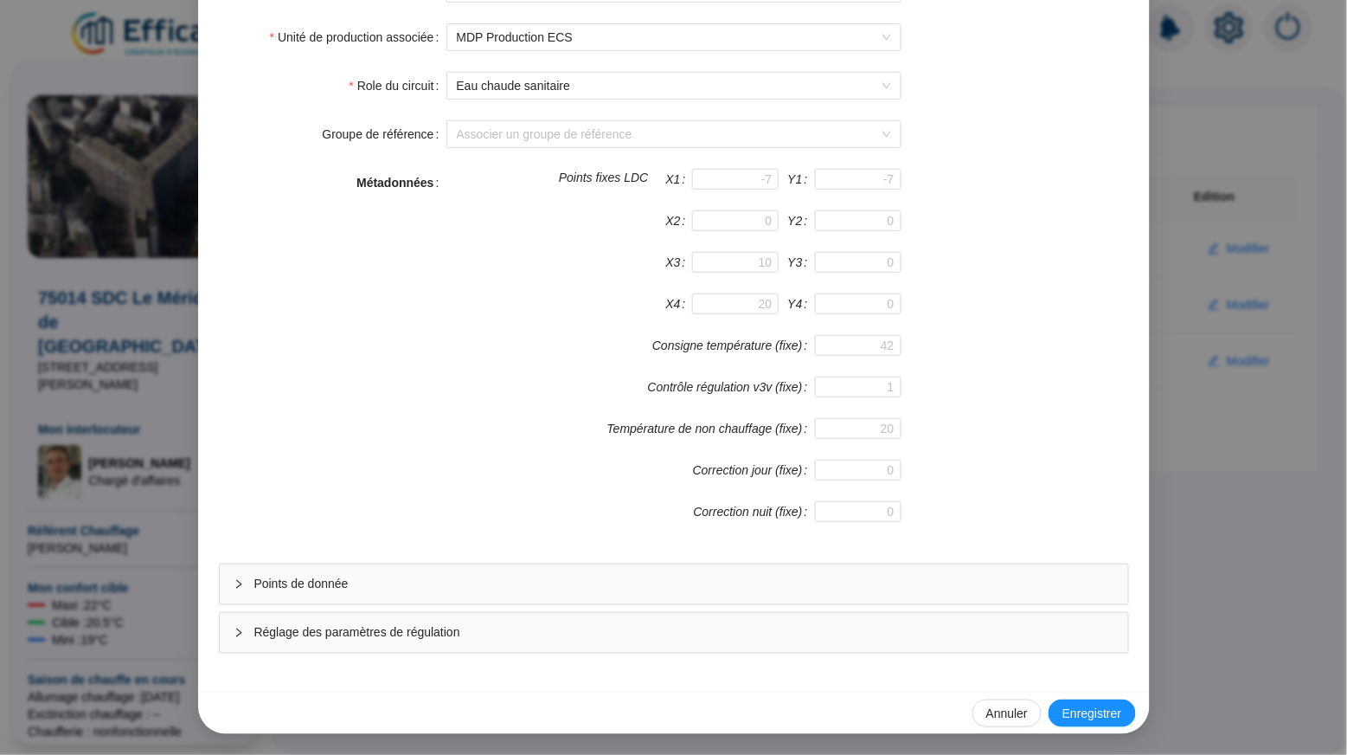
click at [713, 578] on span "Points de donnée" at bounding box center [684, 584] width 860 height 18
